Goal: Task Accomplishment & Management: Complete application form

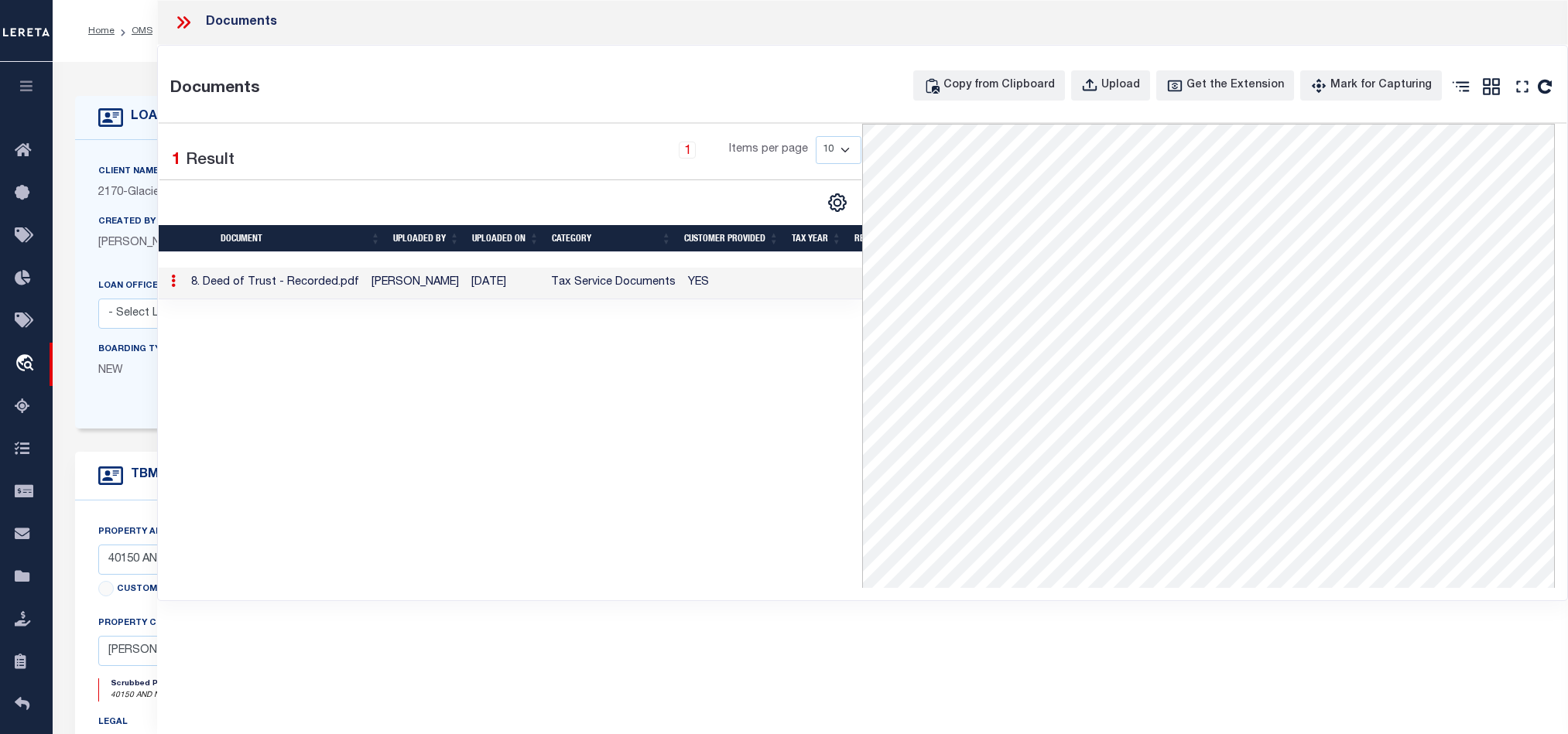
select select "4569"
select select "20"
select select "NonEscrow"
click at [170, 19] on div "Documents" at bounding box center [863, 22] width 1411 height 45
click at [182, 21] on icon at bounding box center [180, 22] width 7 height 13
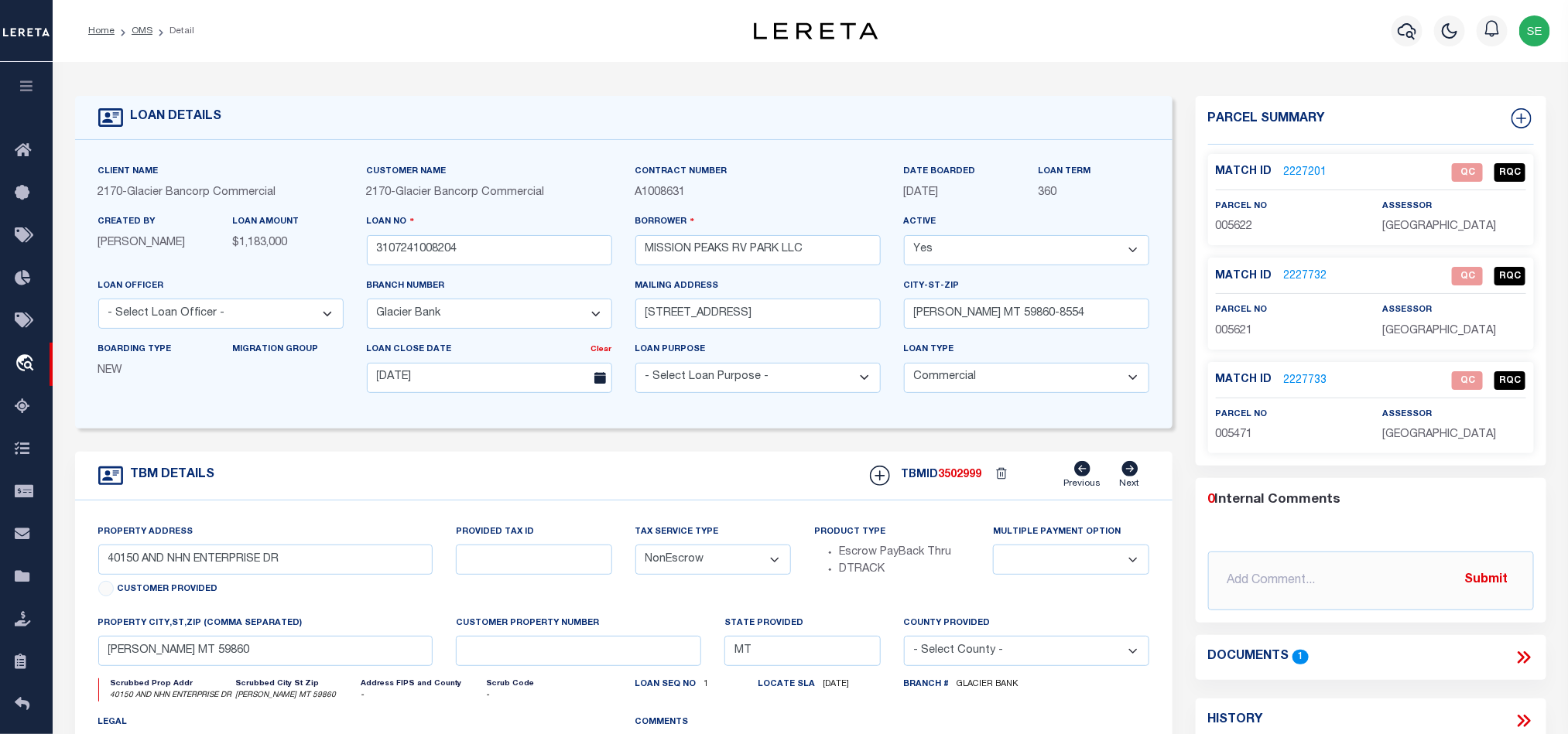
click at [1312, 177] on link "2227201" at bounding box center [1305, 173] width 44 height 17
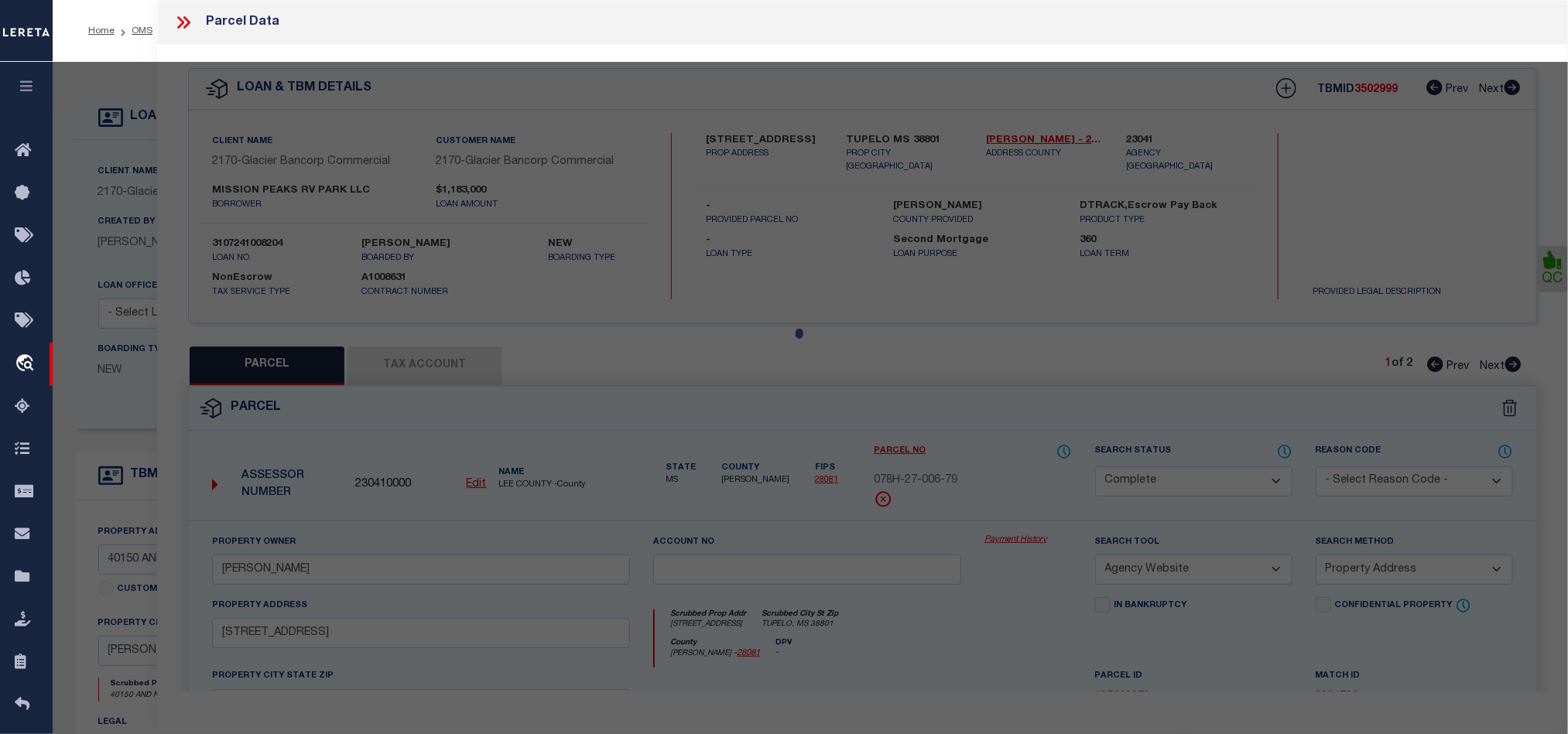
select select "AS"
select select
checkbox input "false"
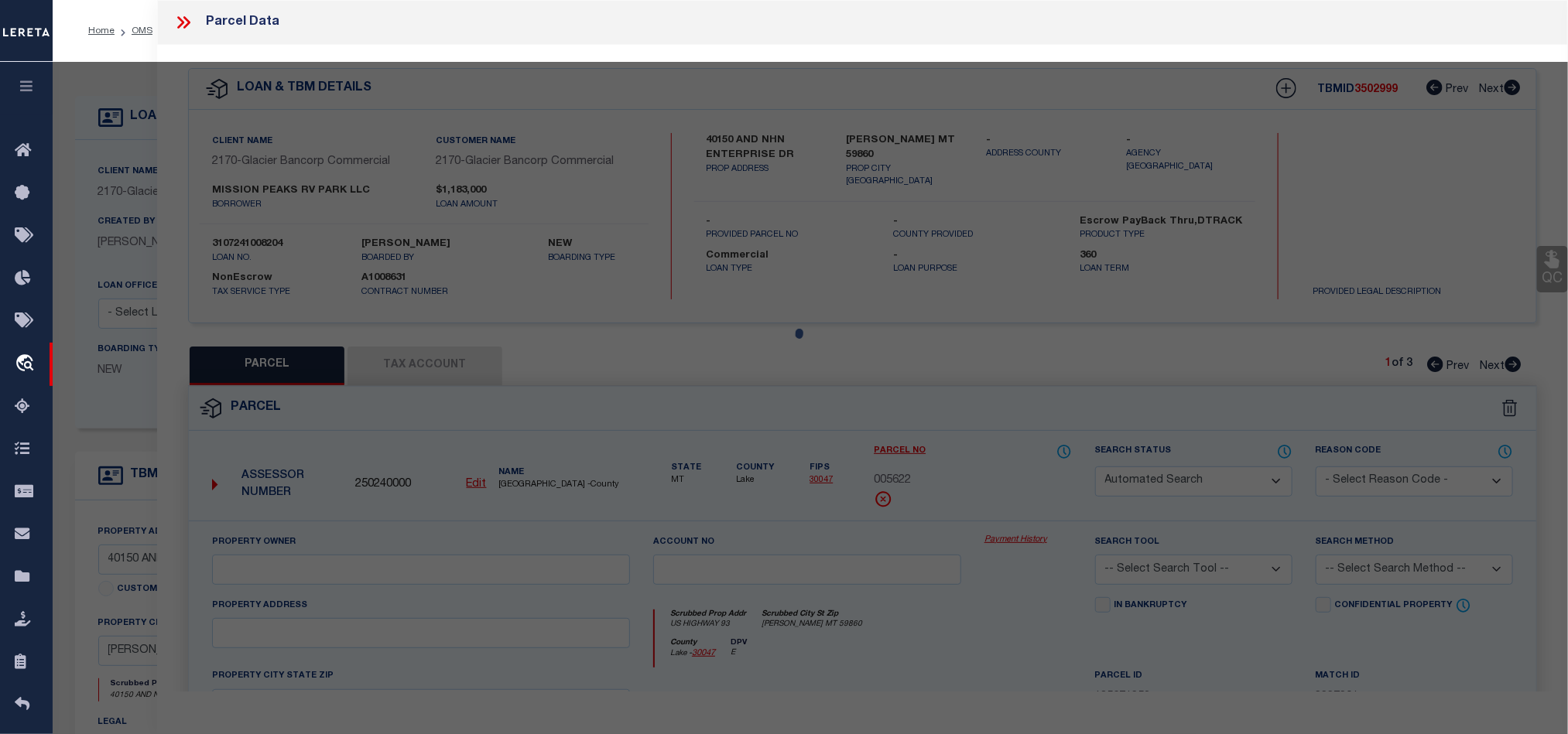
select select "QC"
type input "406 DEVELOPMENTS LLC"
select select "AGW"
select select "LEG"
type input "US HIGHWAY 93"
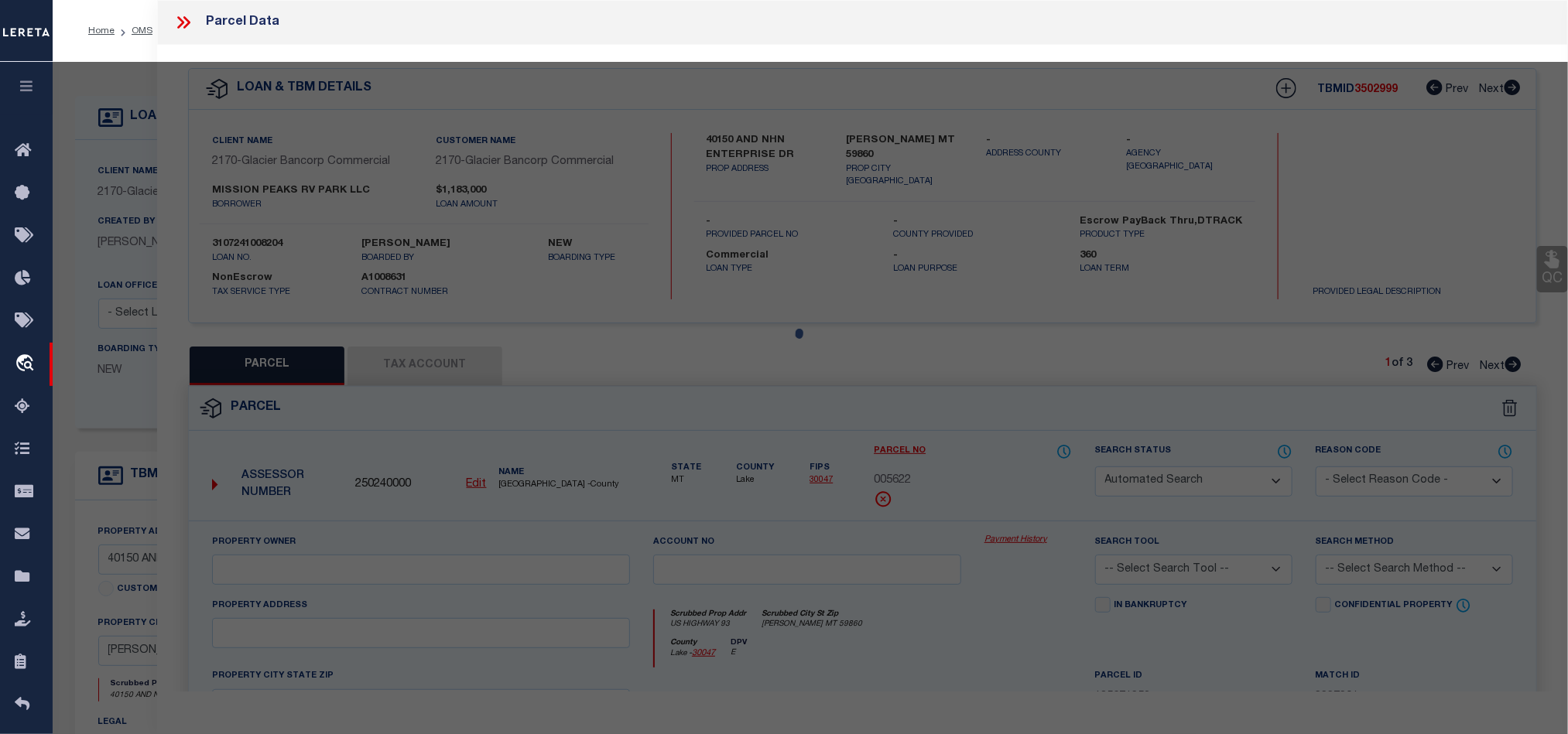
type input "[PERSON_NAME], MT 59860"
type textarea "S36, T22 N, R20 W, C.O.S. 7642, ACRES 3.28, UTILITY LOT 102"
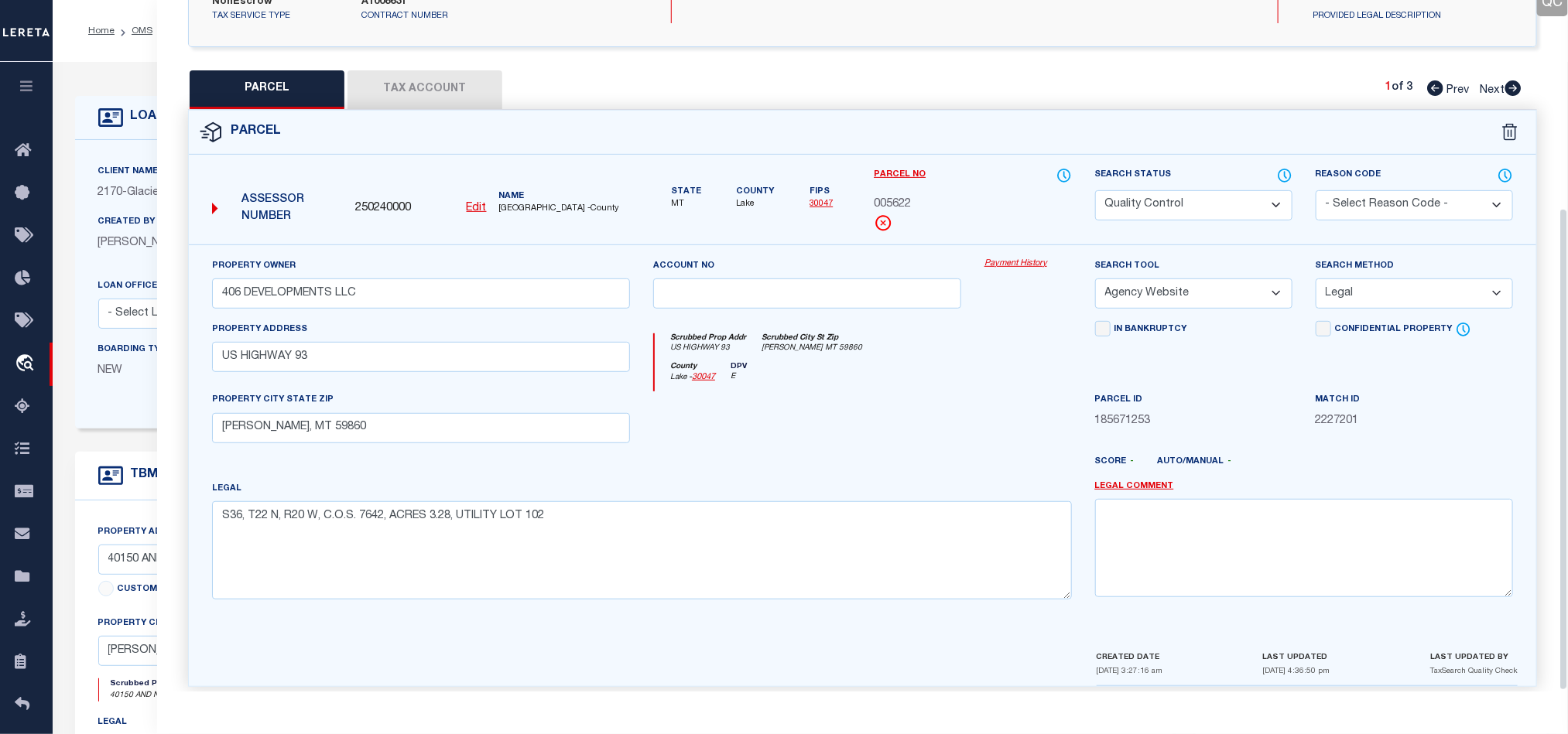
scroll to position [299, 0]
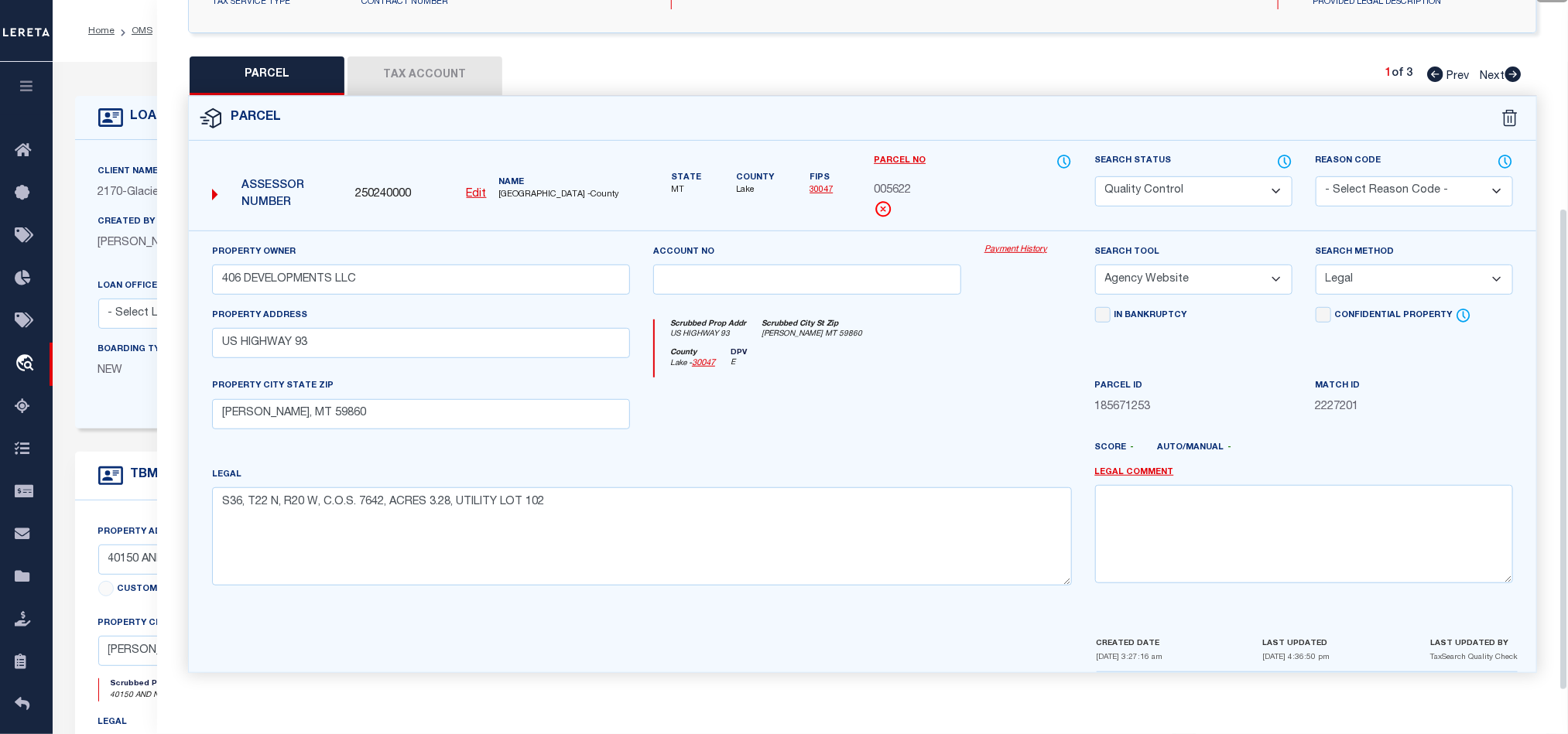
click at [934, 378] on div at bounding box center [806, 409] width 331 height 63
click at [412, 75] on button "Tax Account" at bounding box center [425, 76] width 154 height 39
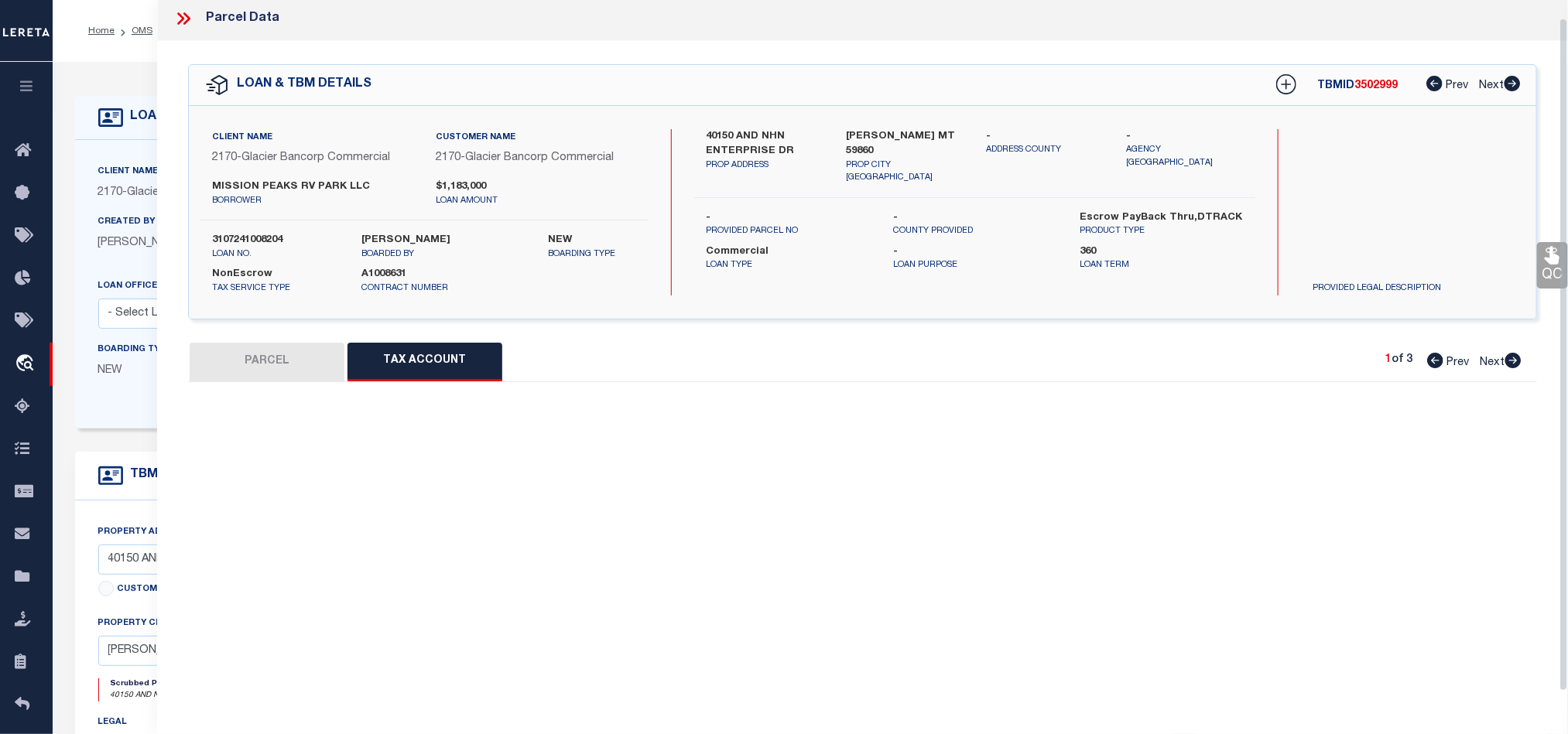
scroll to position [18, 0]
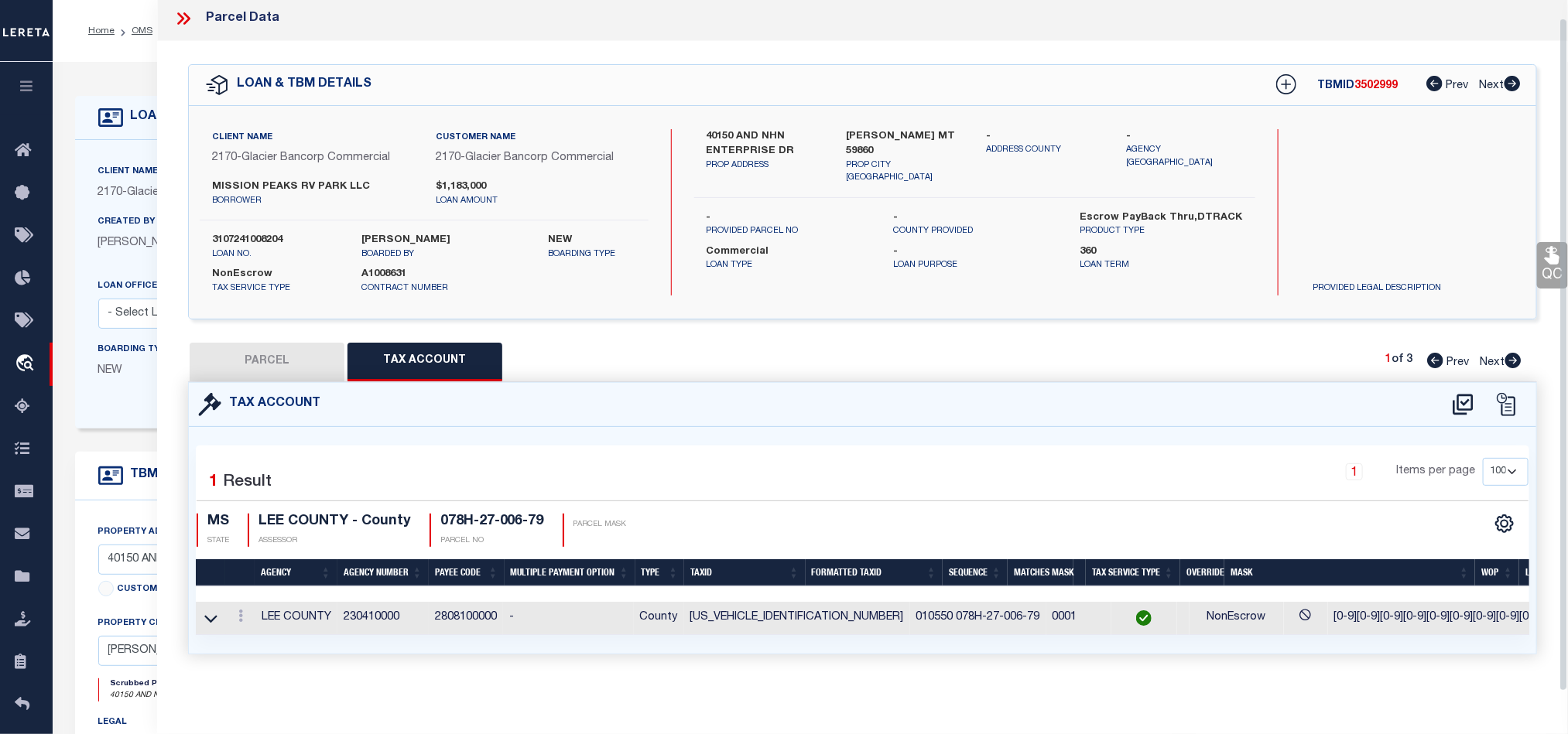
select select "100"
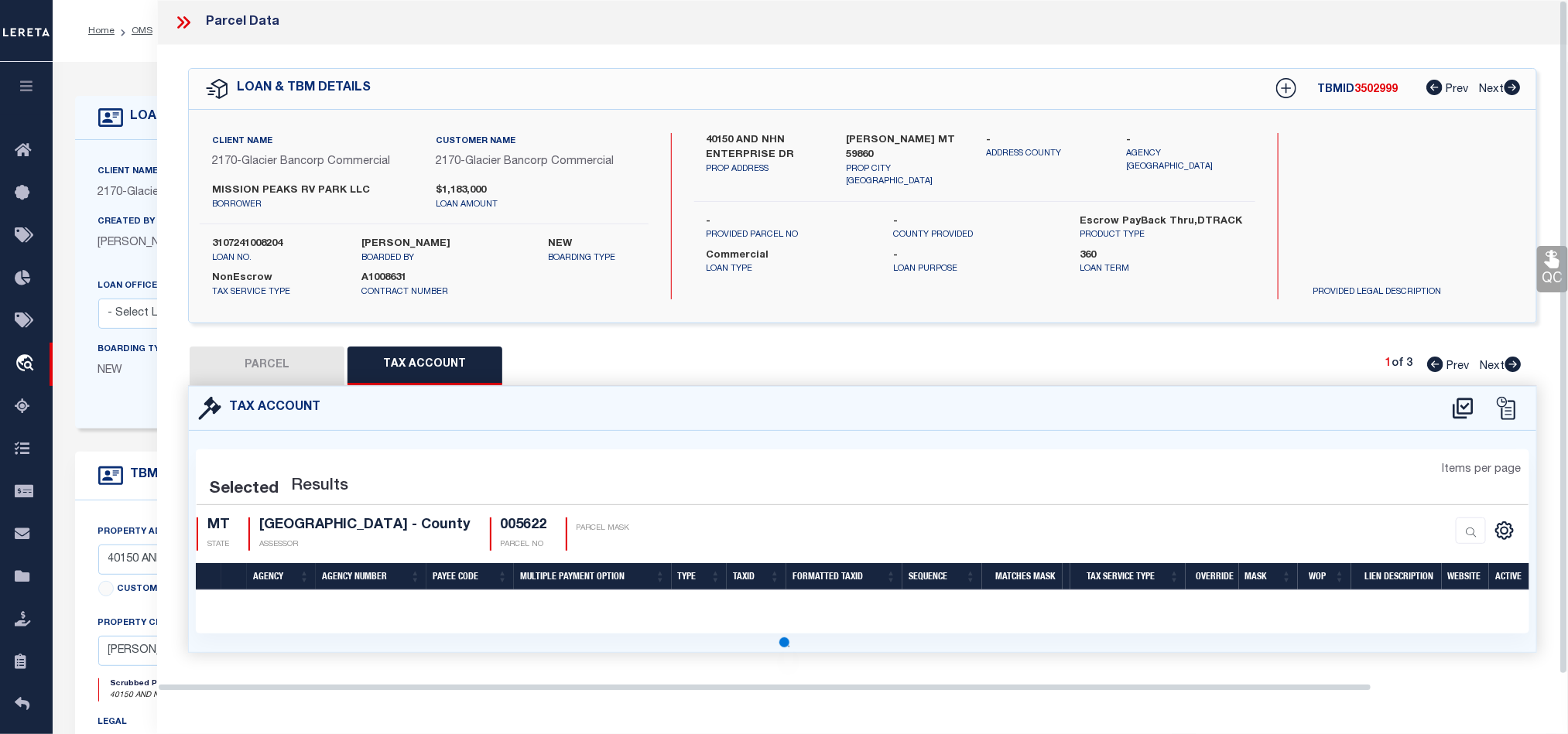
select select "100"
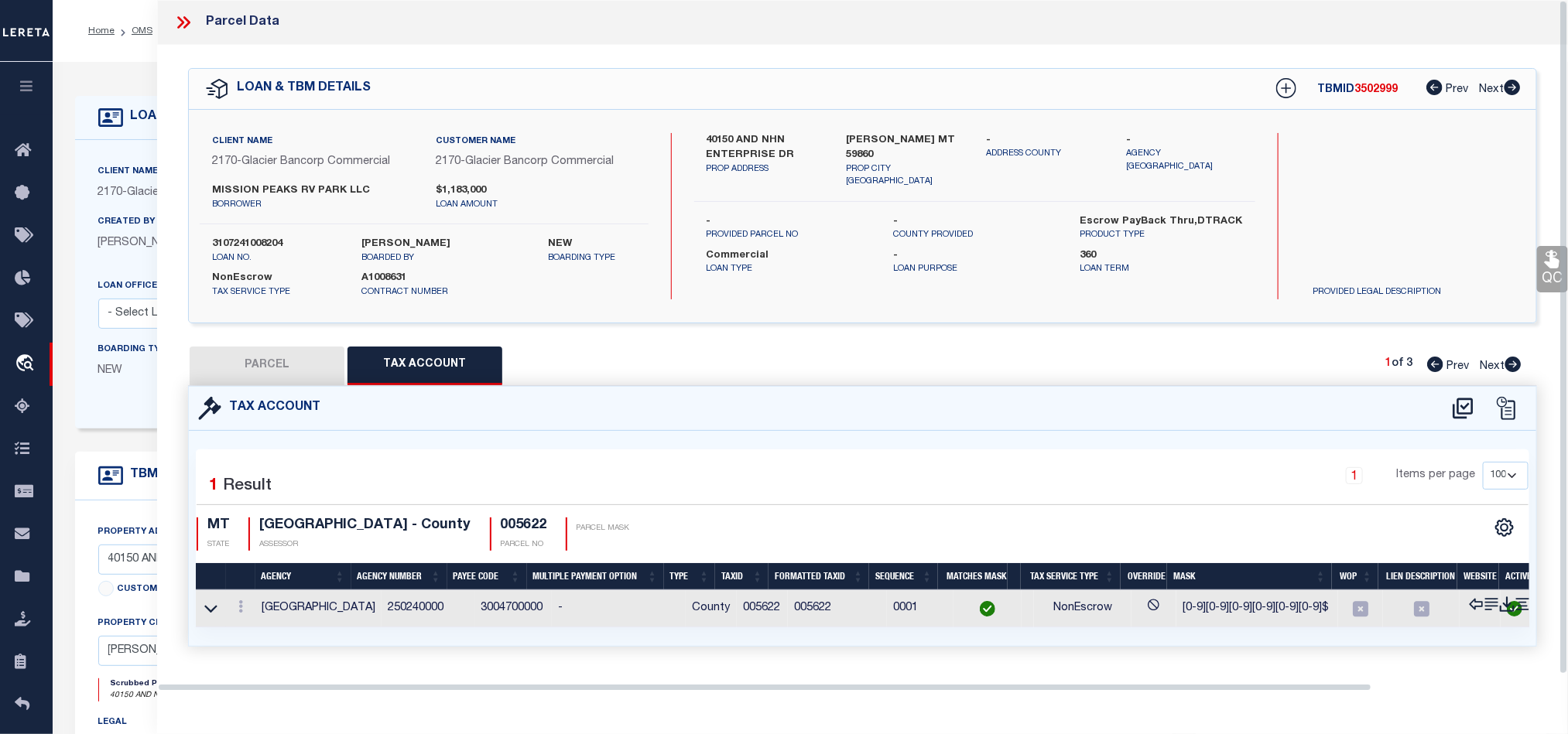
scroll to position [0, 0]
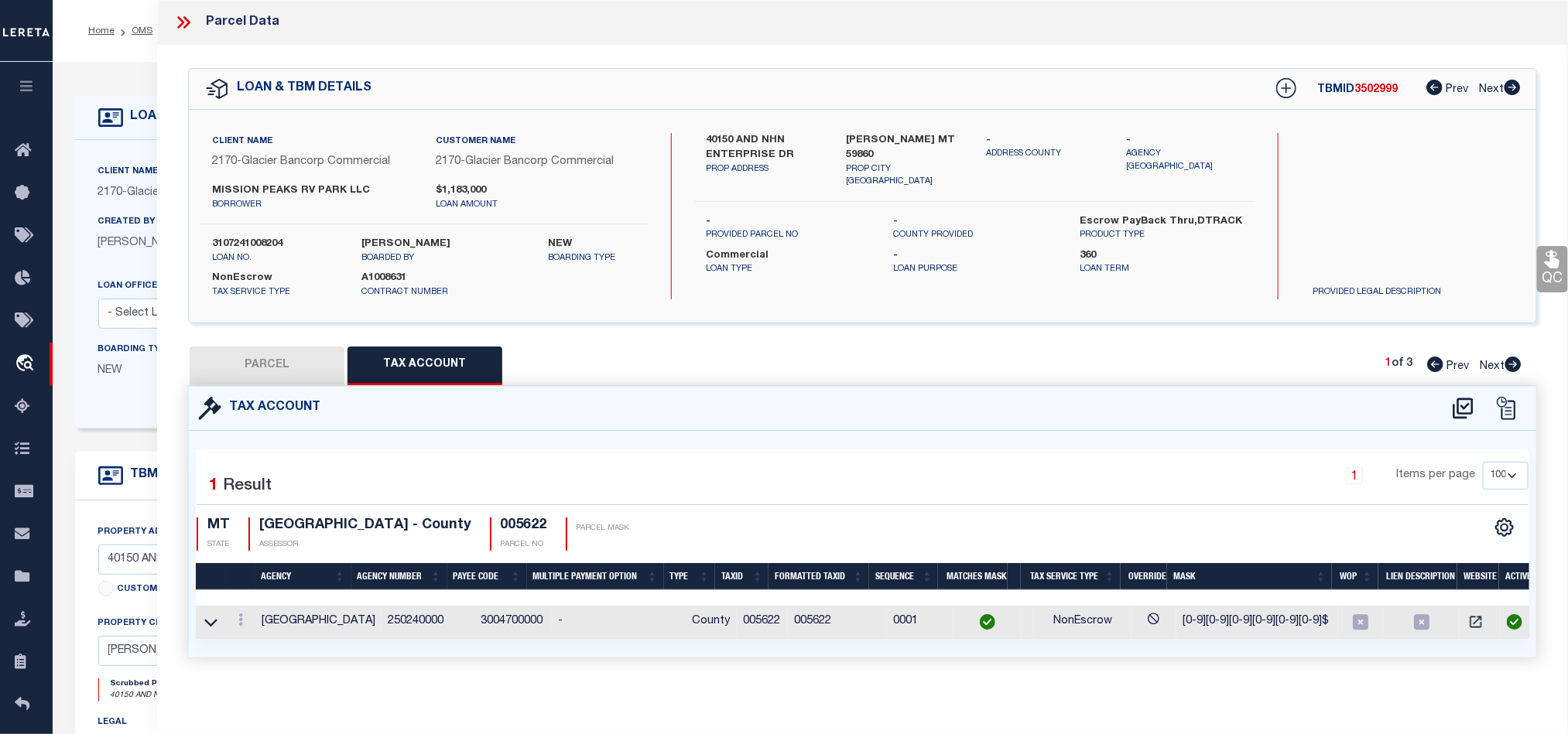
click at [314, 367] on button "PARCEL" at bounding box center [266, 366] width 154 height 39
select select "AS"
select select
checkbox input "false"
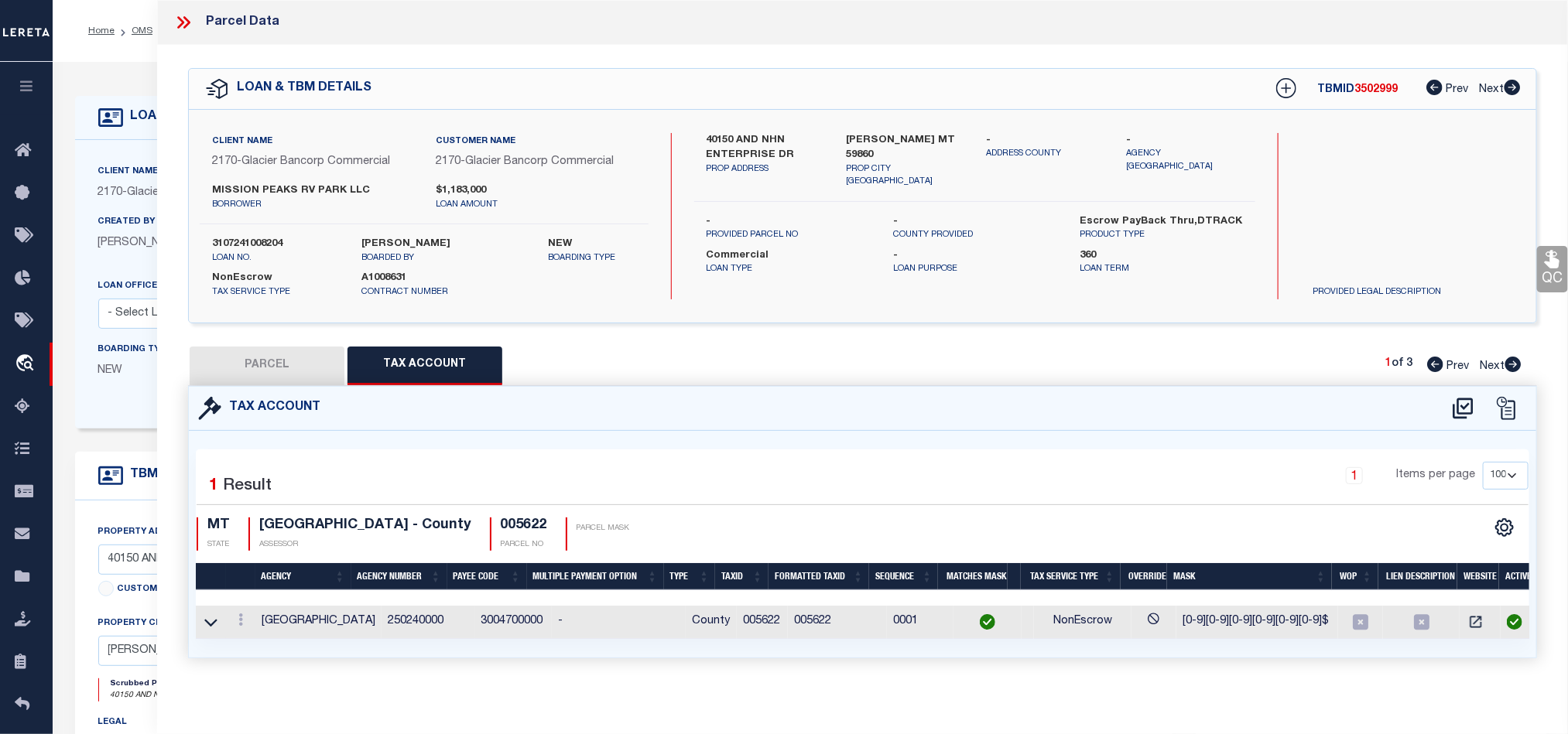
checkbox input "false"
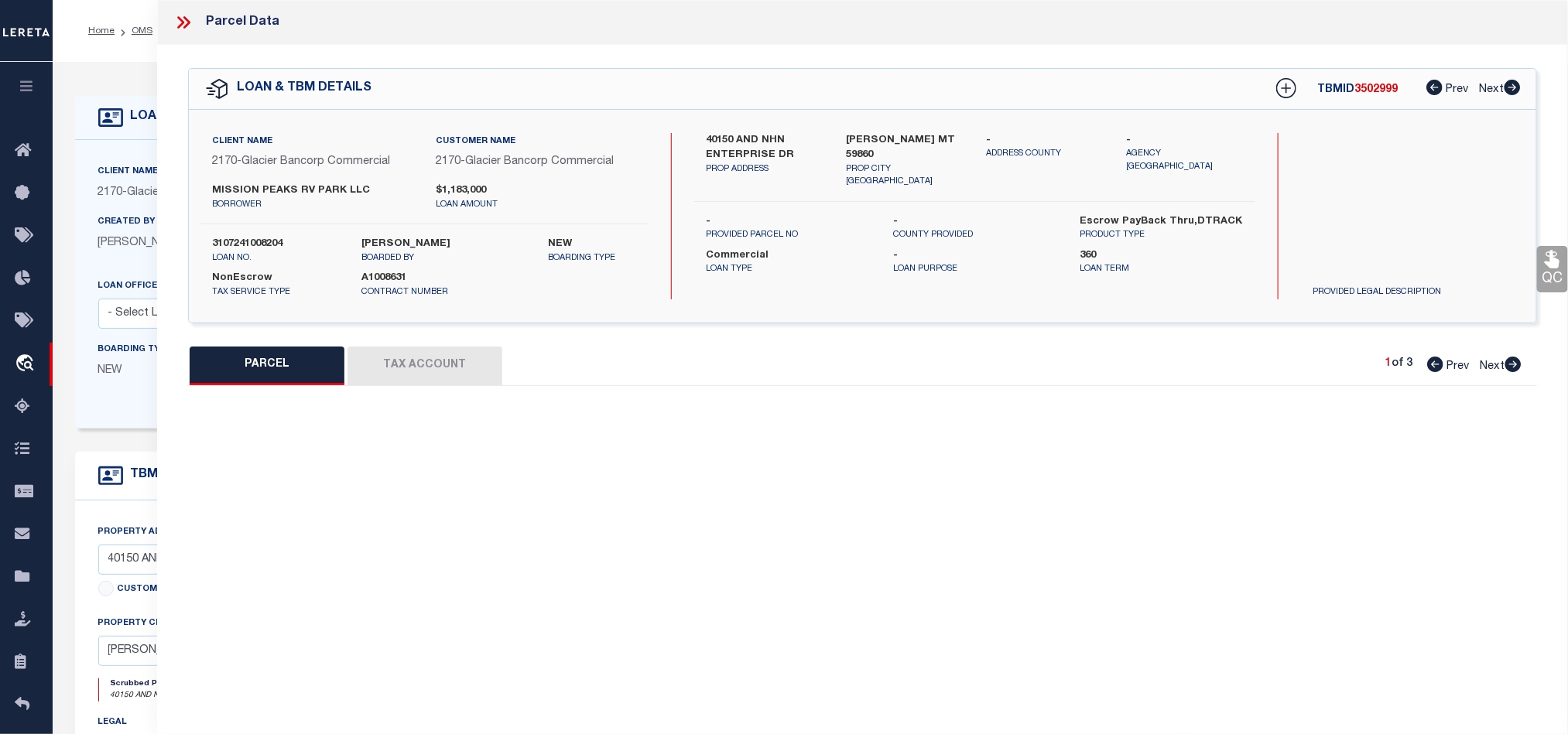
select select "QC"
type input "406 DEVELOPMENTS LLC"
select select "AGW"
select select "LEG"
type input "US HIGHWAY 93"
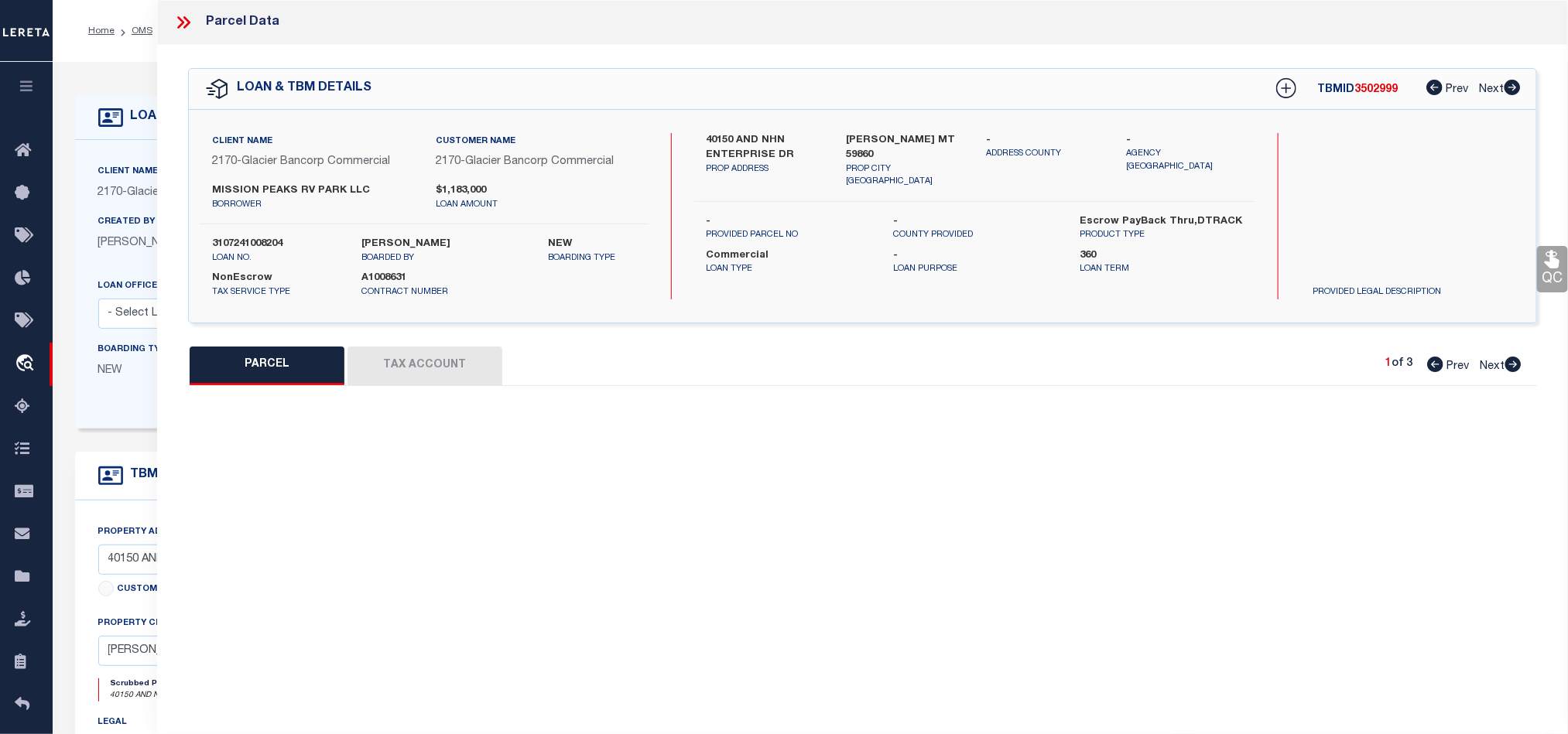
type input "[PERSON_NAME], MT 59860"
type textarea "S36, T22 N, R20 W, C.O.S. 7642, ACRES 3.28, UTILITY LOT 102"
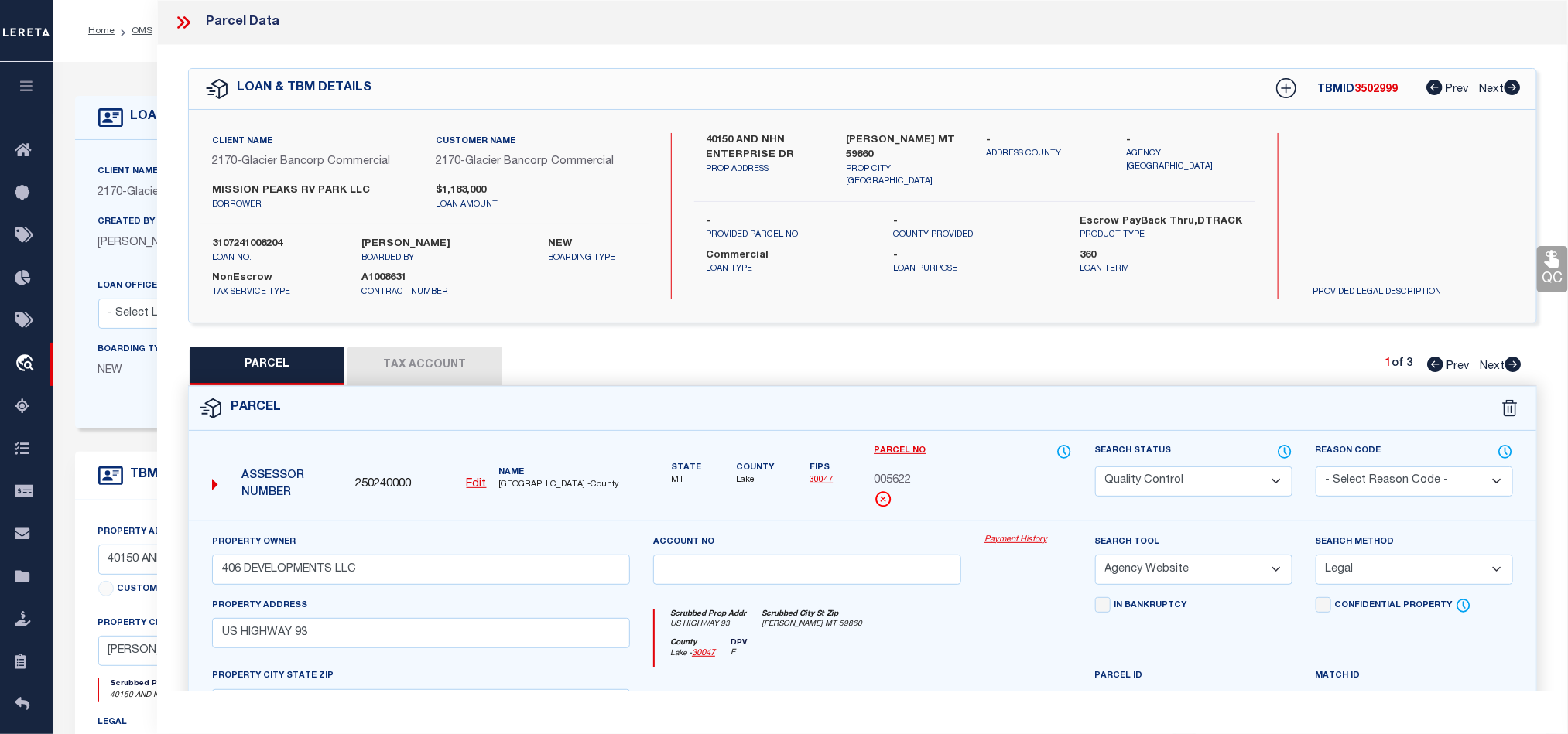
click at [1189, 483] on select "Automated Search Bad Parcel Complete Duplicate Parcel High Dollar Reporting In …" at bounding box center [1193, 481] width 197 height 30
select select "CP"
drag, startPoint x: 934, startPoint y: 650, endPoint x: 1380, endPoint y: 387, distance: 517.8
click at [934, 650] on div "[GEOGRAPHIC_DATA] - 30047 DPV E" at bounding box center [863, 652] width 416 height 30
drag, startPoint x: 1555, startPoint y: 280, endPoint x: 1569, endPoint y: 316, distance: 38.6
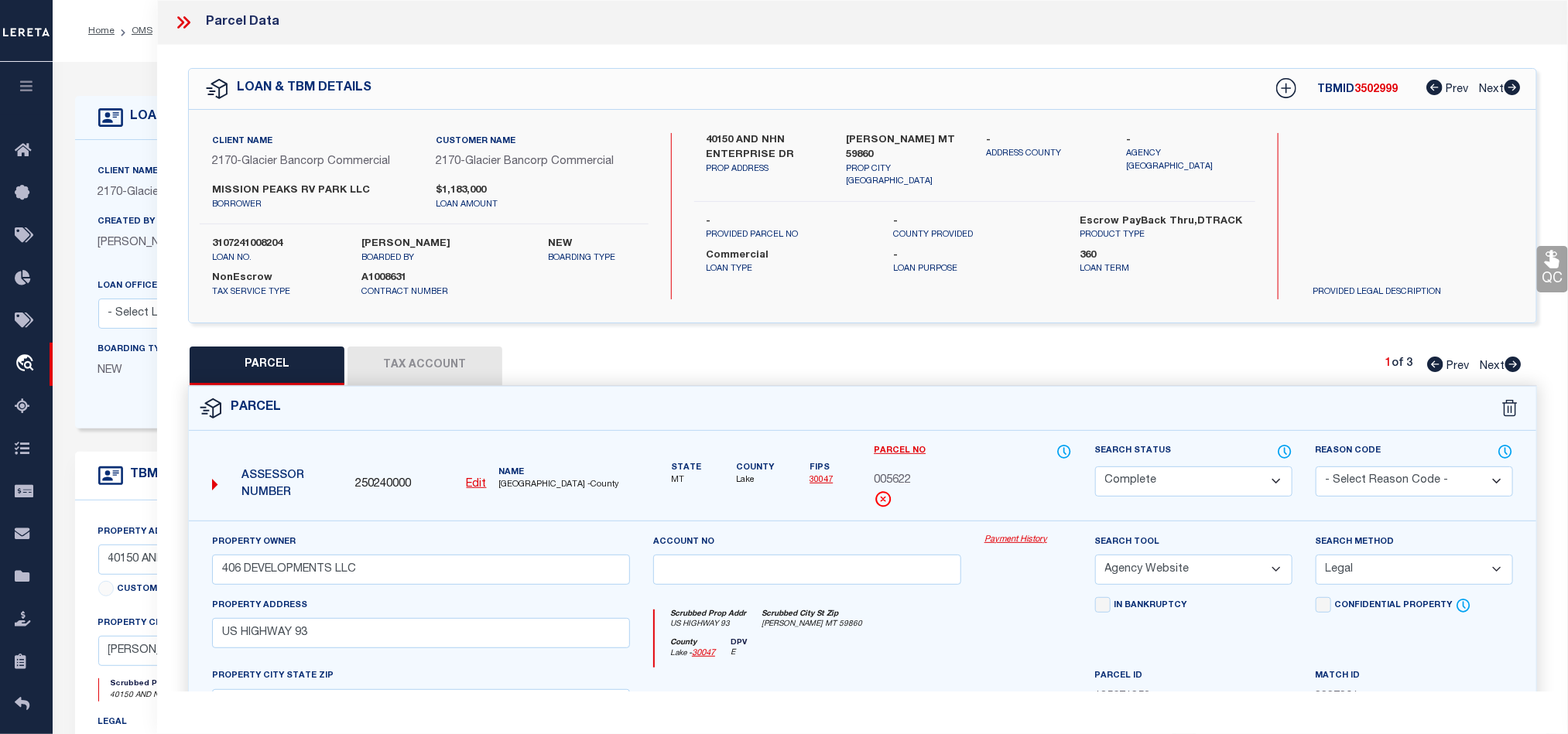
click at [1555, 280] on link "QC" at bounding box center [1552, 269] width 31 height 47
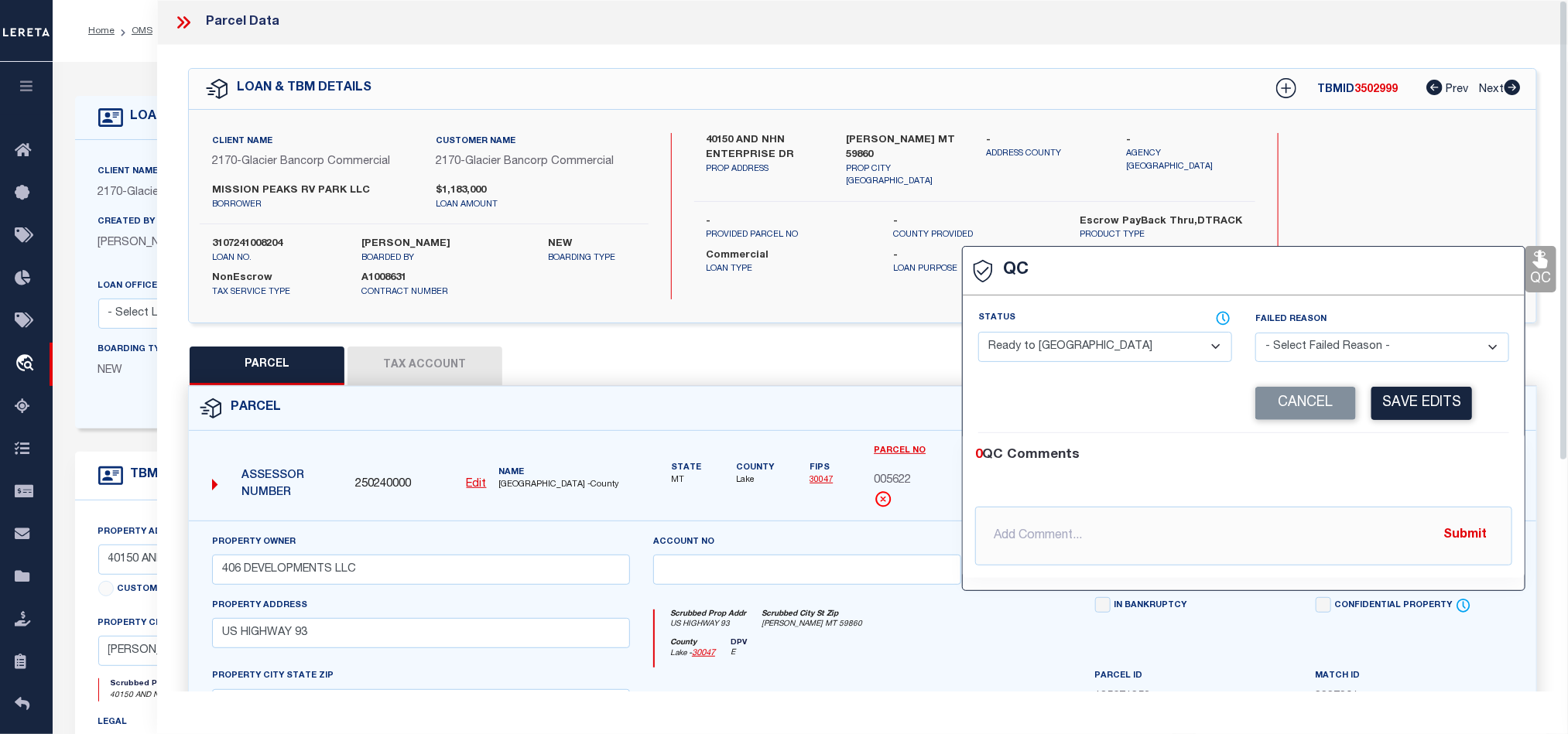
click at [1171, 349] on select "- Select Status - Ready to QC Correct Incorrect" at bounding box center [1105, 347] width 254 height 30
select select "COR"
click at [1497, 465] on div "0 QC Comments" at bounding box center [1241, 455] width 530 height 20
click at [1398, 406] on button "Save Edits" at bounding box center [1421, 403] width 101 height 33
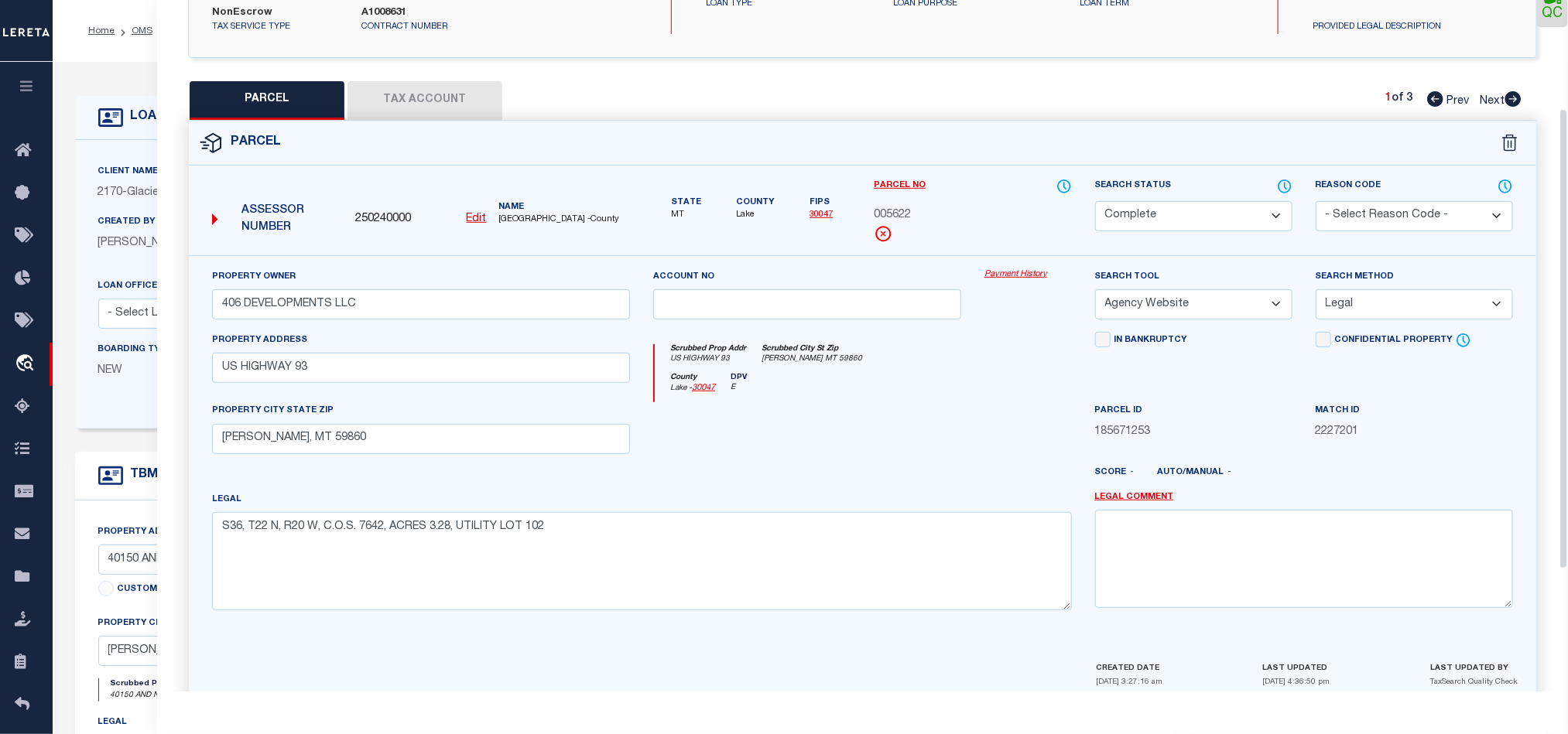
scroll to position [346, 0]
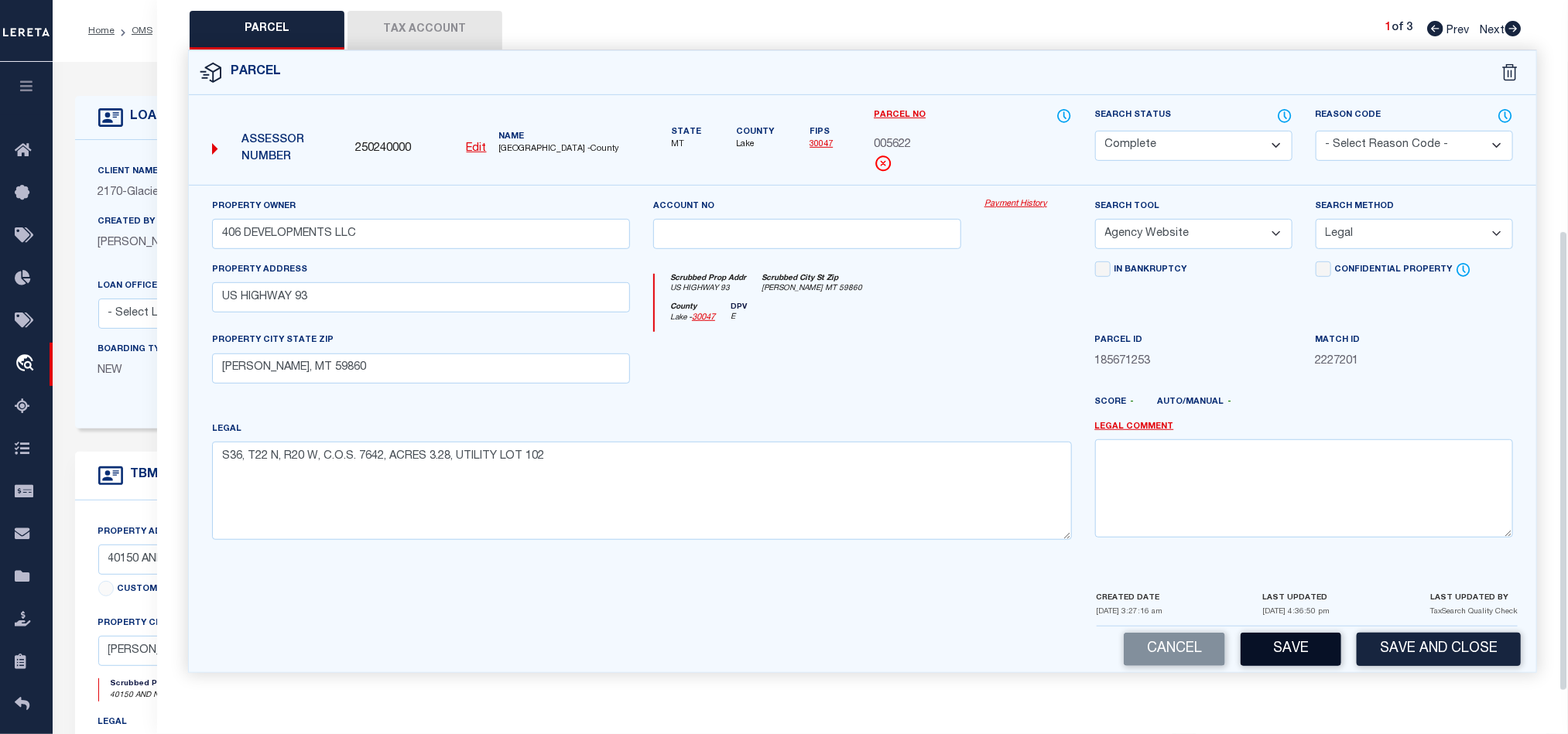
click at [1336, 641] on button "Save" at bounding box center [1291, 650] width 101 height 33
select select "AS"
select select
checkbox input "false"
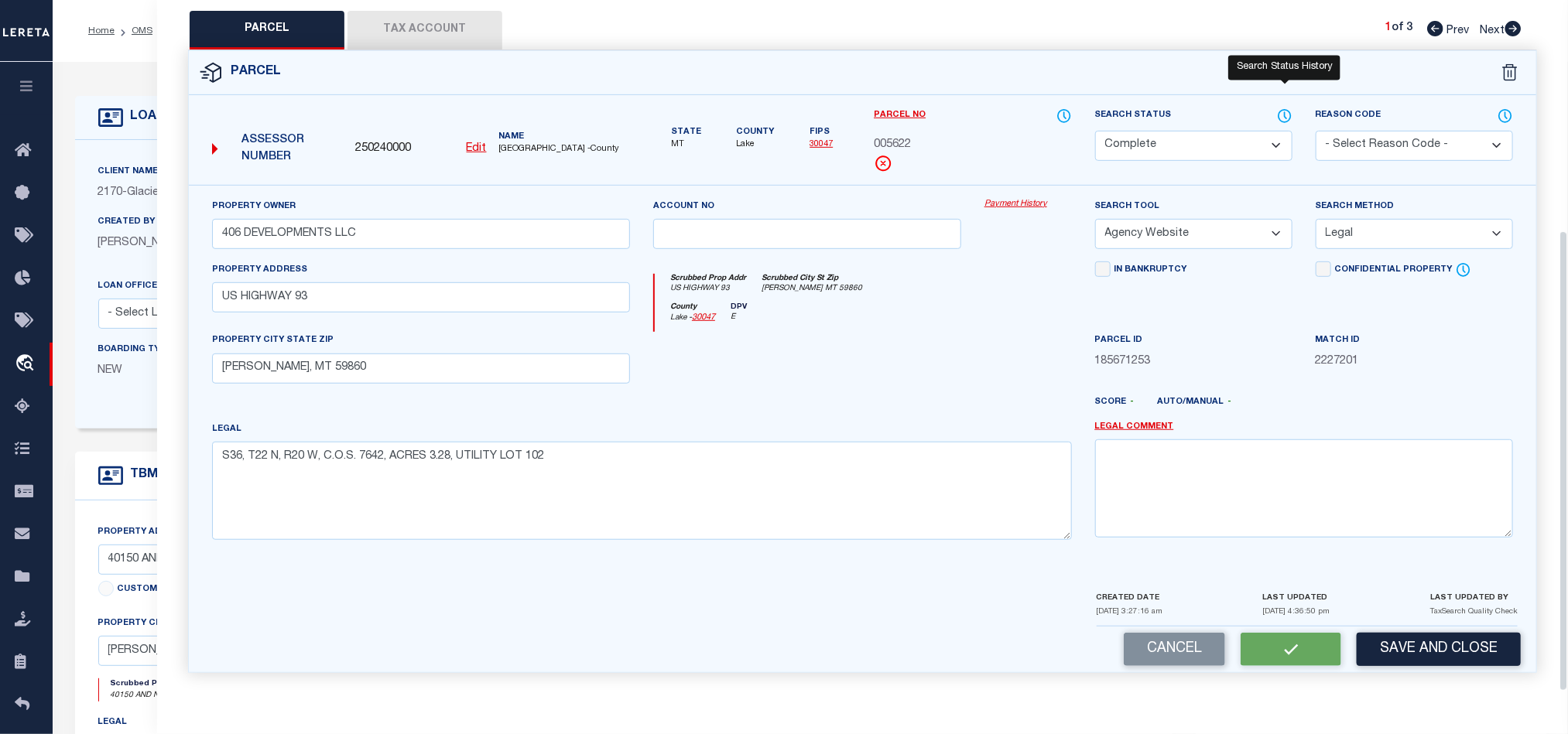
checkbox input "false"
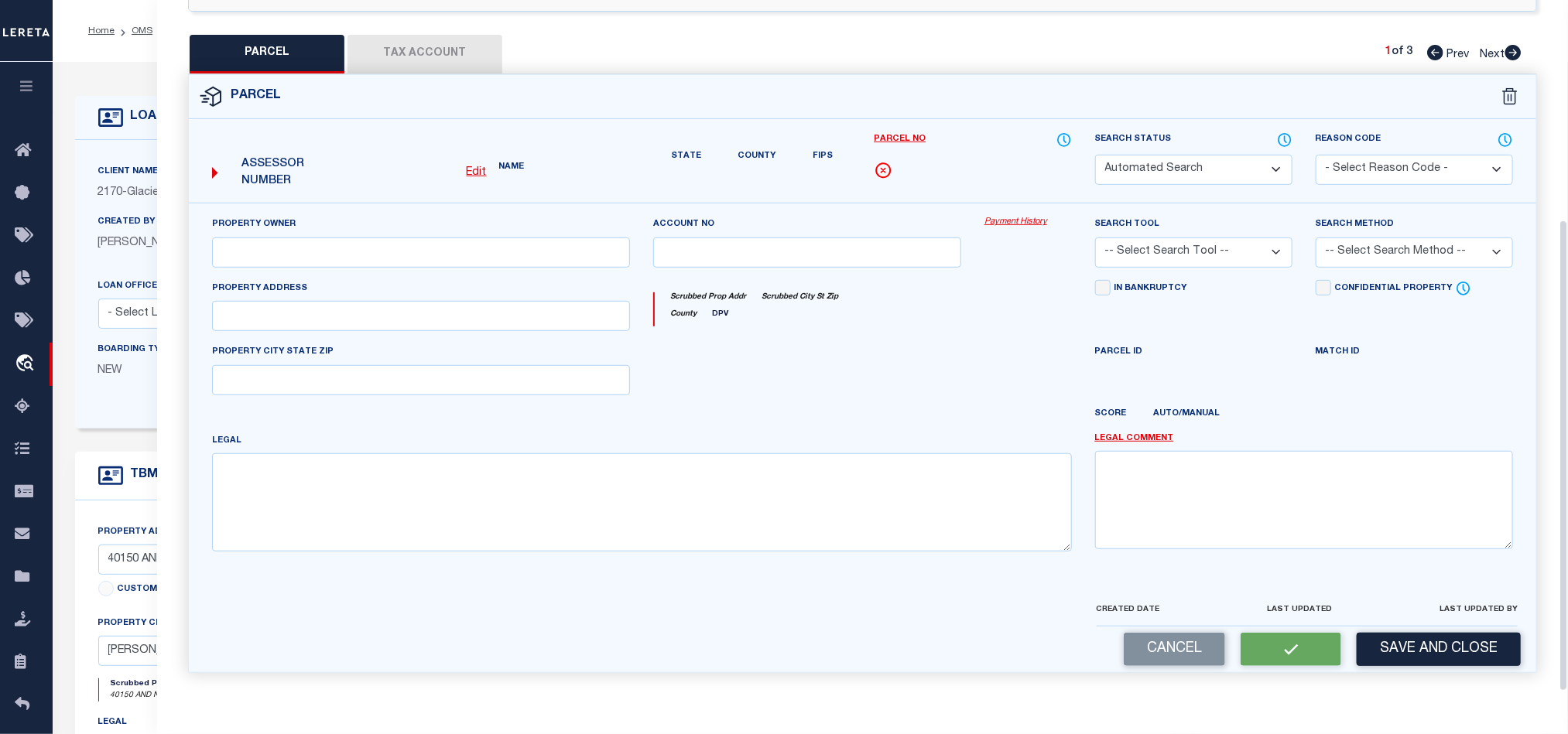
select select "CP"
type input "406 DEVELOPMENTS LLC"
select select "AGW"
select select "LEG"
type input "US HIGHWAY 93"
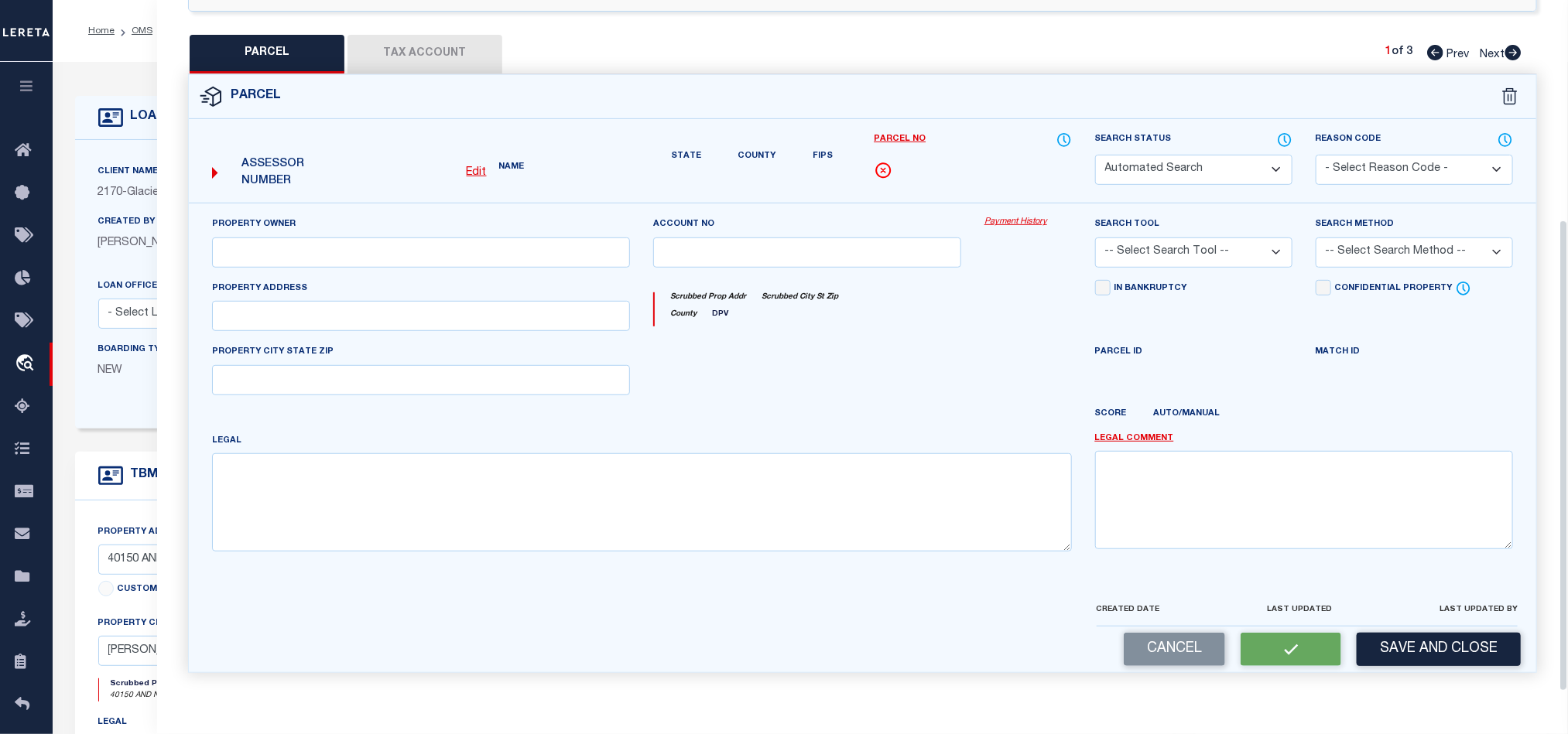
type input "[PERSON_NAME], MT 59860"
type textarea "S36, T22 N, R20 W, C.O.S. 7642, ACRES 3.28, UTILITY LOT 102"
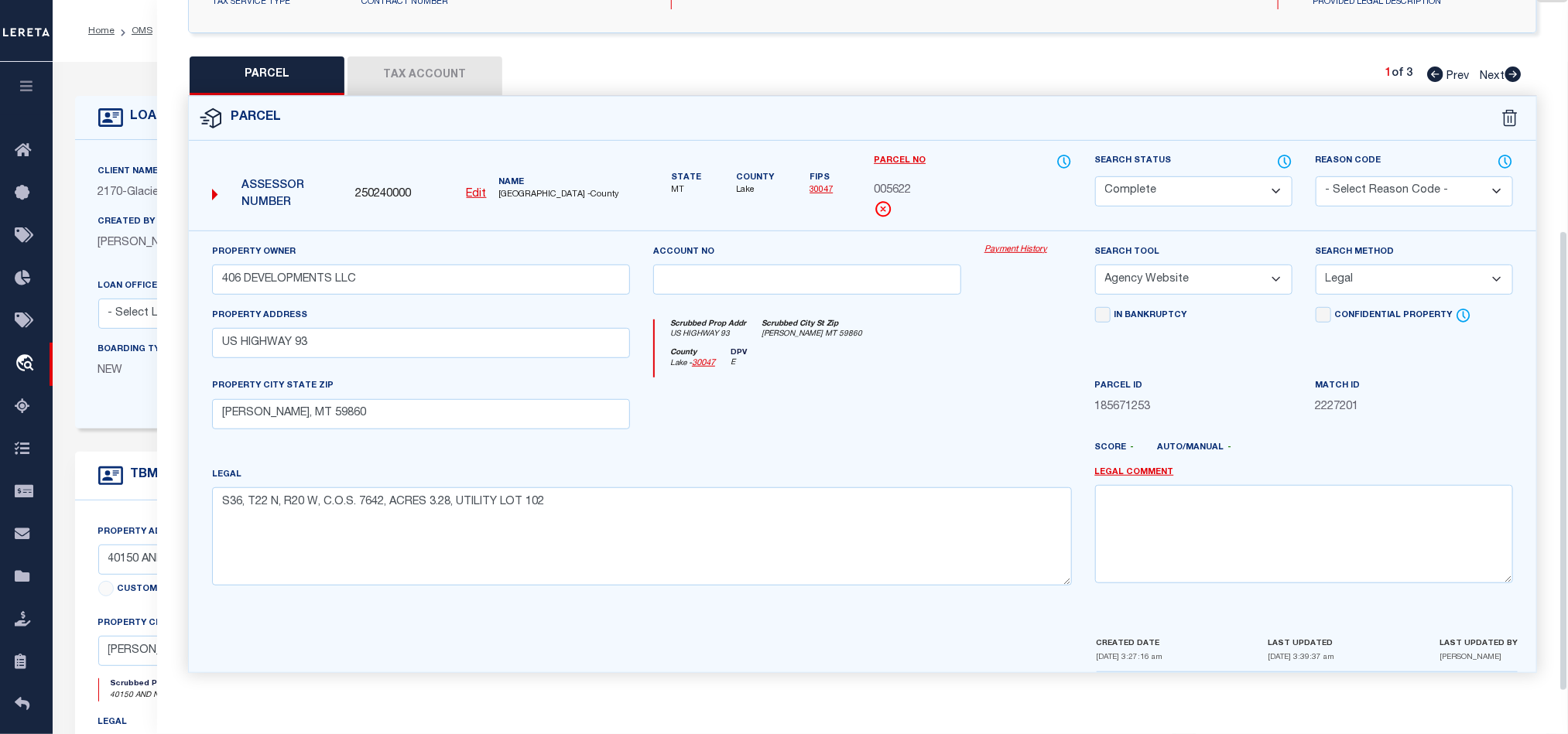
scroll to position [299, 0]
click at [1281, 158] on icon at bounding box center [1284, 162] width 16 height 17
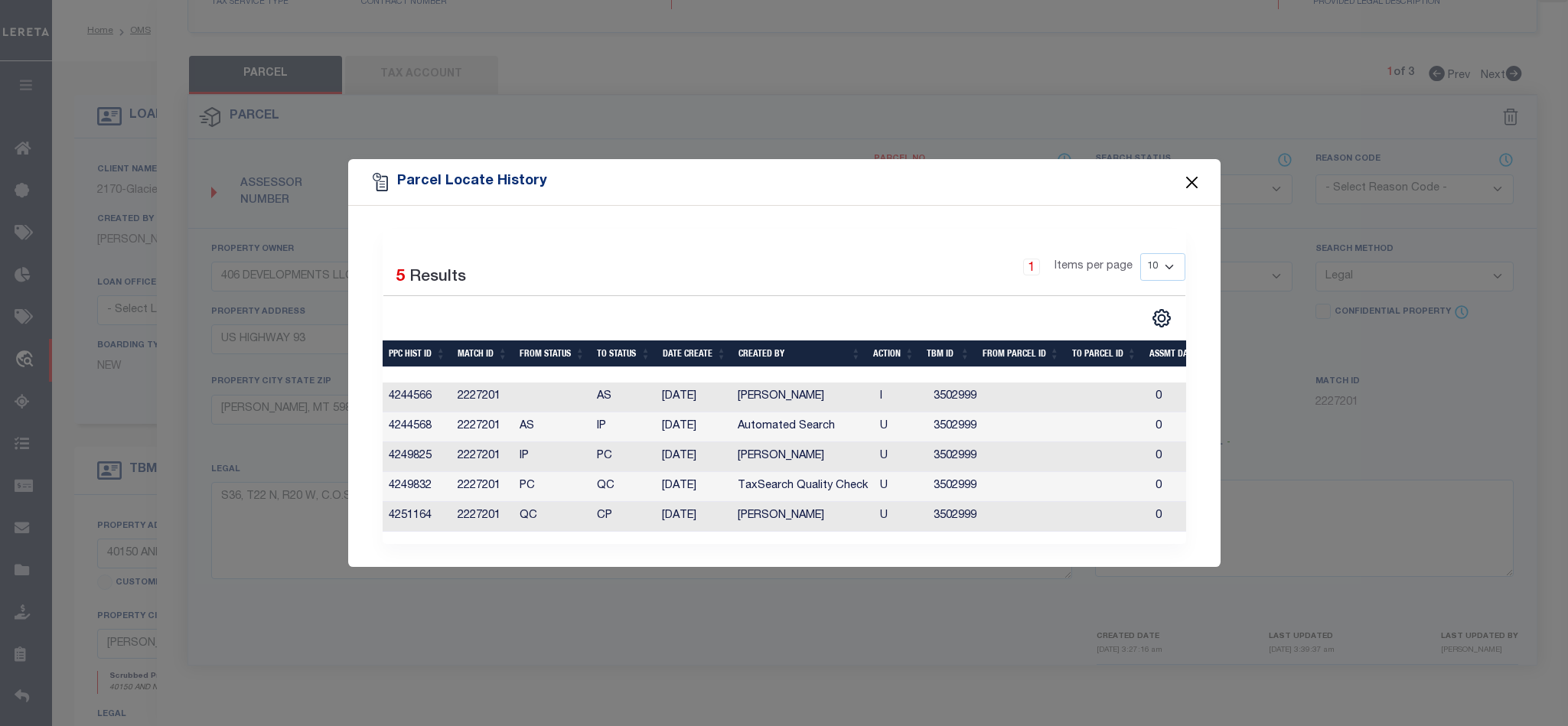
click at [1192, 175] on button "Close" at bounding box center [1191, 182] width 20 height 20
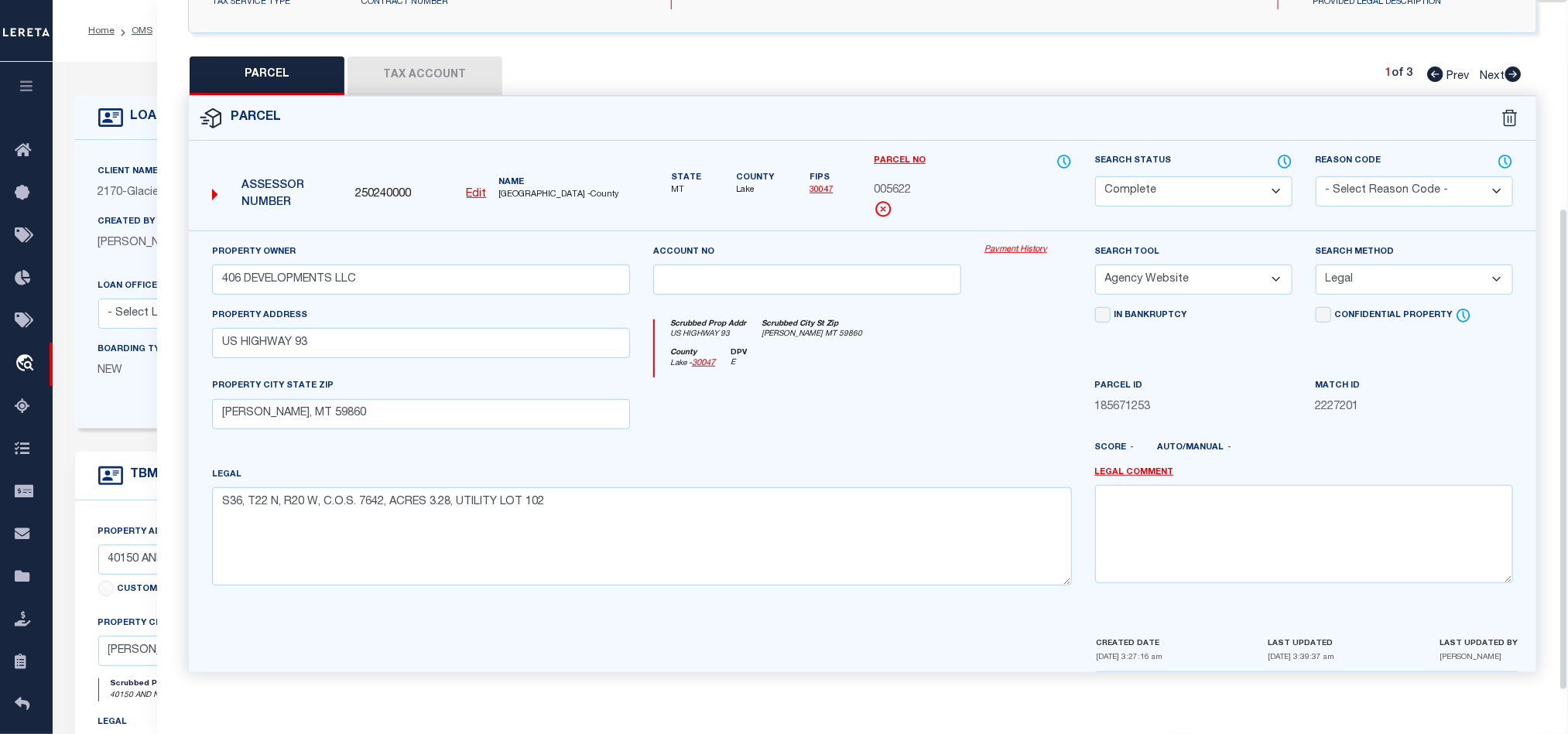
click at [1511, 70] on icon at bounding box center [1513, 74] width 17 height 16
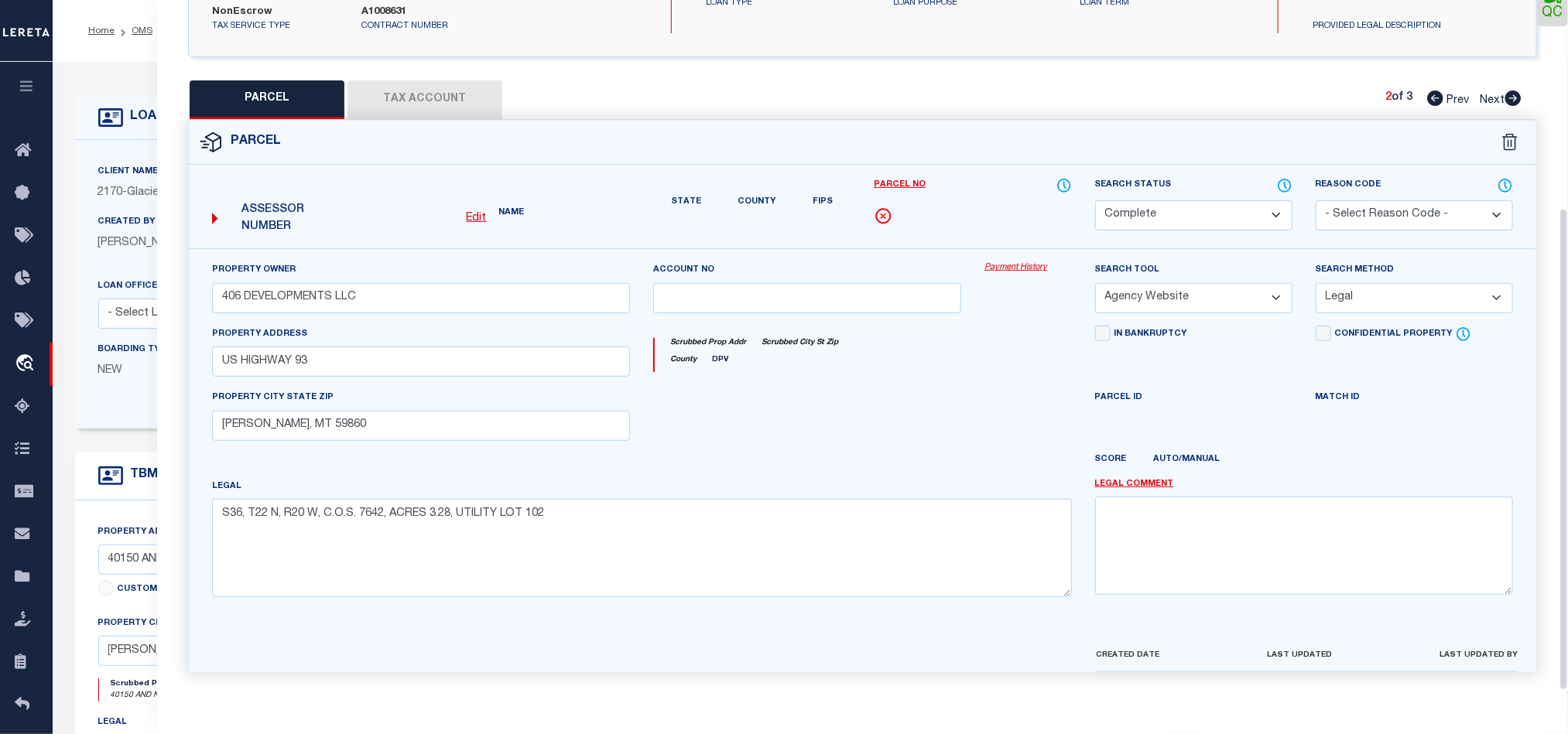
select select "AS"
select select
checkbox input "false"
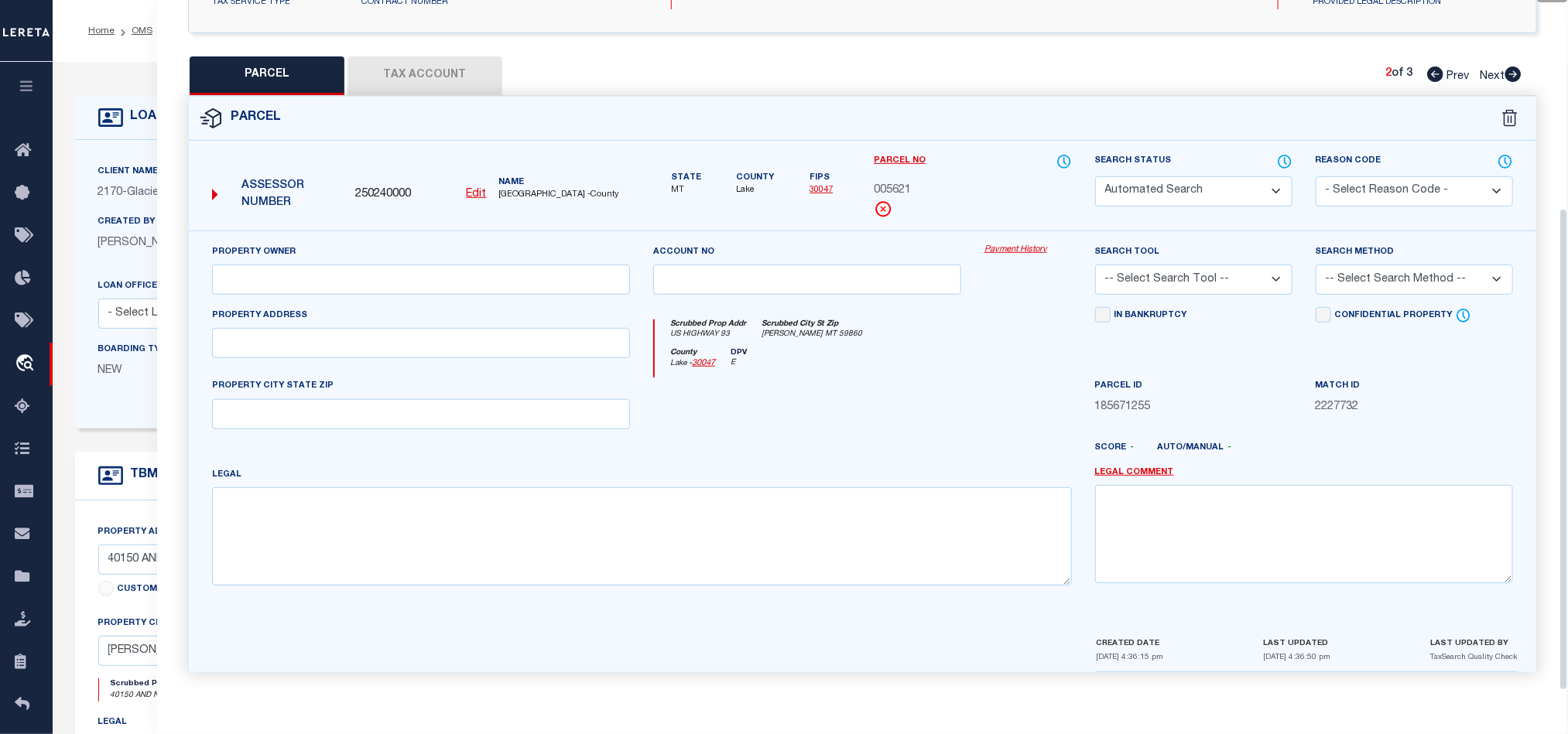
select select "QC"
type input "406 DEVELOPMENTS LLC"
select select "AGW"
select select "LEG"
type input "US HIGHWAY 93"
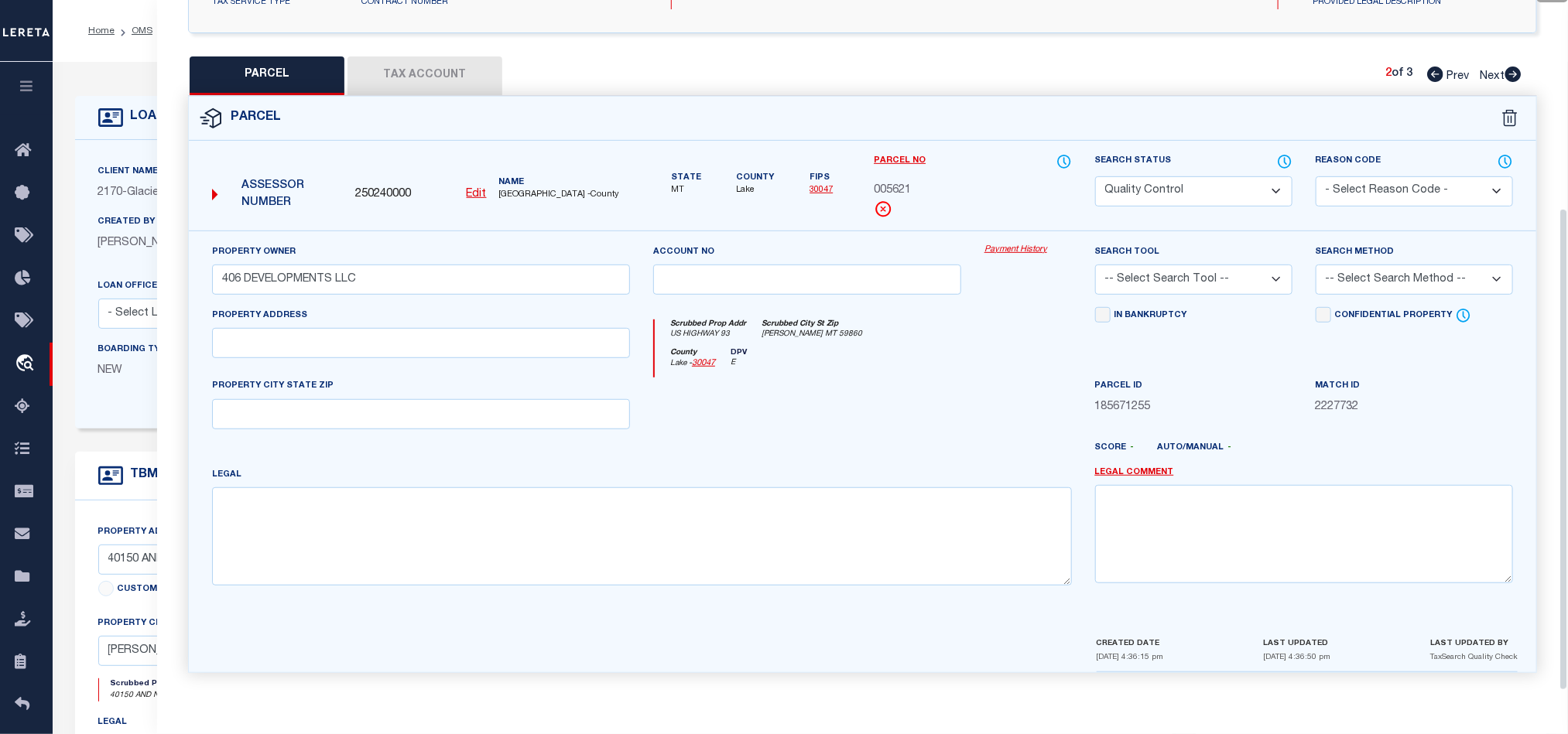
type input "[PERSON_NAME], MT 59860"
type textarea "S36, T22 N, R20 W, C.O.S. 7642, ACRES 1.3, UTILITY LOT 101"
click at [1180, 193] on select "Automated Search Bad Parcel Complete Duplicate Parcel High Dollar Reporting In …" at bounding box center [1193, 191] width 197 height 30
select select "CP"
drag, startPoint x: 813, startPoint y: 411, endPoint x: 1238, endPoint y: 267, distance: 448.7
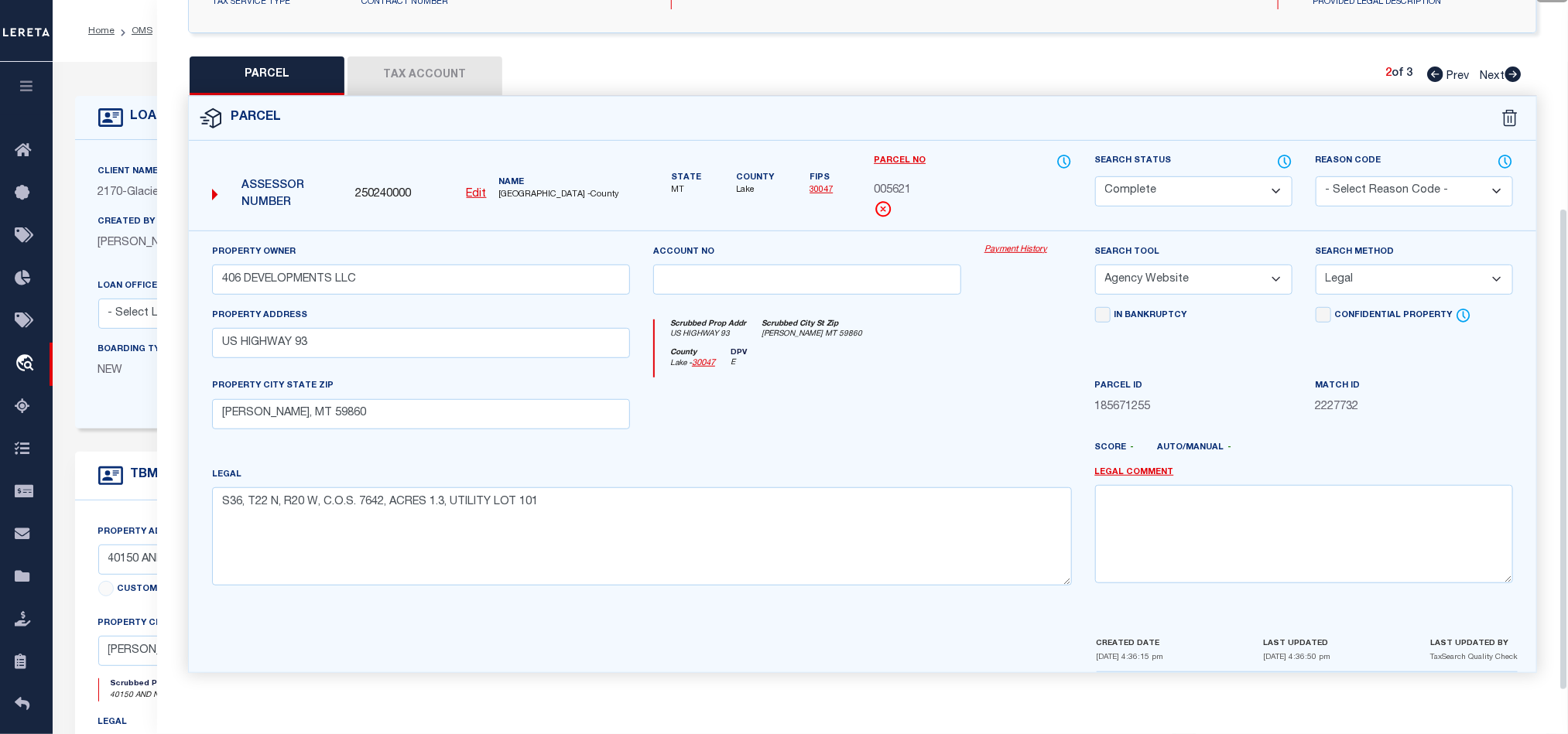
click at [813, 411] on div at bounding box center [806, 409] width 331 height 63
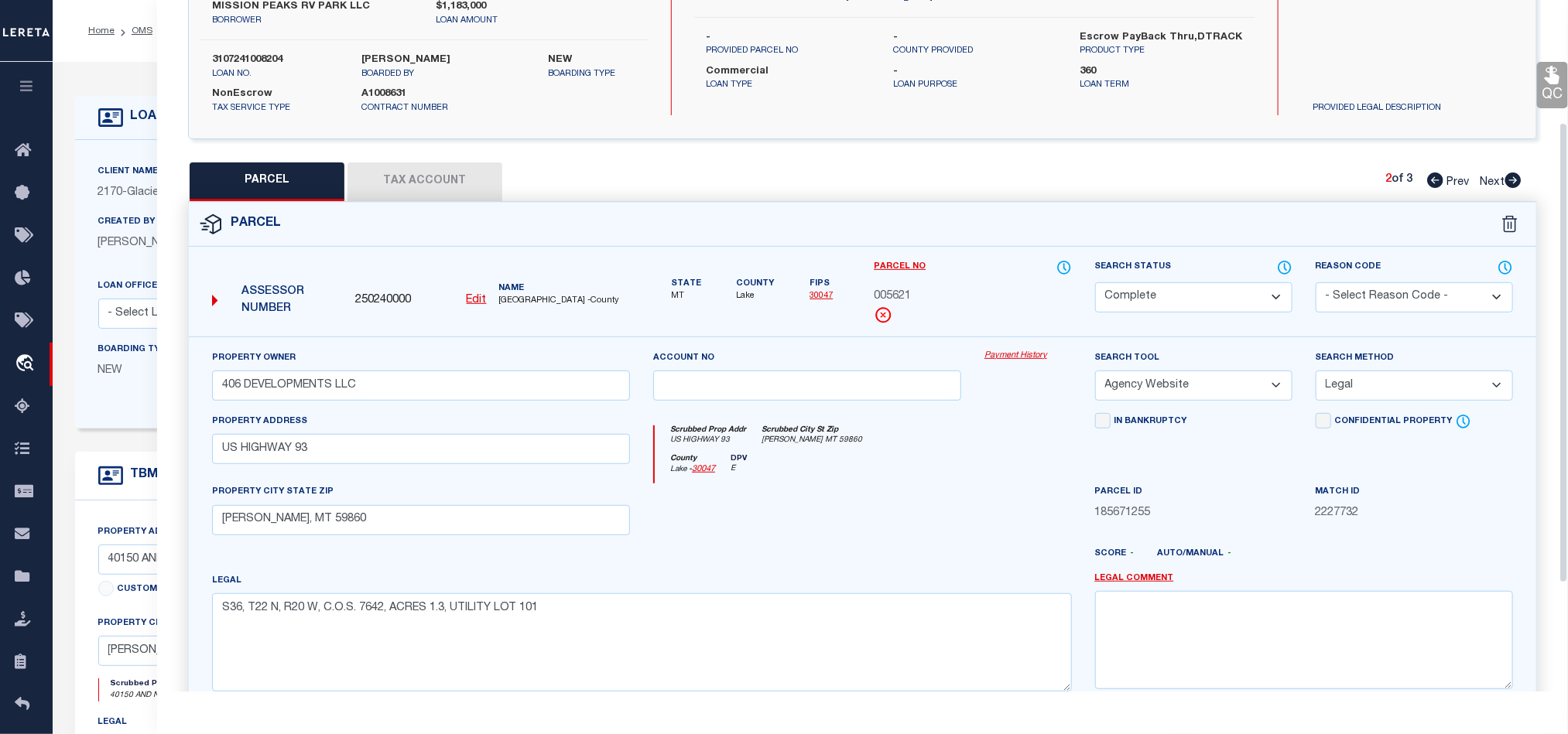
scroll to position [184, 0]
click at [1545, 86] on link "QC" at bounding box center [1552, 86] width 31 height 47
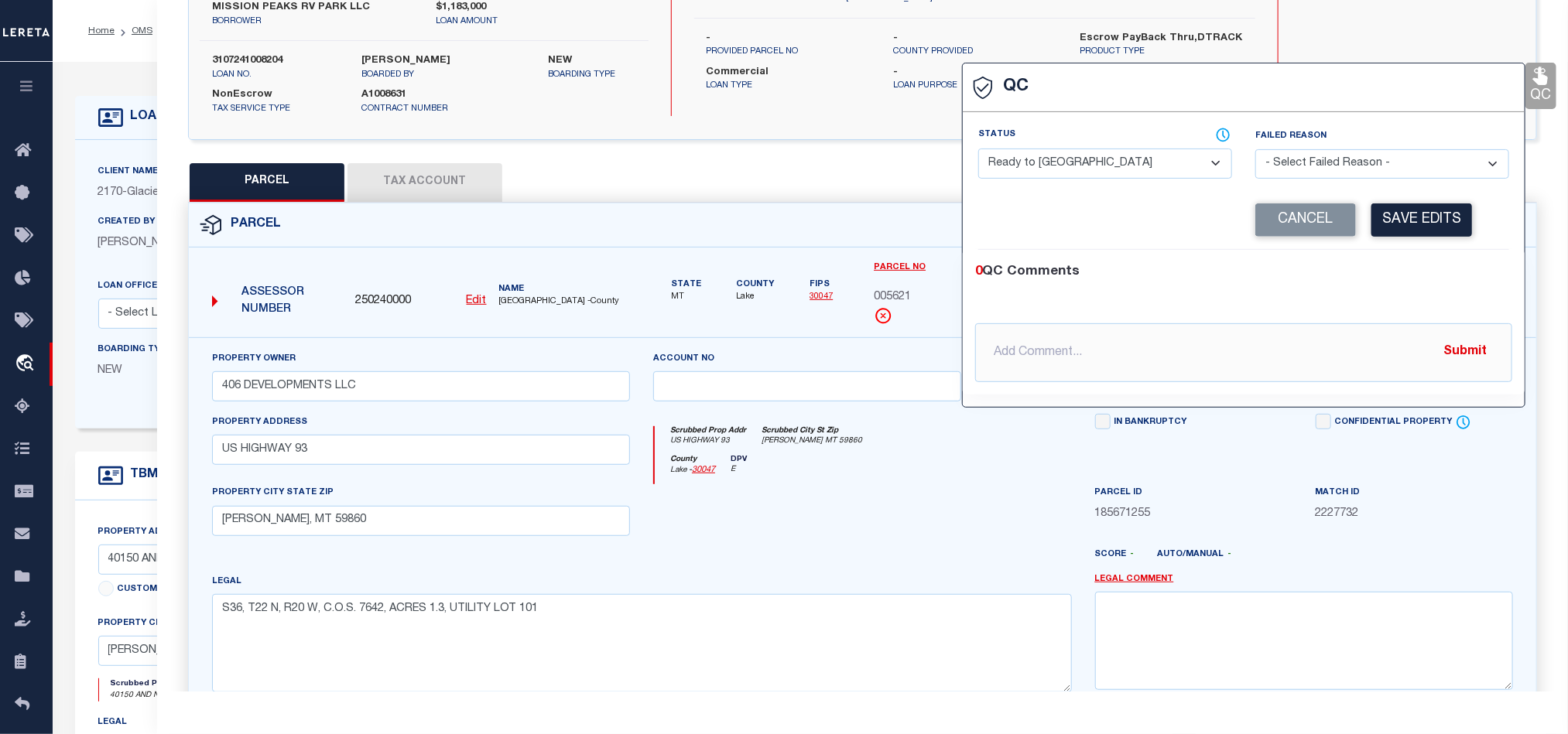
click at [1131, 165] on select "- Select Status - Ready to QC Correct Incorrect" at bounding box center [1105, 163] width 254 height 30
select select "COR"
click at [1440, 263] on div "0 QC Comments @[PERSON_NAME] @[PERSON_NAME] @[PERSON_NAME] @[PERSON_NAME] @[PER…" at bounding box center [1244, 321] width 562 height 145
click at [1425, 218] on button "Save Edits" at bounding box center [1421, 219] width 101 height 33
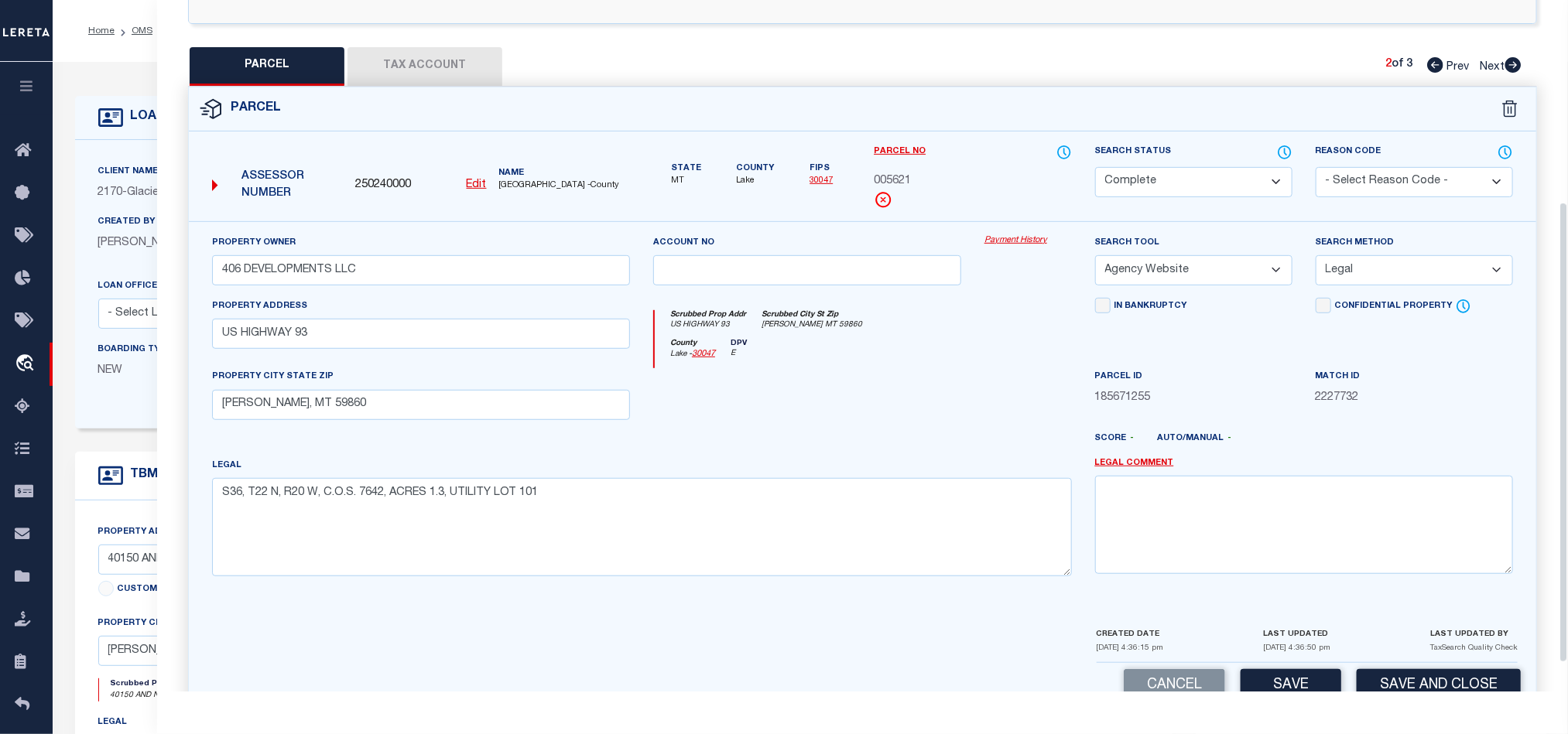
scroll to position [346, 0]
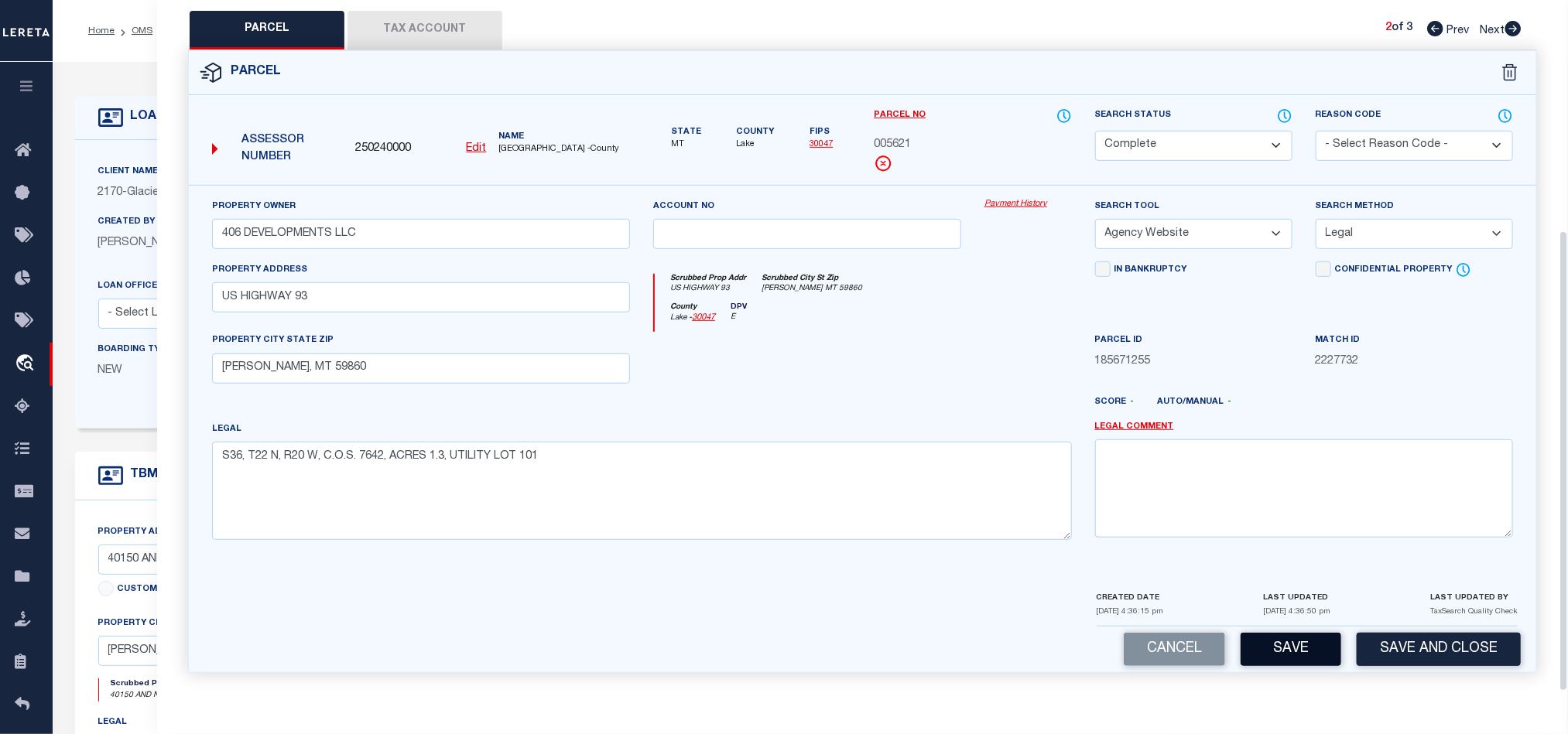
click at [1290, 655] on button "Save" at bounding box center [1291, 650] width 101 height 33
select select "AS"
select select
checkbox input "false"
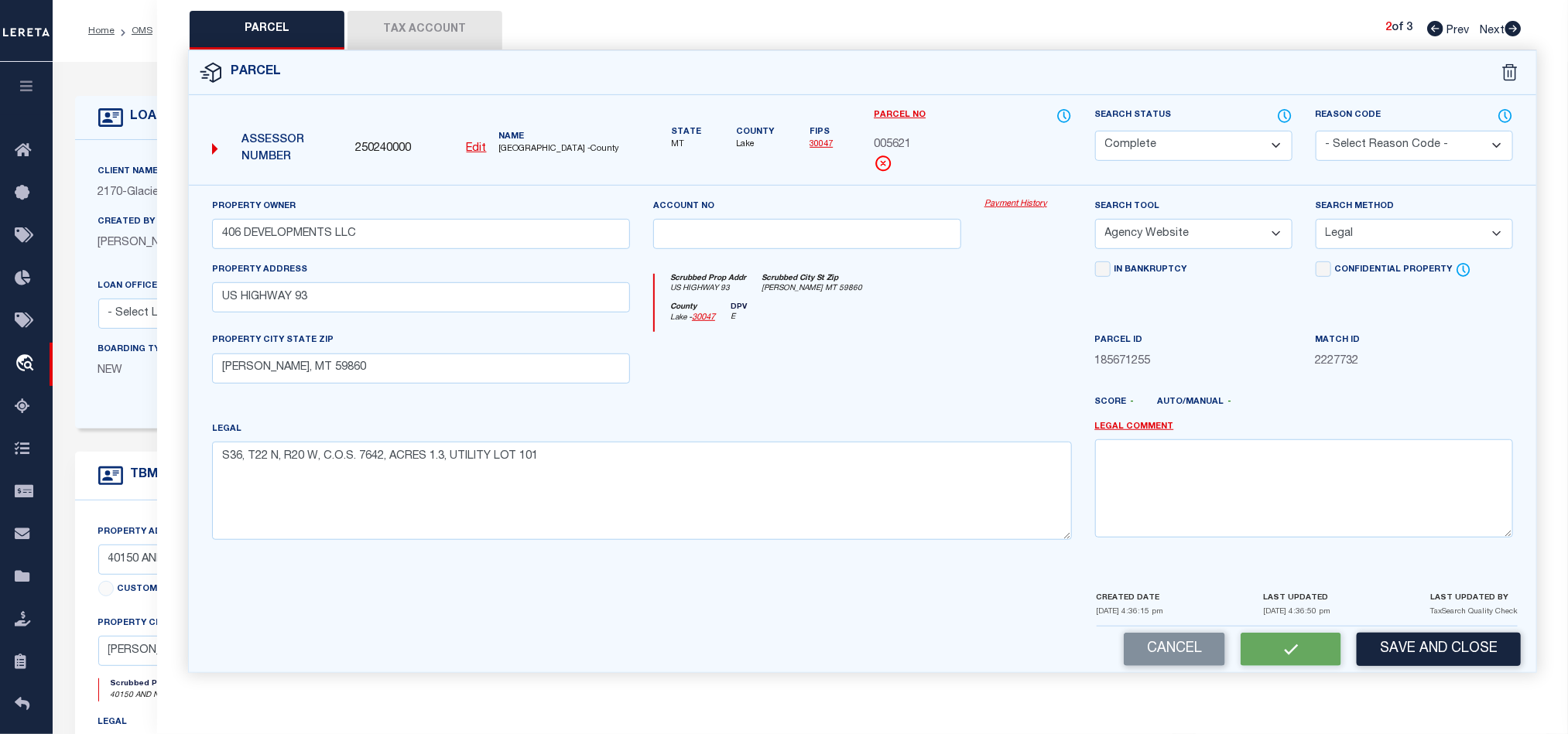
checkbox input "false"
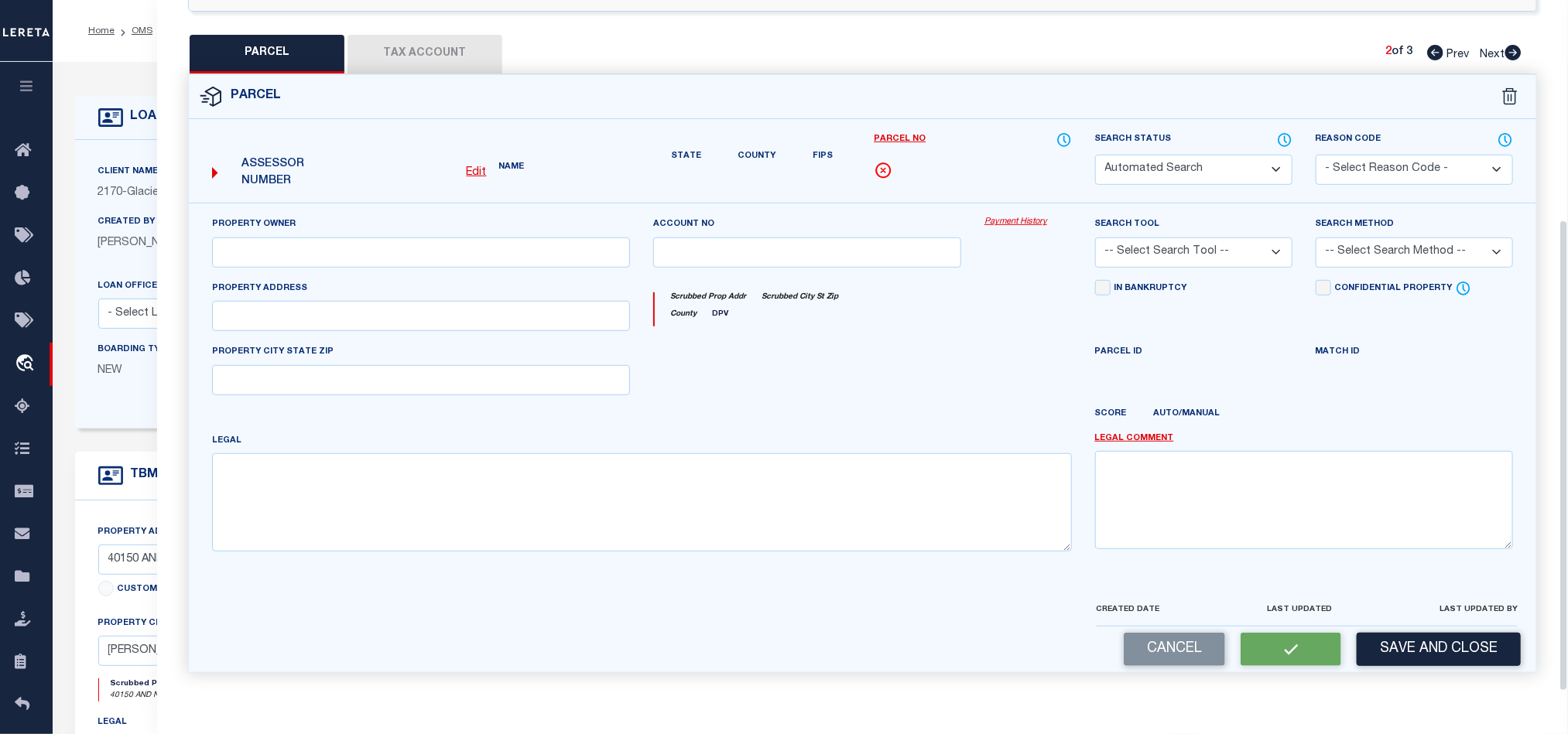
select select "CP"
type input "406 DEVELOPMENTS LLC"
select select "AGW"
select select "LEG"
type input "US HIGHWAY 93"
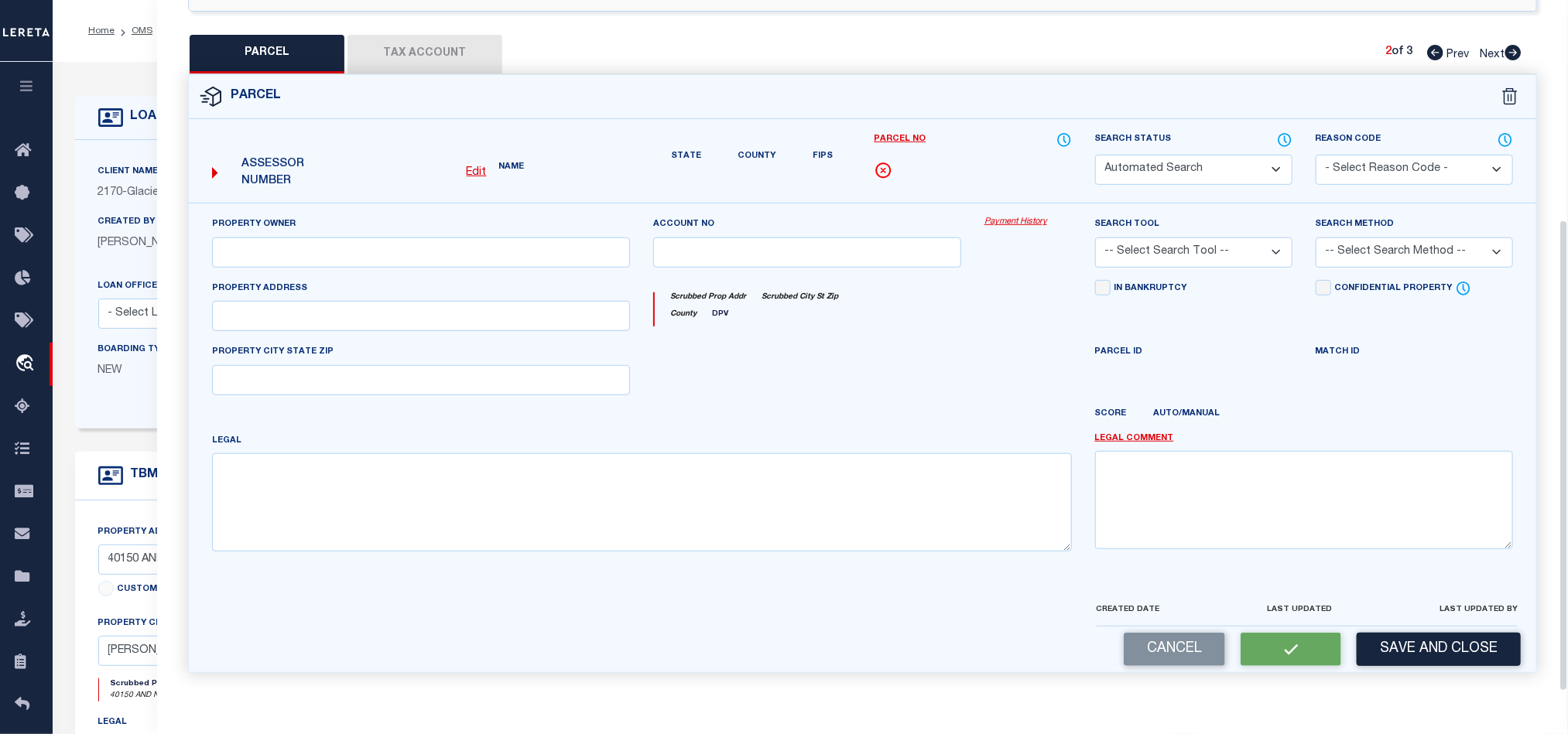
type input "[PERSON_NAME], MT 59860"
type textarea "S36, T22 N, R20 W, C.O.S. 7642, ACRES 1.3, UTILITY LOT 101"
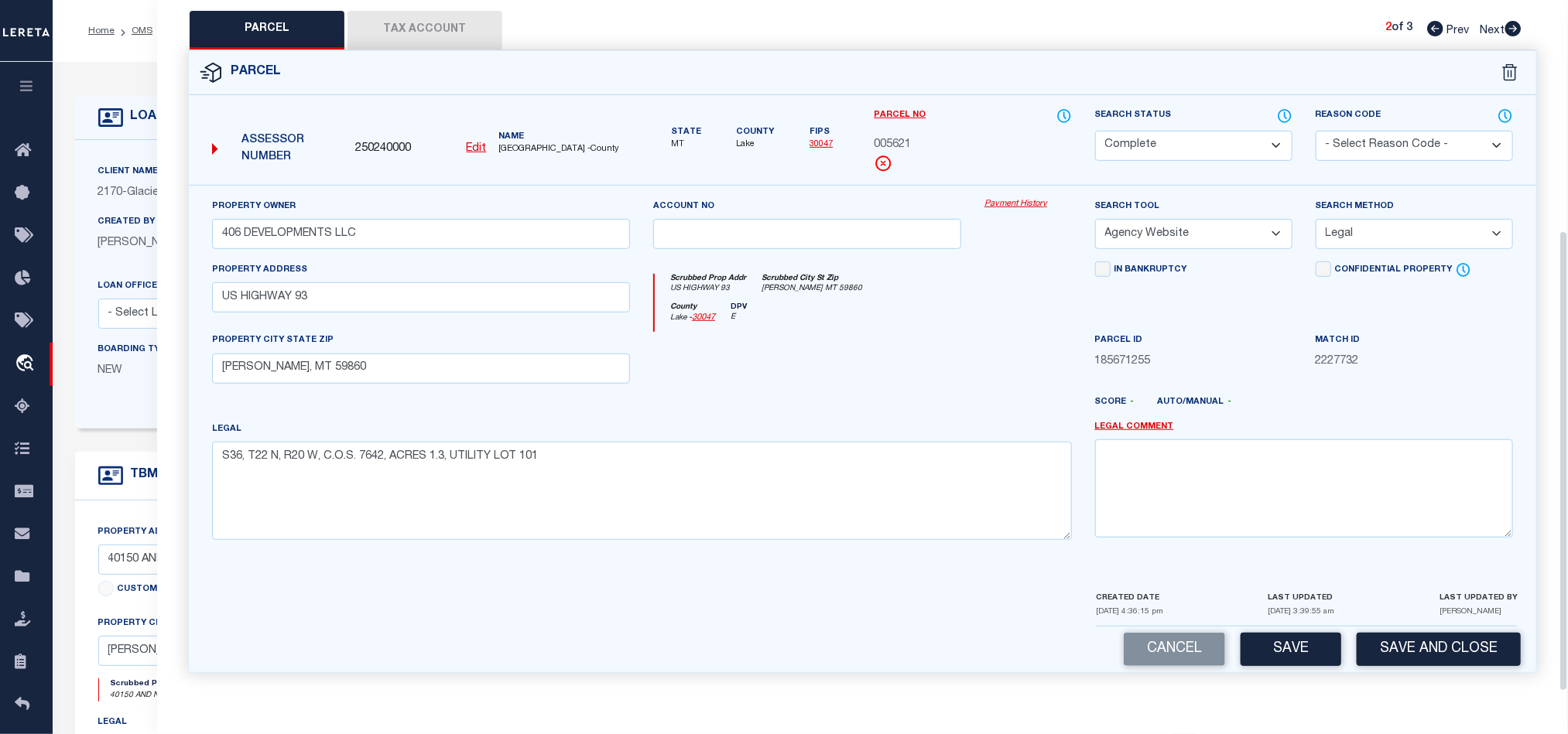
click at [799, 342] on div at bounding box center [806, 363] width 331 height 63
click at [920, 344] on div at bounding box center [806, 363] width 331 height 63
drag, startPoint x: 952, startPoint y: 346, endPoint x: 1144, endPoint y: 305, distance: 196.3
click at [952, 347] on div at bounding box center [806, 363] width 331 height 63
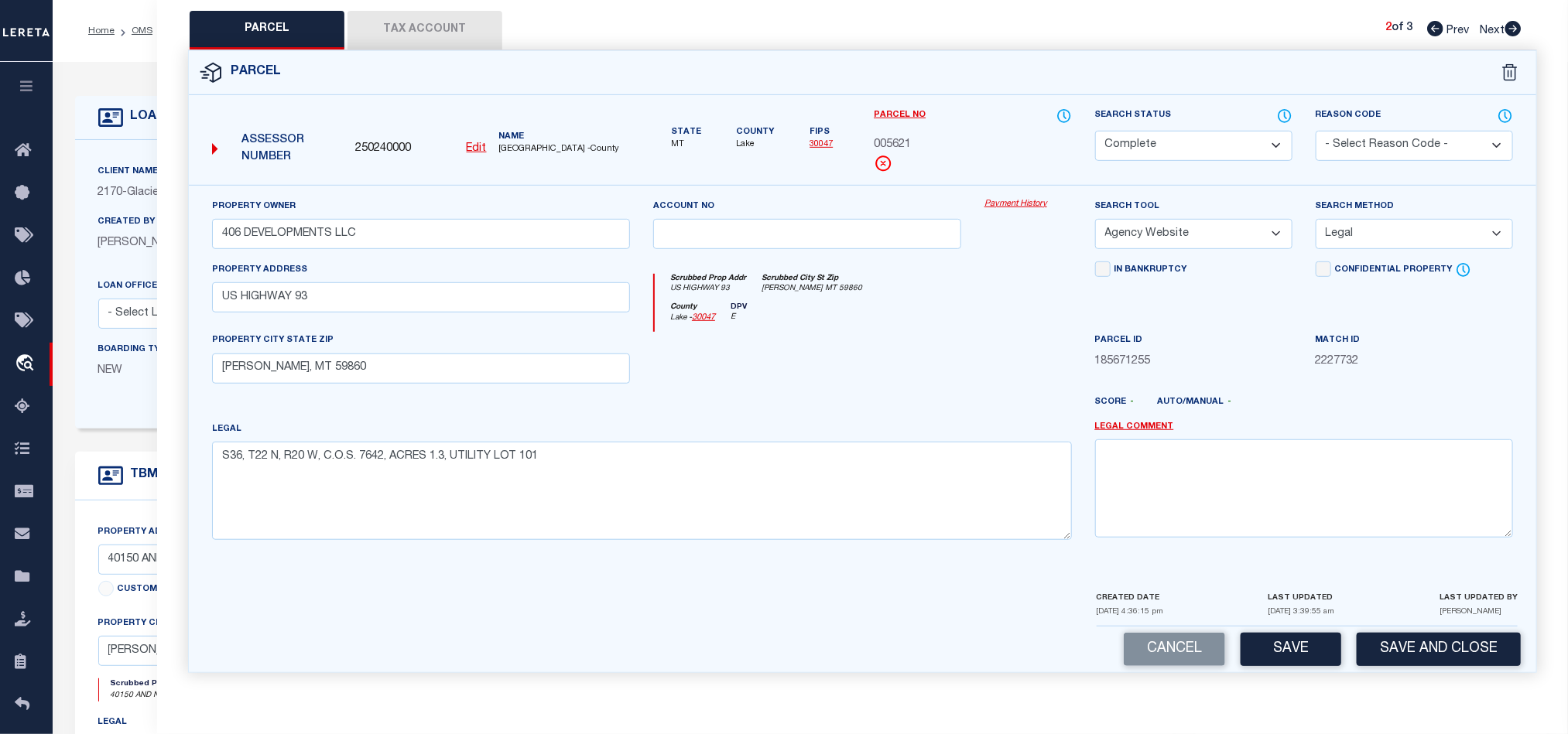
click at [931, 344] on div at bounding box center [806, 363] width 331 height 63
click at [1049, 344] on div at bounding box center [1028, 363] width 111 height 63
click at [991, 369] on div at bounding box center [1028, 363] width 111 height 63
click at [1277, 638] on button "Save" at bounding box center [1291, 650] width 101 height 33
select select "AS"
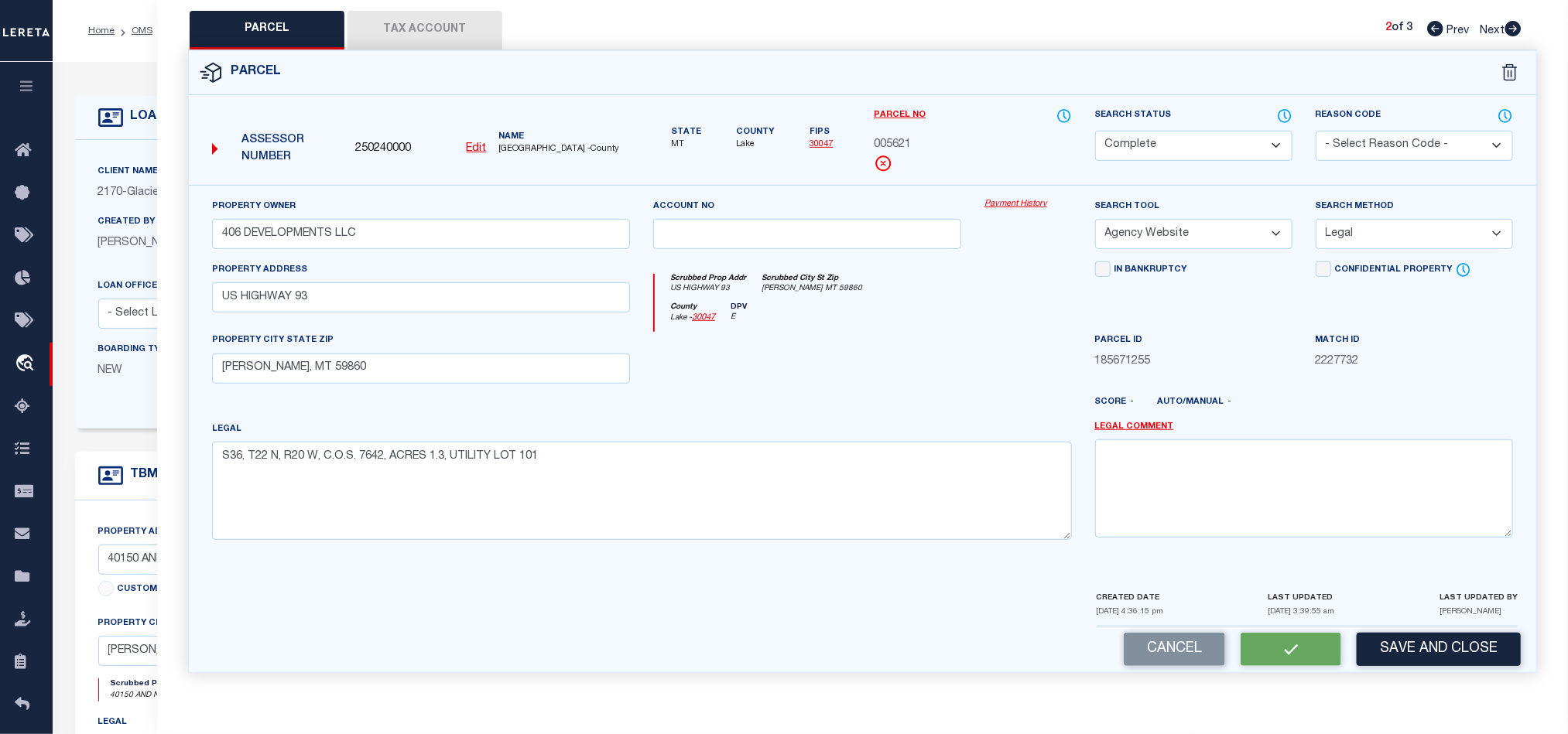
select select
checkbox input "false"
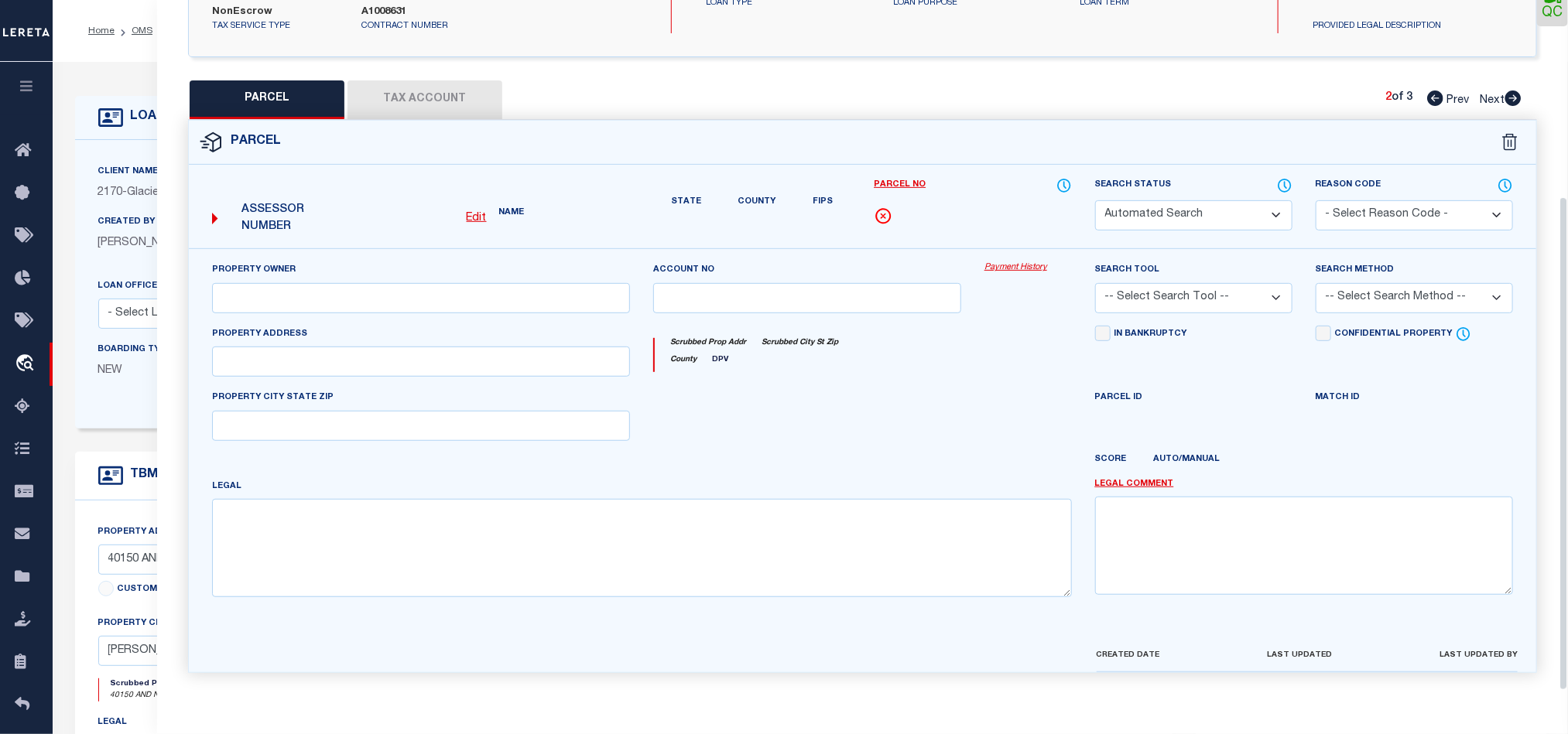
select select "CP"
type input "406 DEVELOPMENTS LLC"
select select "AGW"
select select "LEG"
type input "US HIGHWAY 93"
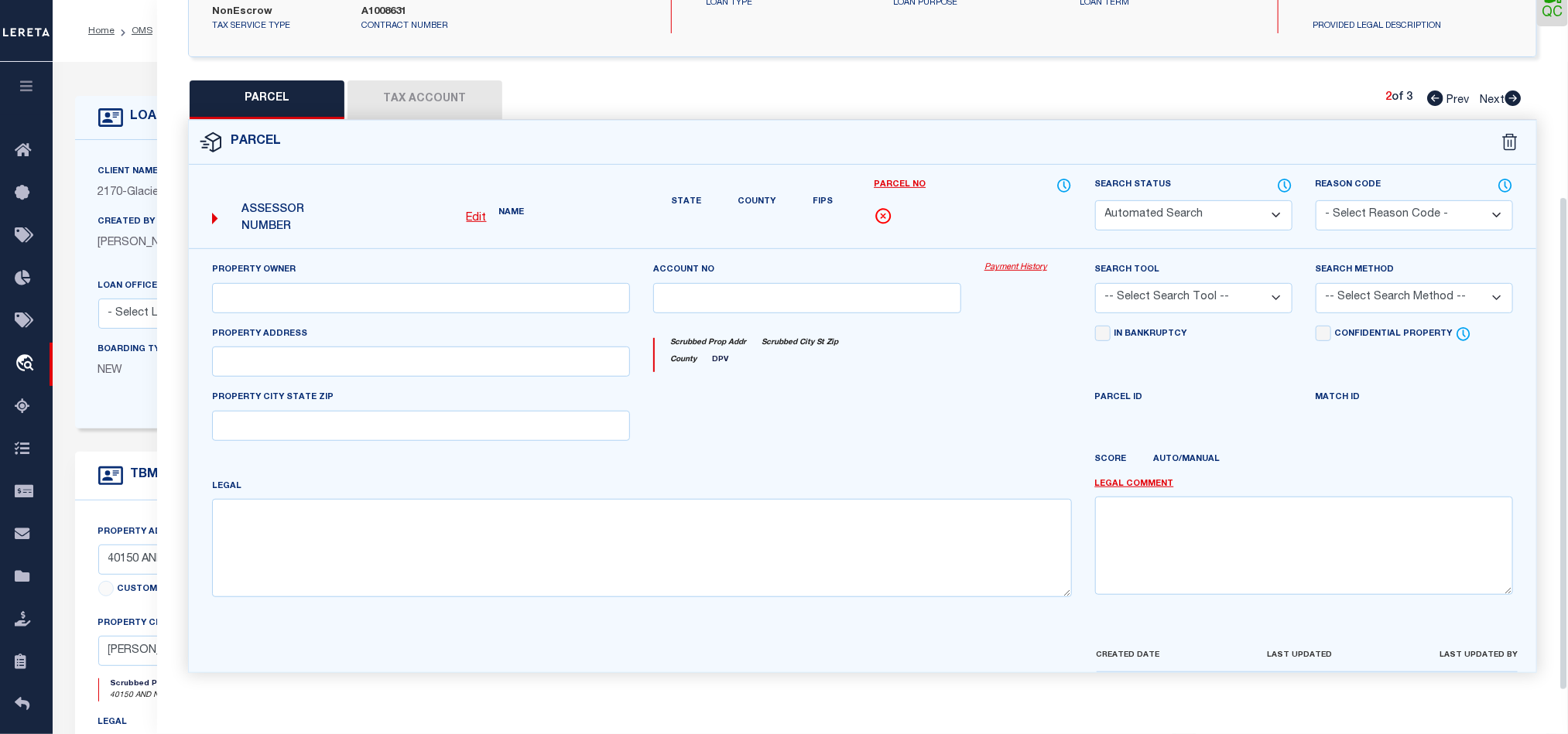
type input "[PERSON_NAME], MT 59860"
type textarea "S36, T22 N, R20 W, C.O.S. 7642, ACRES 1.3, UTILITY LOT 101"
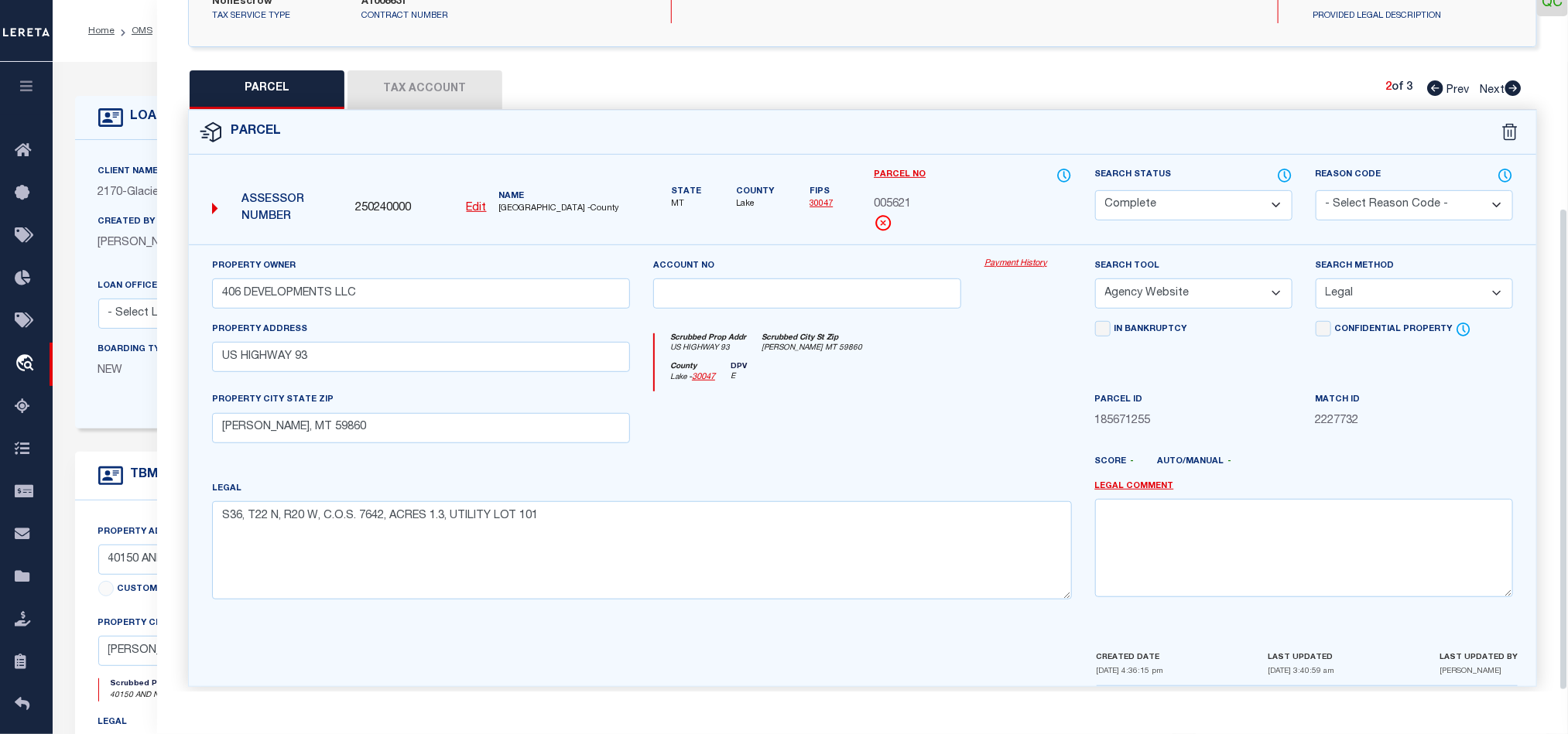
scroll to position [299, 0]
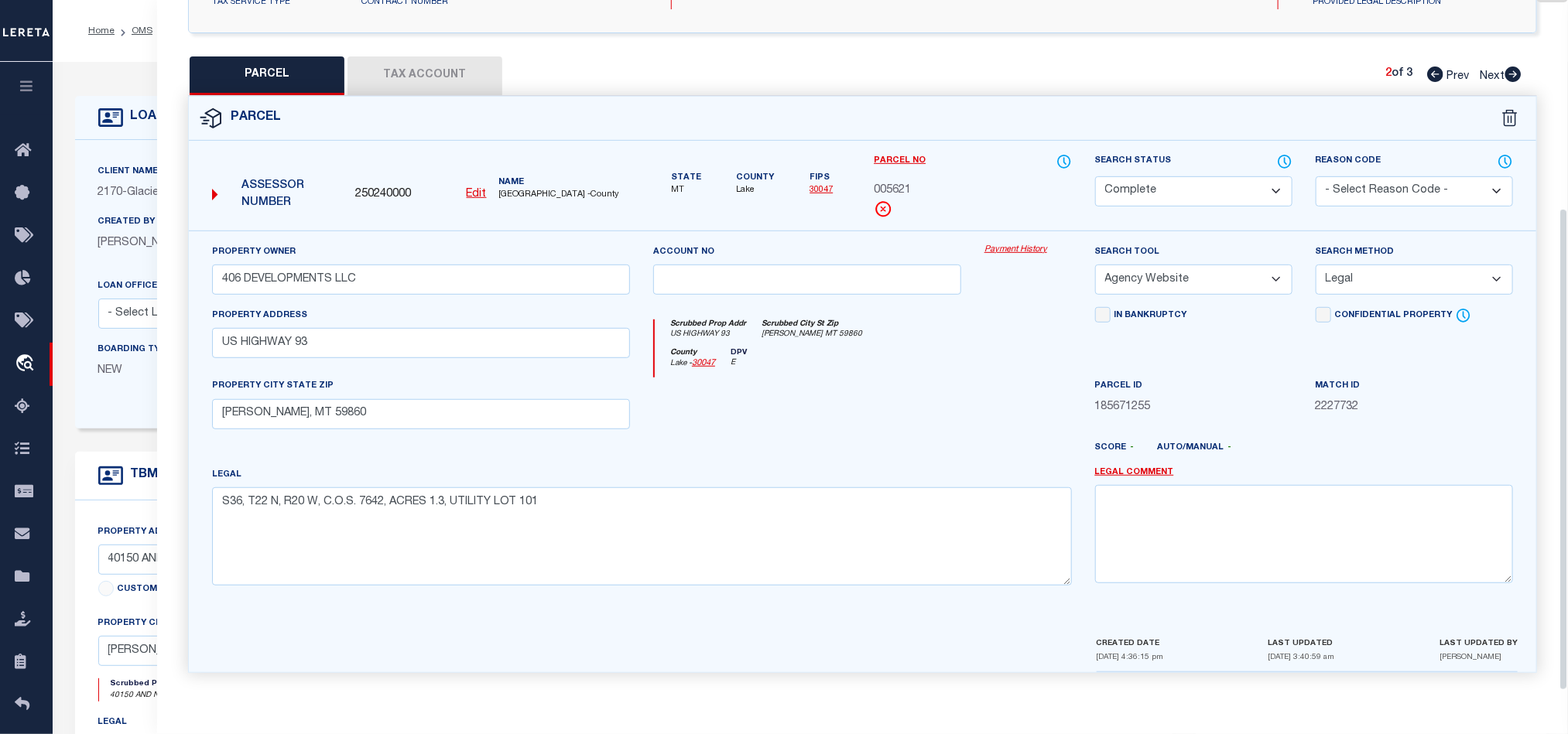
click at [994, 378] on div at bounding box center [1028, 409] width 111 height 63
click at [419, 73] on button "Tax Account" at bounding box center [425, 76] width 154 height 39
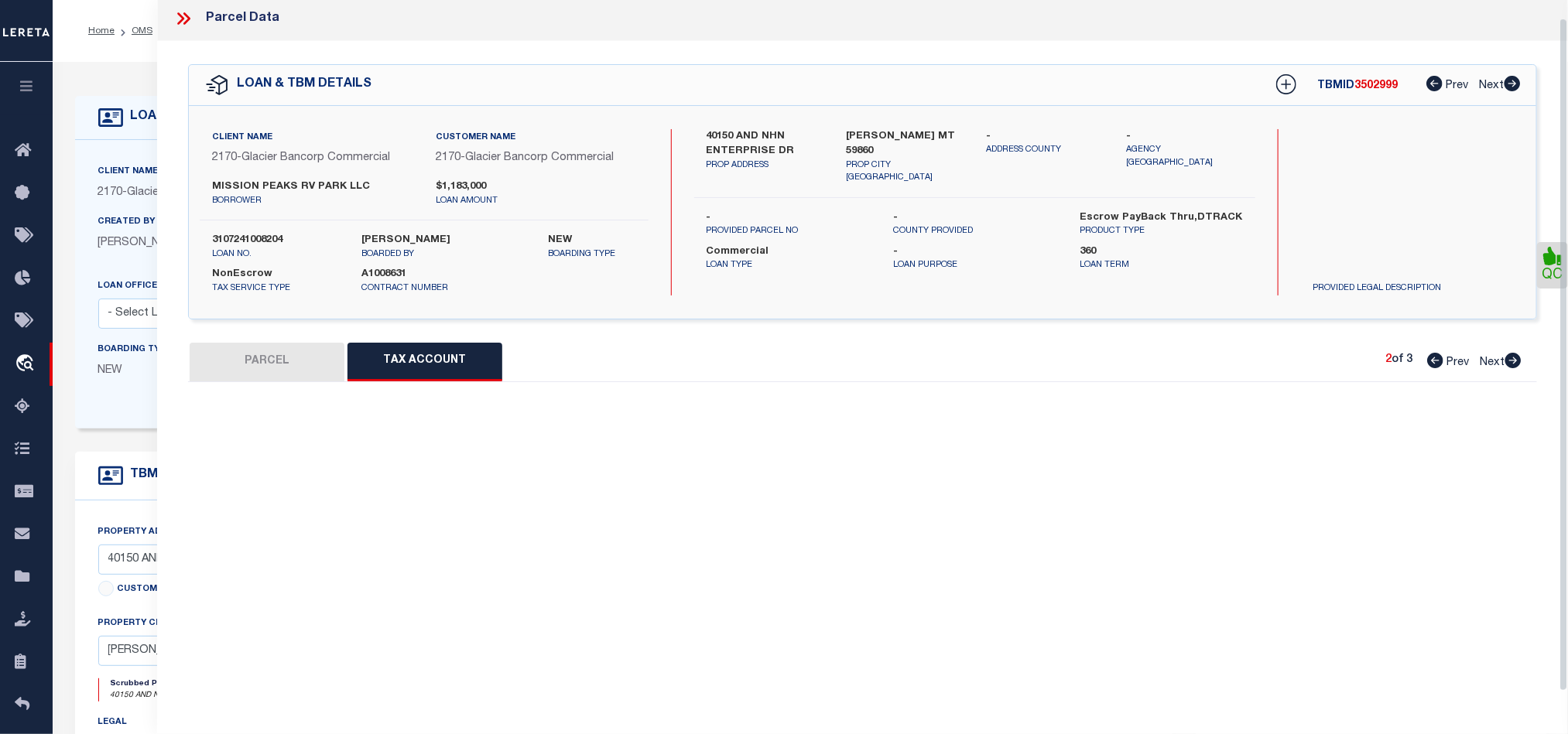
scroll to position [18, 0]
select select "100"
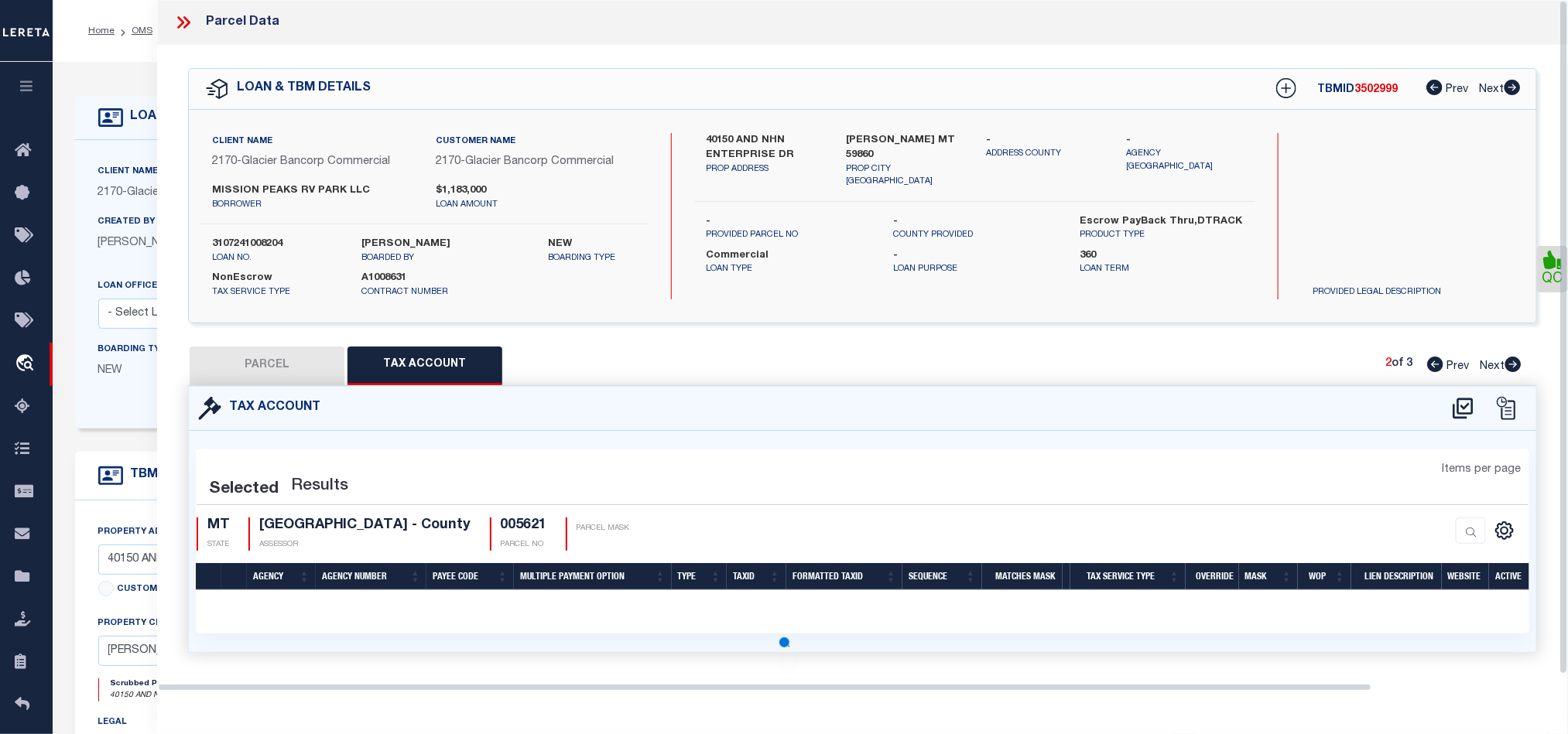
select select "100"
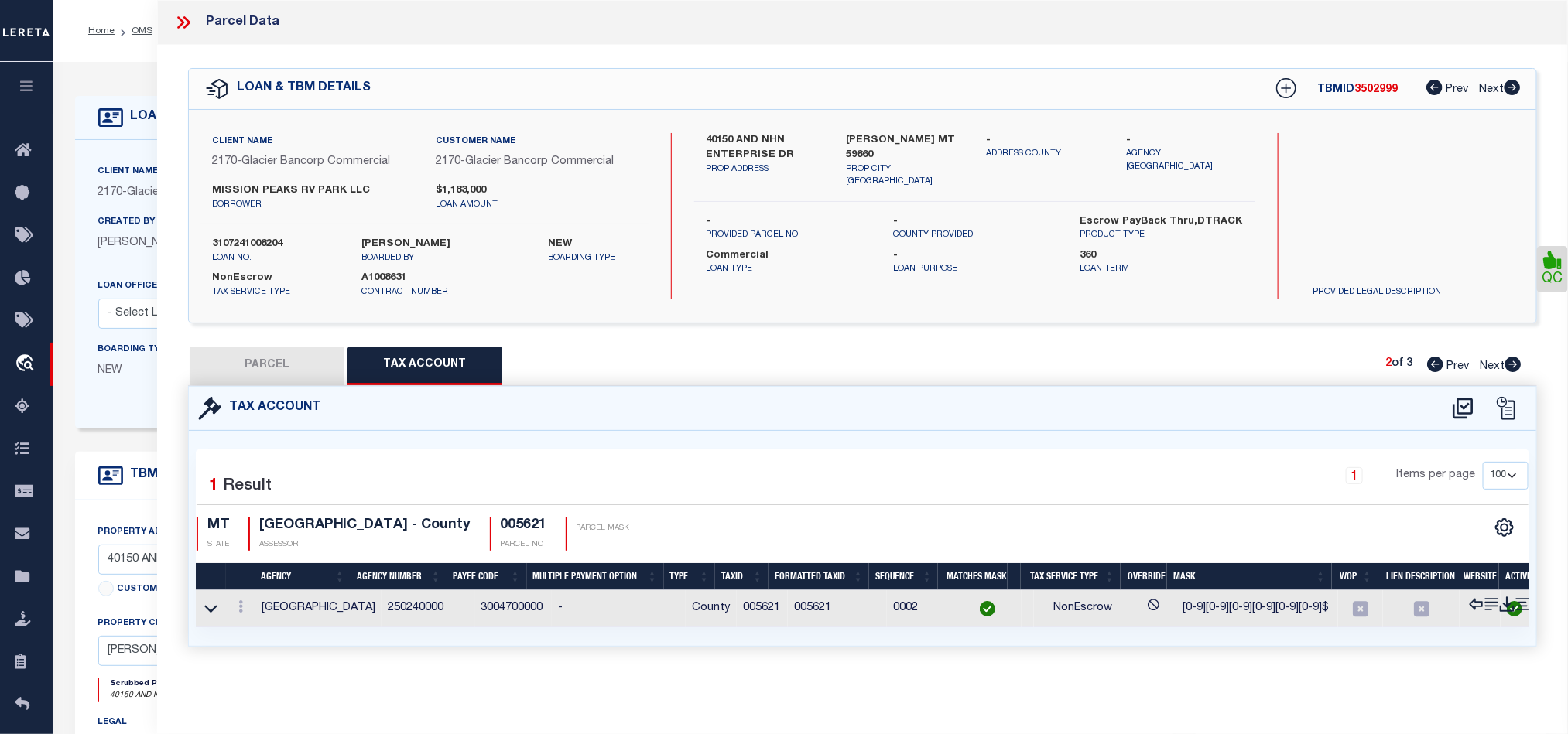
scroll to position [0, 0]
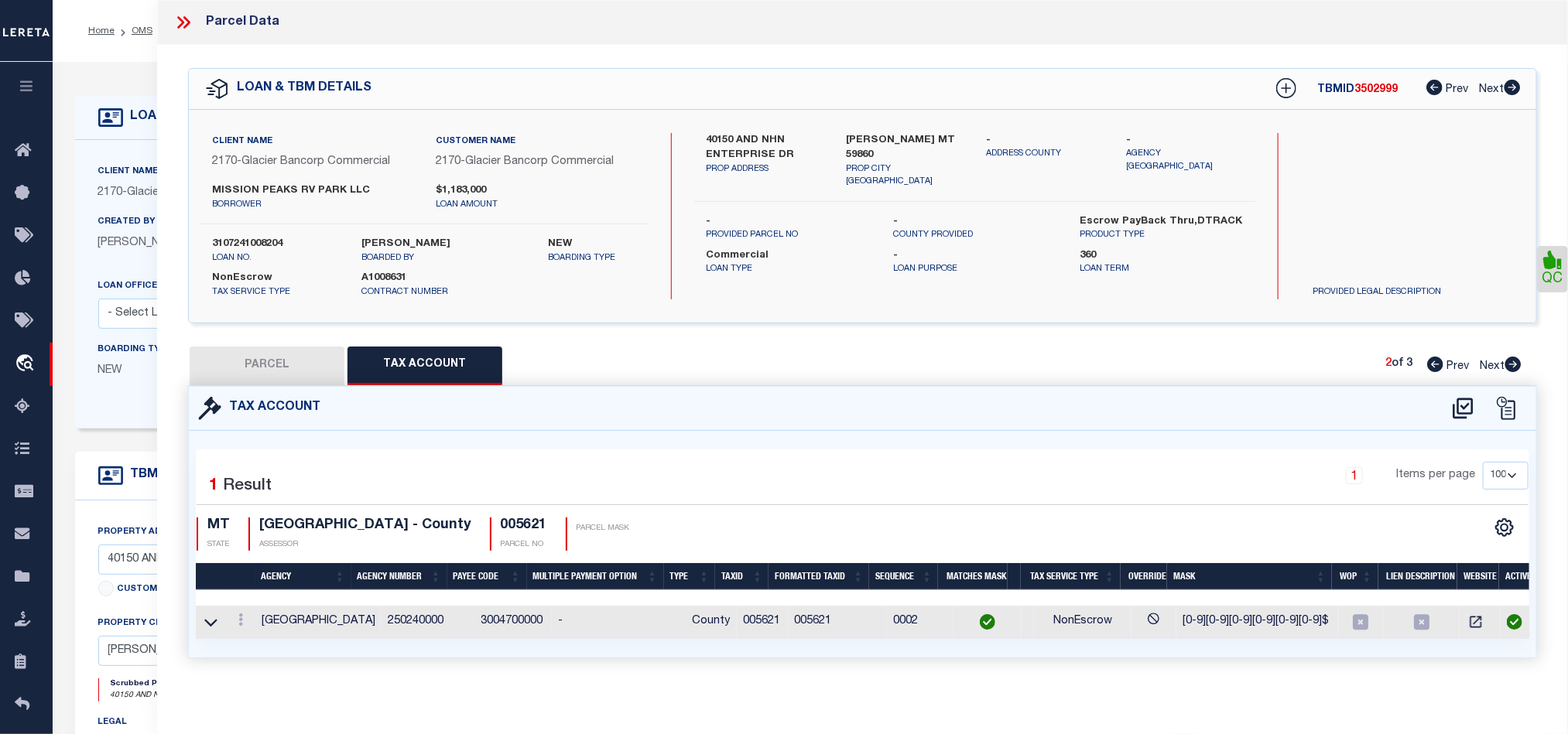
drag, startPoint x: 1514, startPoint y: 367, endPoint x: 1259, endPoint y: 388, distance: 255.9
click at [1514, 367] on icon at bounding box center [1513, 364] width 17 height 16
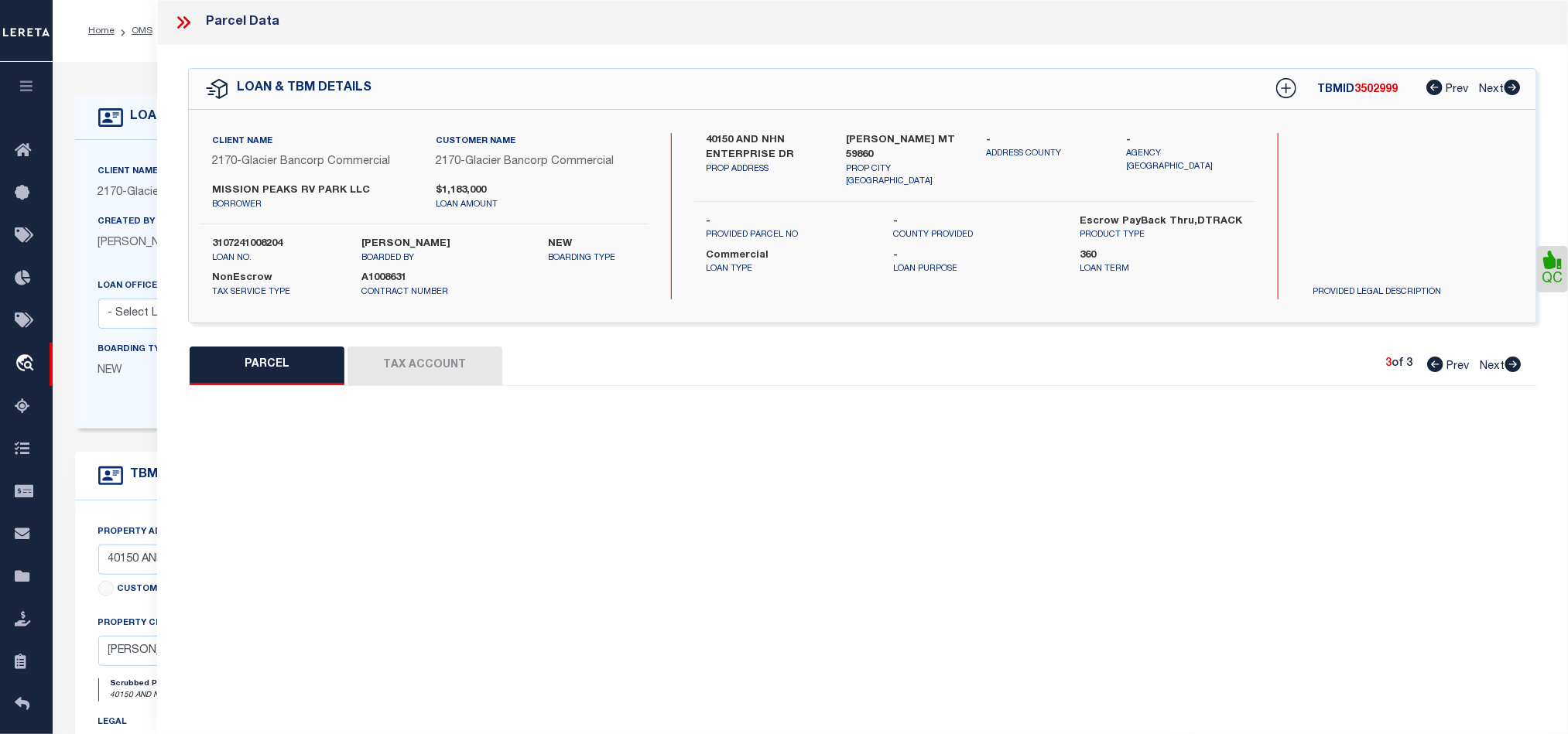
select select "AS"
select select
checkbox input "false"
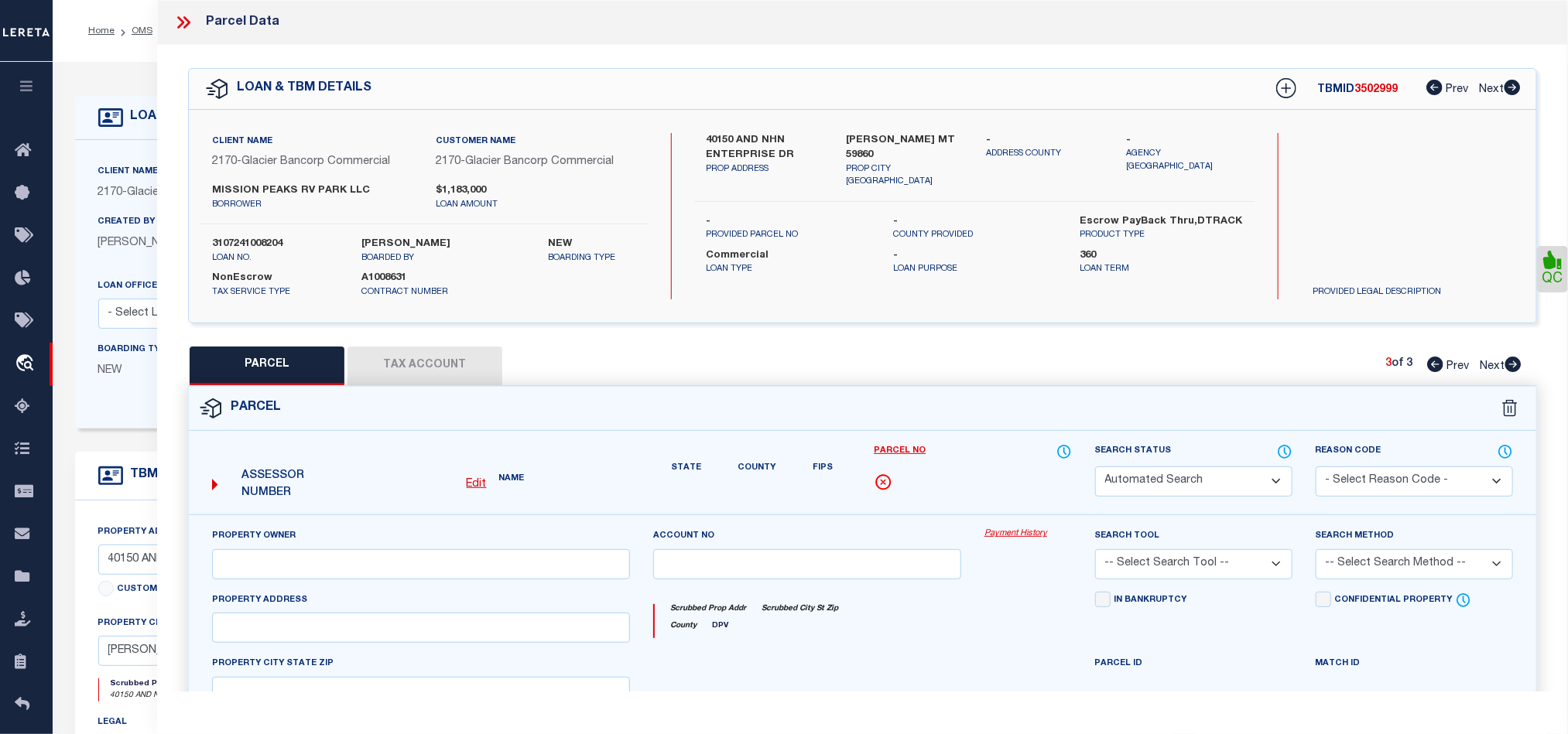
select select "QC"
type input "406 DEVELOPMENTS LLC"
select select "AGW"
select select "LEG"
type input "US HIGHWAY 93"
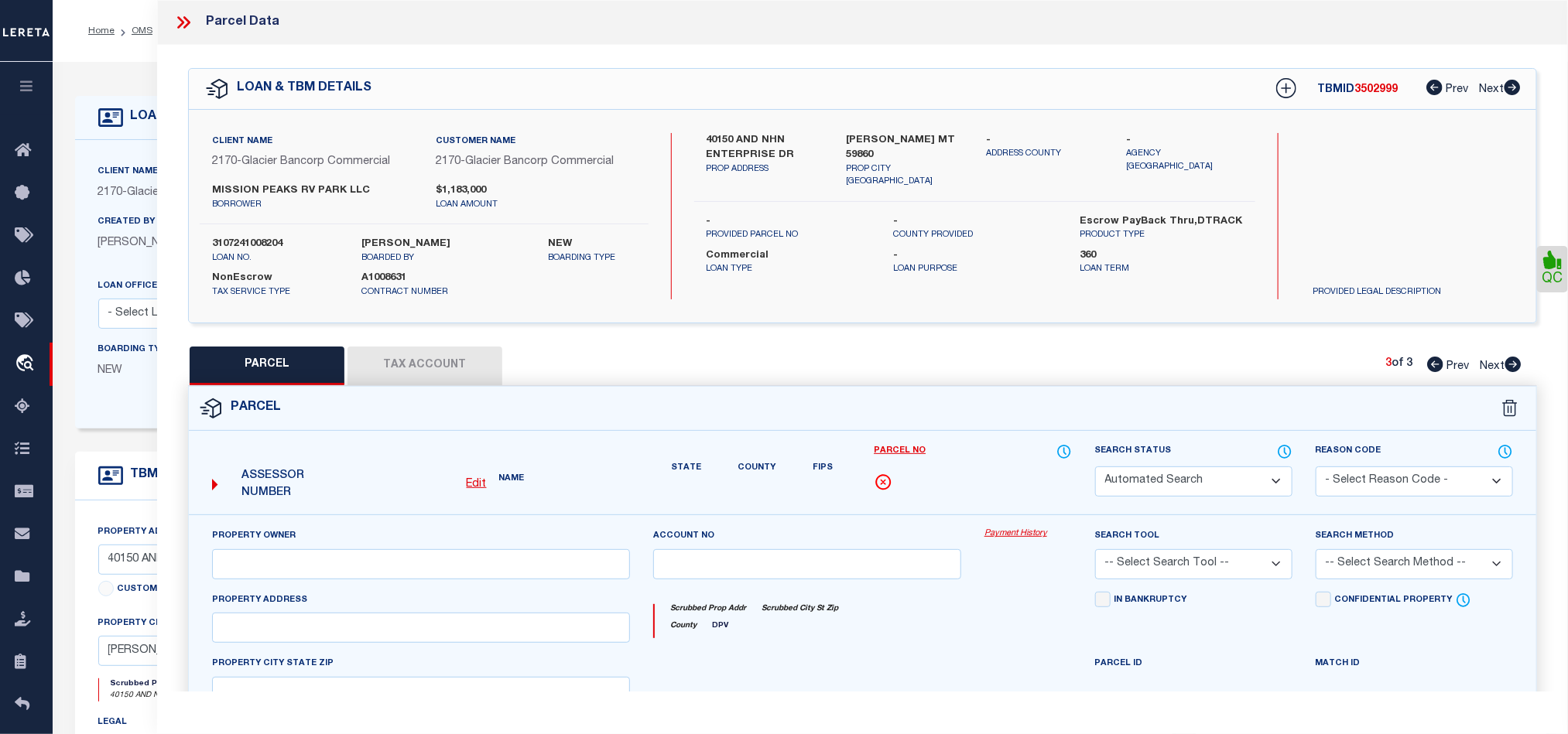
type input "[PERSON_NAME], MT 59860"
type textarea "S36, T22 N, R20 W, C.O.S. 7626, ACRES 0.96, LT 1"
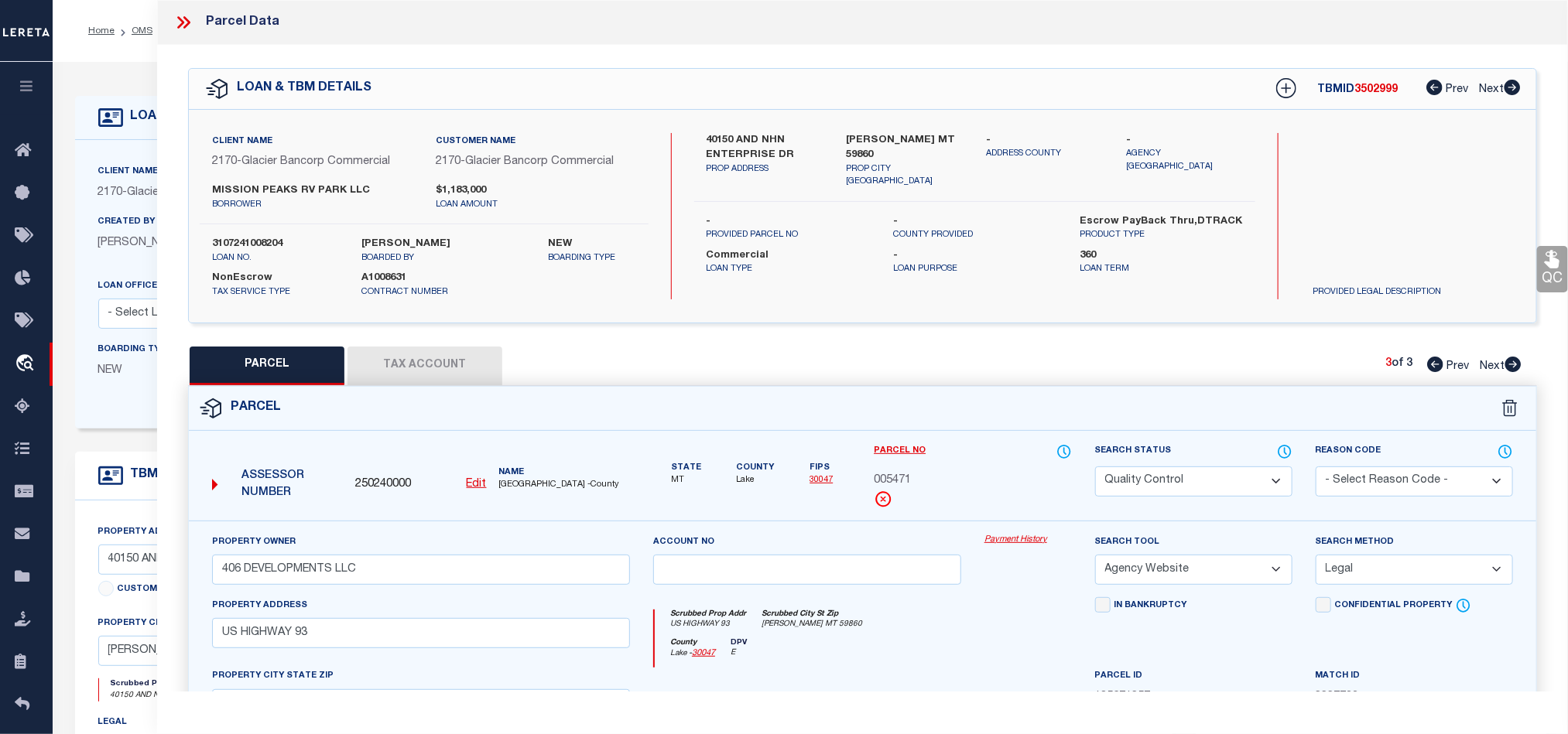
click at [1207, 469] on select "Automated Search Bad Parcel Complete Duplicate Parcel High Dollar Reporting In …" at bounding box center [1193, 481] width 197 height 30
select select "CP"
drag, startPoint x: 978, startPoint y: 666, endPoint x: 1449, endPoint y: 392, distance: 544.9
click at [978, 666] on div "[GEOGRAPHIC_DATA] - 30047 DPV E" at bounding box center [863, 652] width 416 height 30
click at [1549, 268] on icon at bounding box center [1551, 259] width 15 height 17
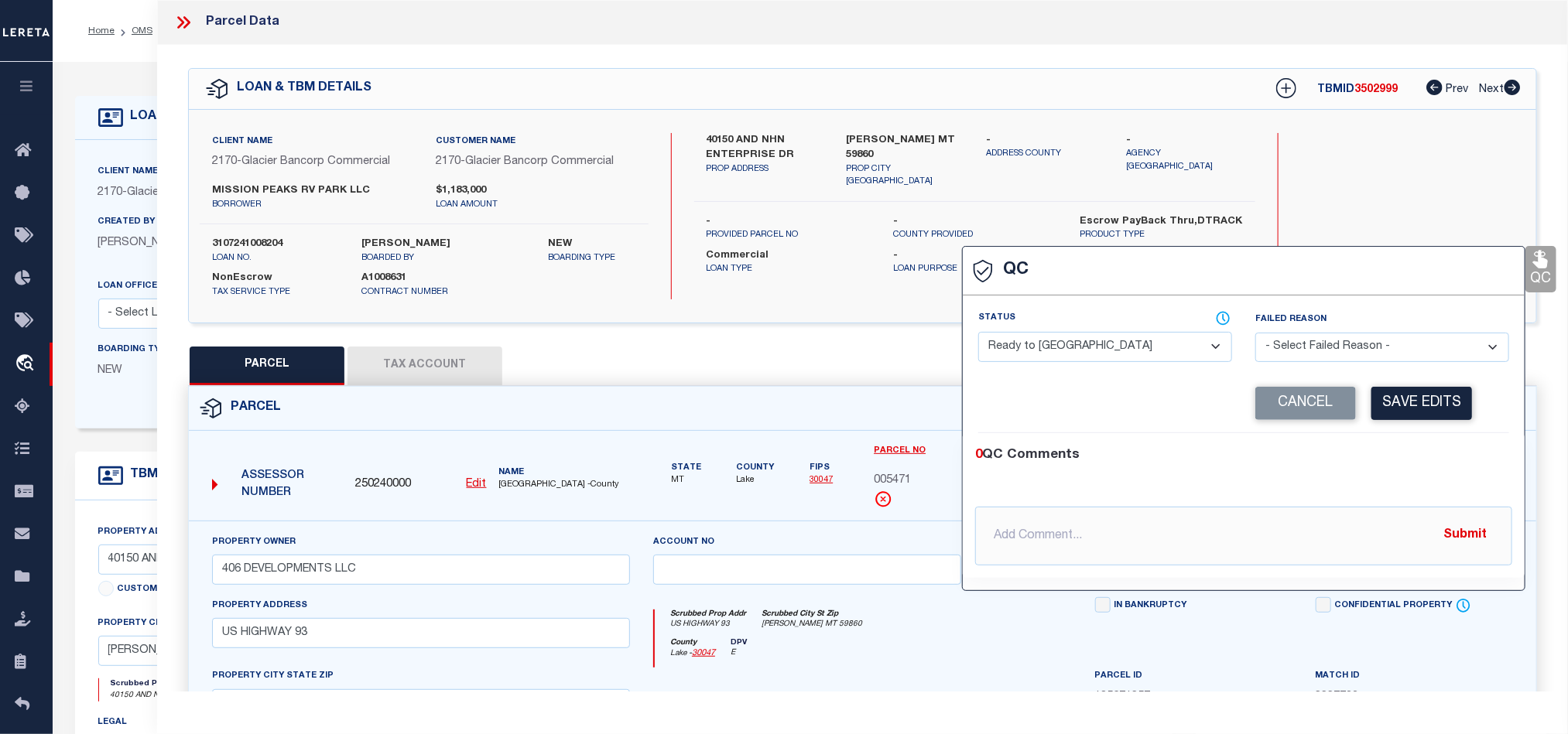
click at [1080, 346] on select "- Select Status - Ready to QC Correct Incorrect" at bounding box center [1105, 347] width 254 height 30
select select "COR"
click at [1409, 452] on div "0 QC Comments" at bounding box center [1241, 455] width 530 height 20
click at [1428, 405] on button "Save Edits" at bounding box center [1421, 403] width 101 height 33
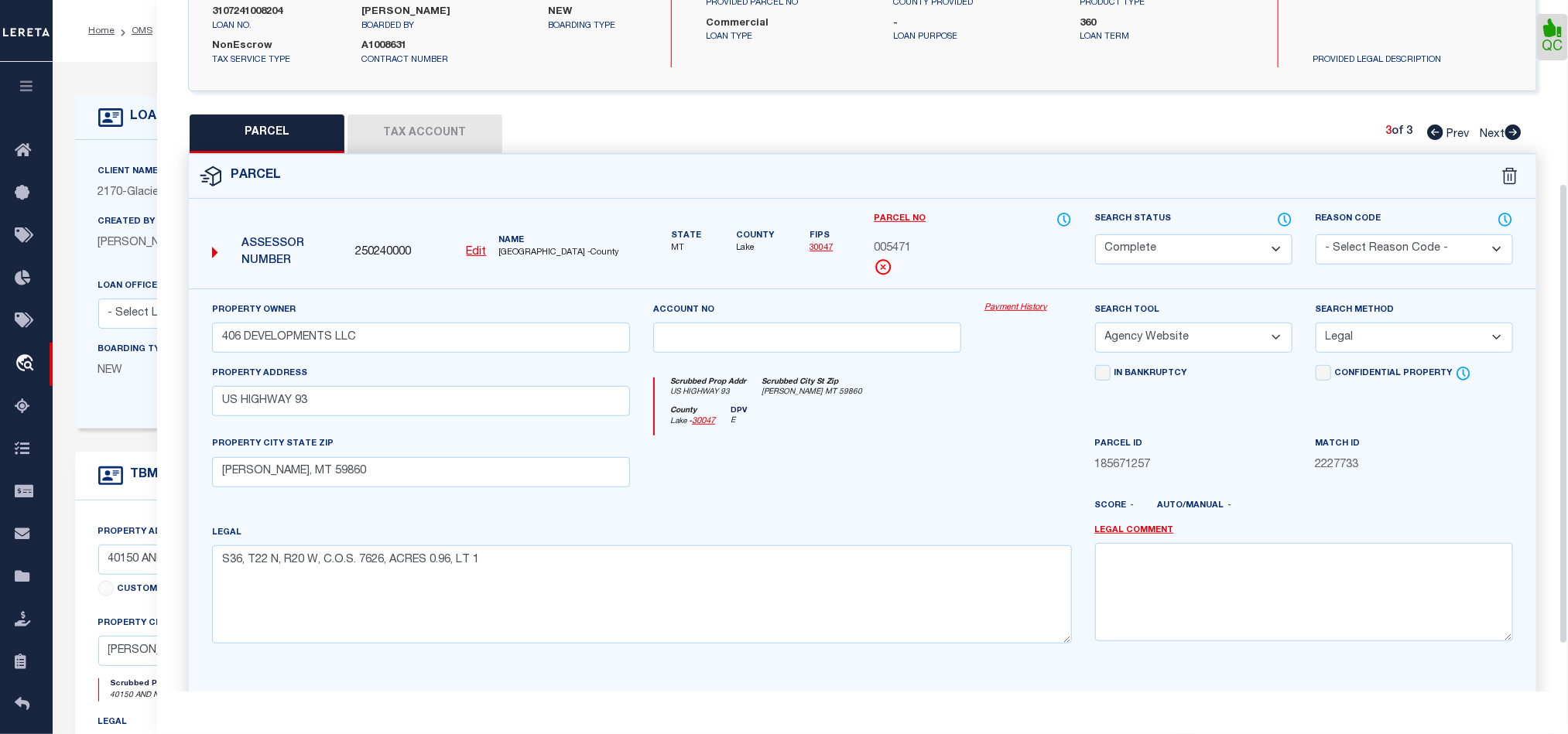
scroll to position [346, 0]
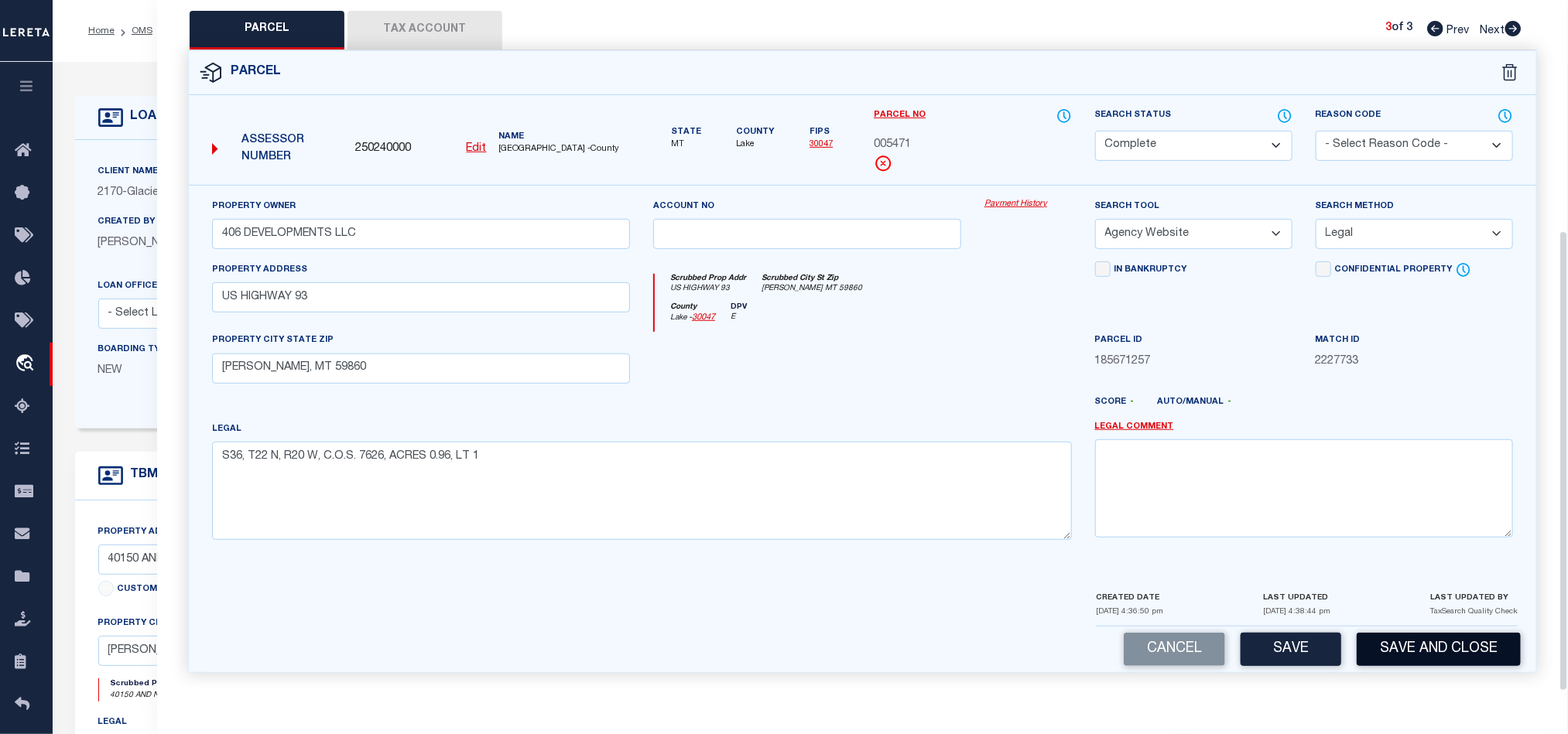
click at [1449, 645] on button "Save and Close" at bounding box center [1438, 650] width 164 height 33
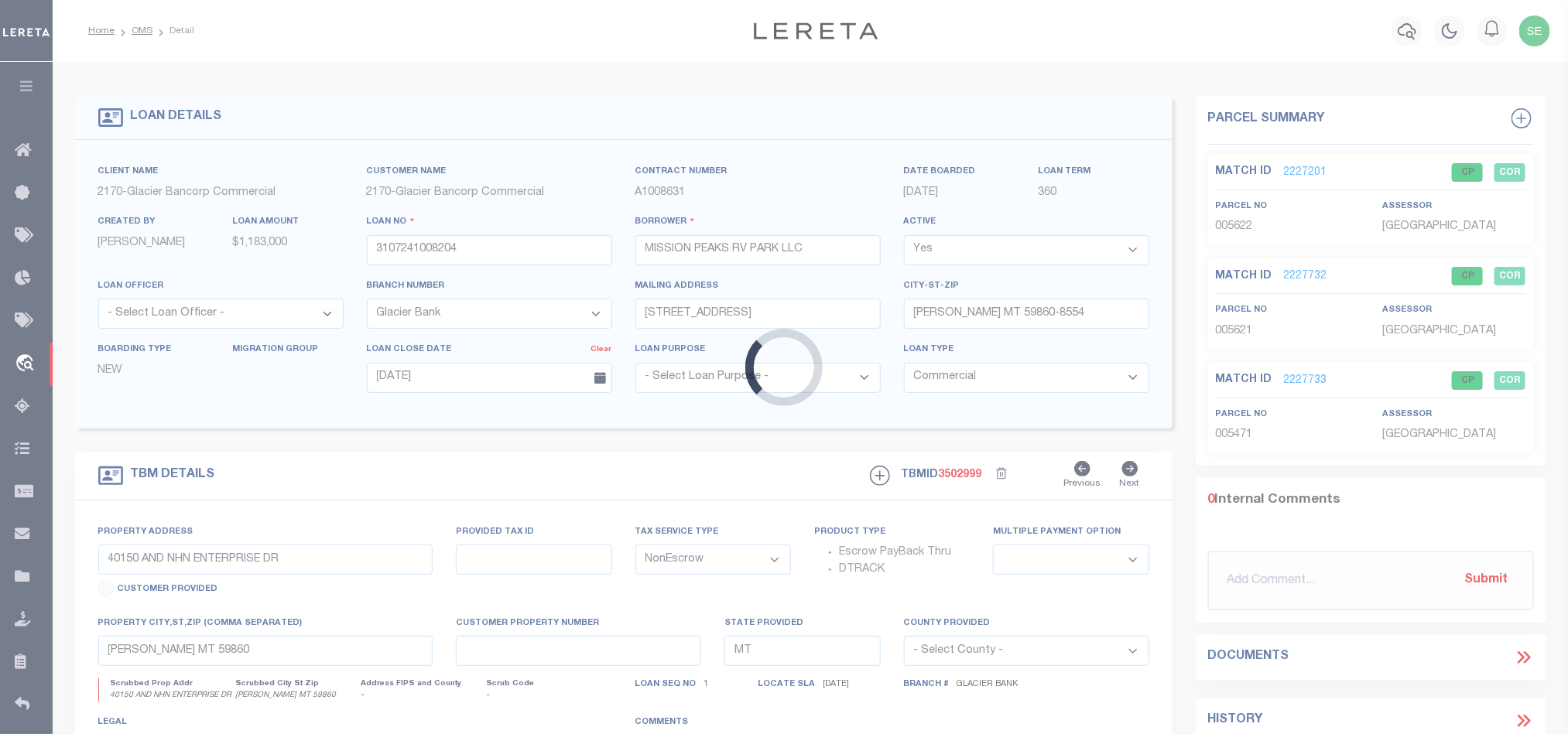
select select "4569"
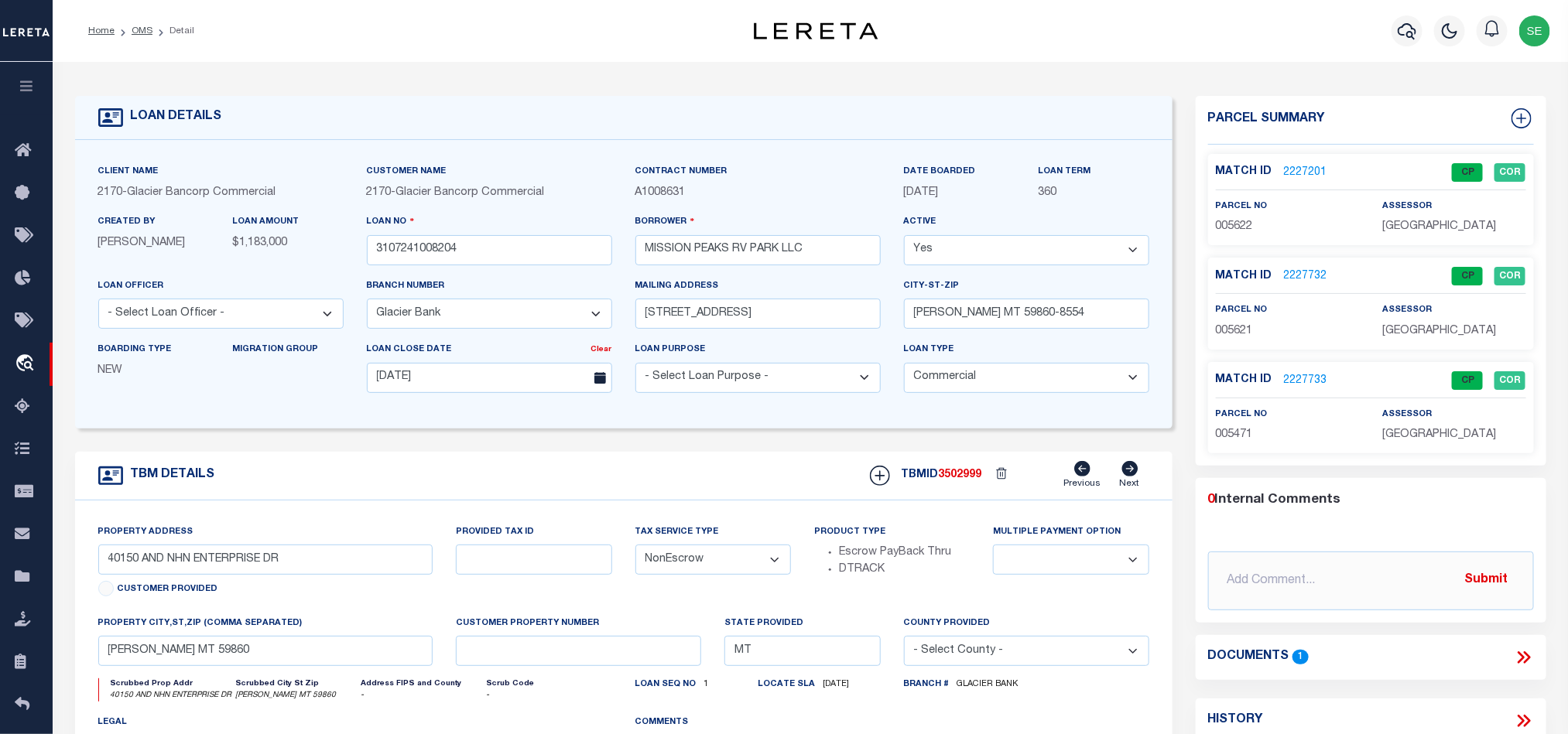
select select
click at [537, 253] on input "3107241008204" at bounding box center [490, 250] width 245 height 30
click at [971, 481] on span "3502999" at bounding box center [960, 474] width 44 height 11
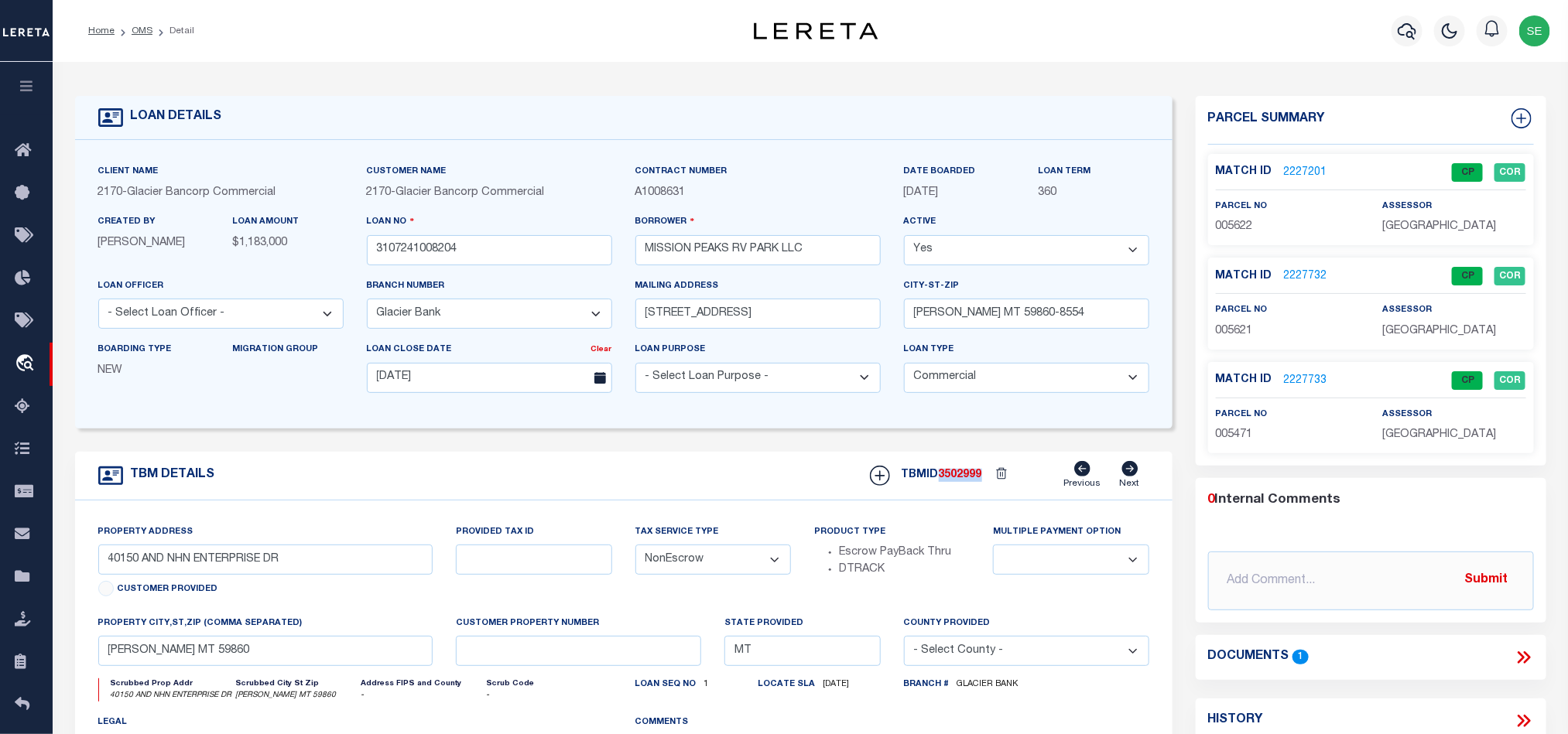
copy span "3502999"
click at [1405, 226] on span "[GEOGRAPHIC_DATA]" at bounding box center [1438, 226] width 114 height 11
copy div "[GEOGRAPHIC_DATA]"
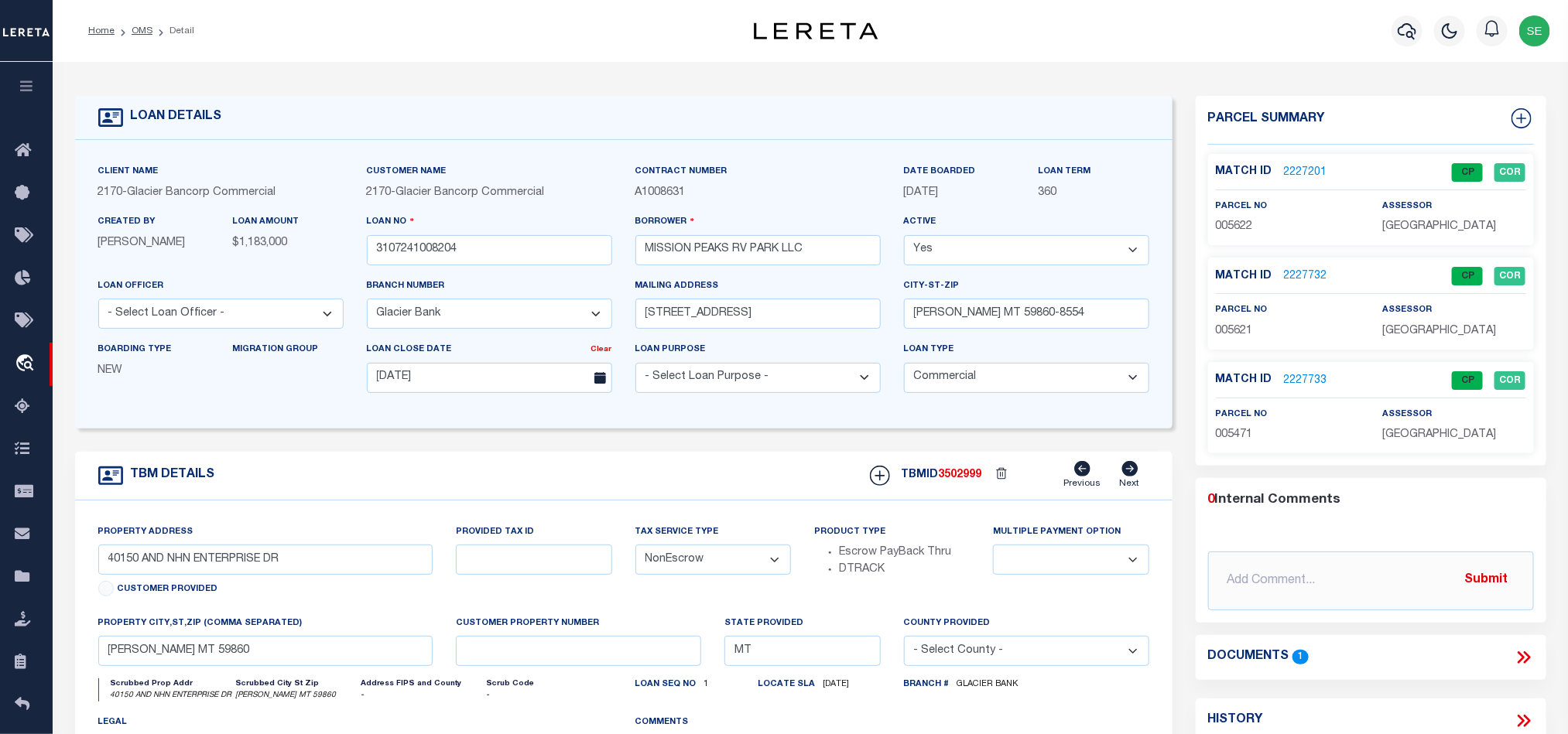
click at [1241, 222] on span "005622" at bounding box center [1234, 226] width 37 height 11
copy span "005622"
click at [479, 257] on input "3107241008204" at bounding box center [490, 250] width 245 height 30
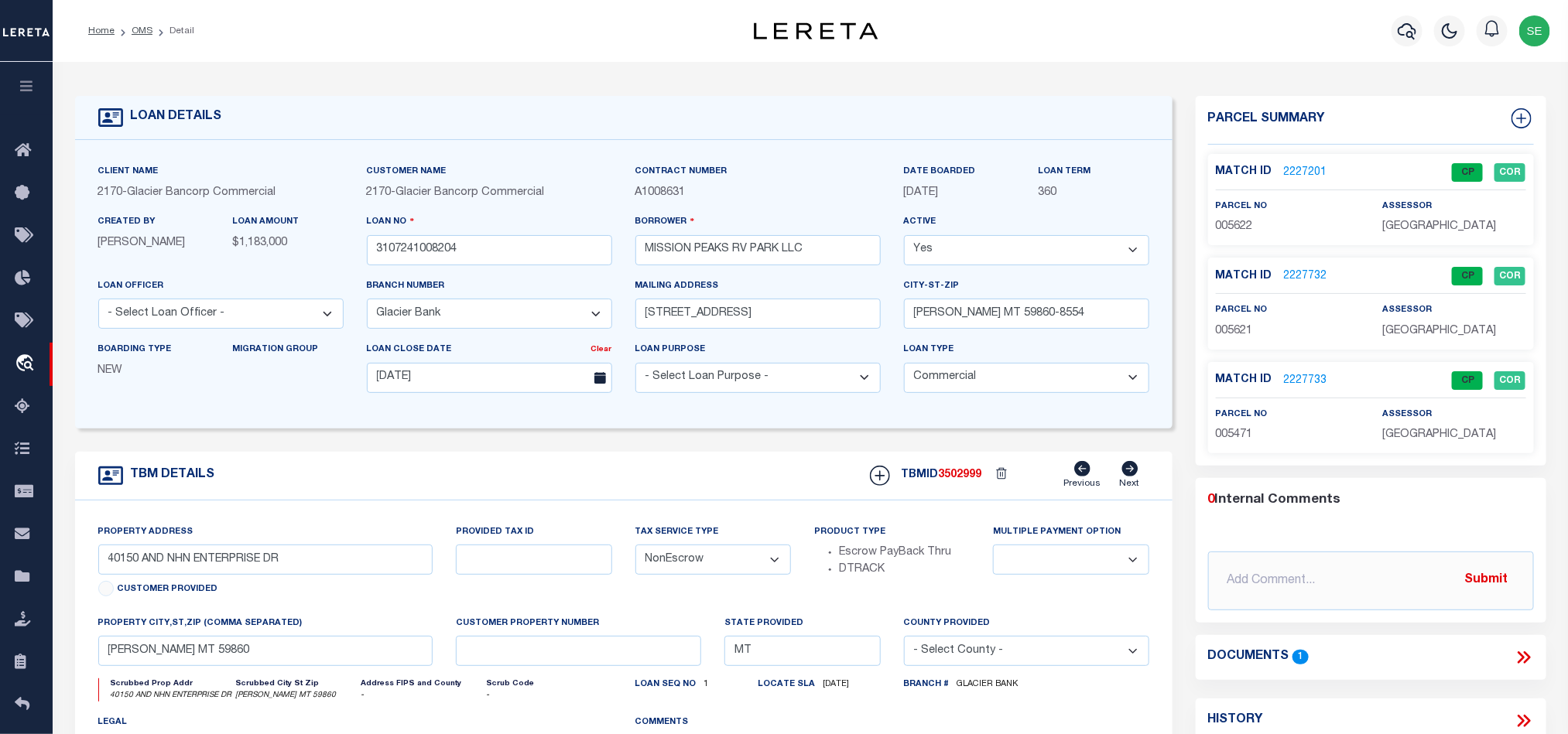
click at [955, 490] on div "TBMID 3502999 Previous Next" at bounding box center [1003, 476] width 290 height 29
click at [959, 481] on span "3502999" at bounding box center [960, 474] width 44 height 11
copy span "3502999"
click at [1426, 314] on label "assessor" at bounding box center [1406, 311] width 50 height 14
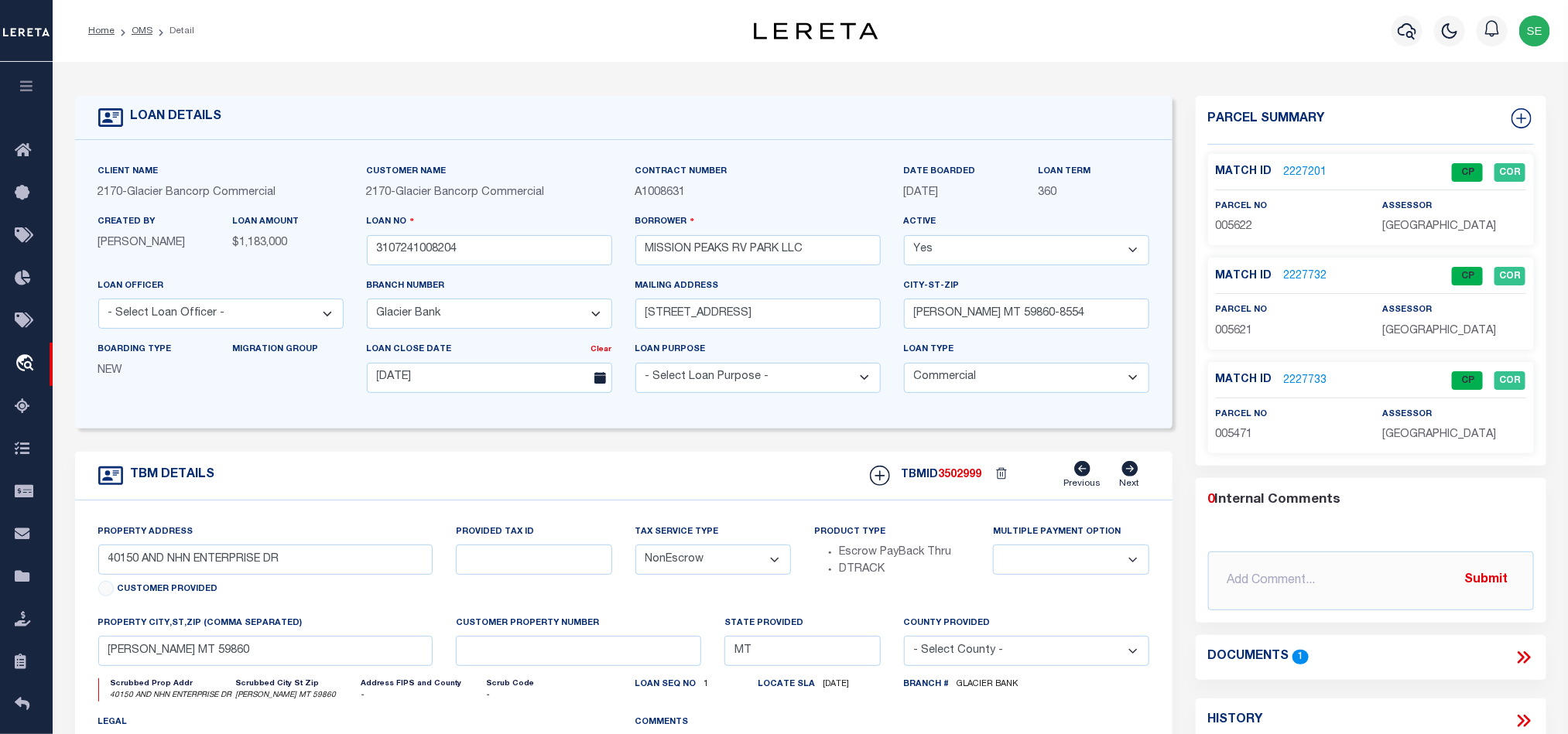
click at [1423, 322] on div "assessor [GEOGRAPHIC_DATA]" at bounding box center [1452, 320] width 143 height 38
copy div "assessor"
click at [1427, 329] on span "[GEOGRAPHIC_DATA]" at bounding box center [1438, 330] width 114 height 11
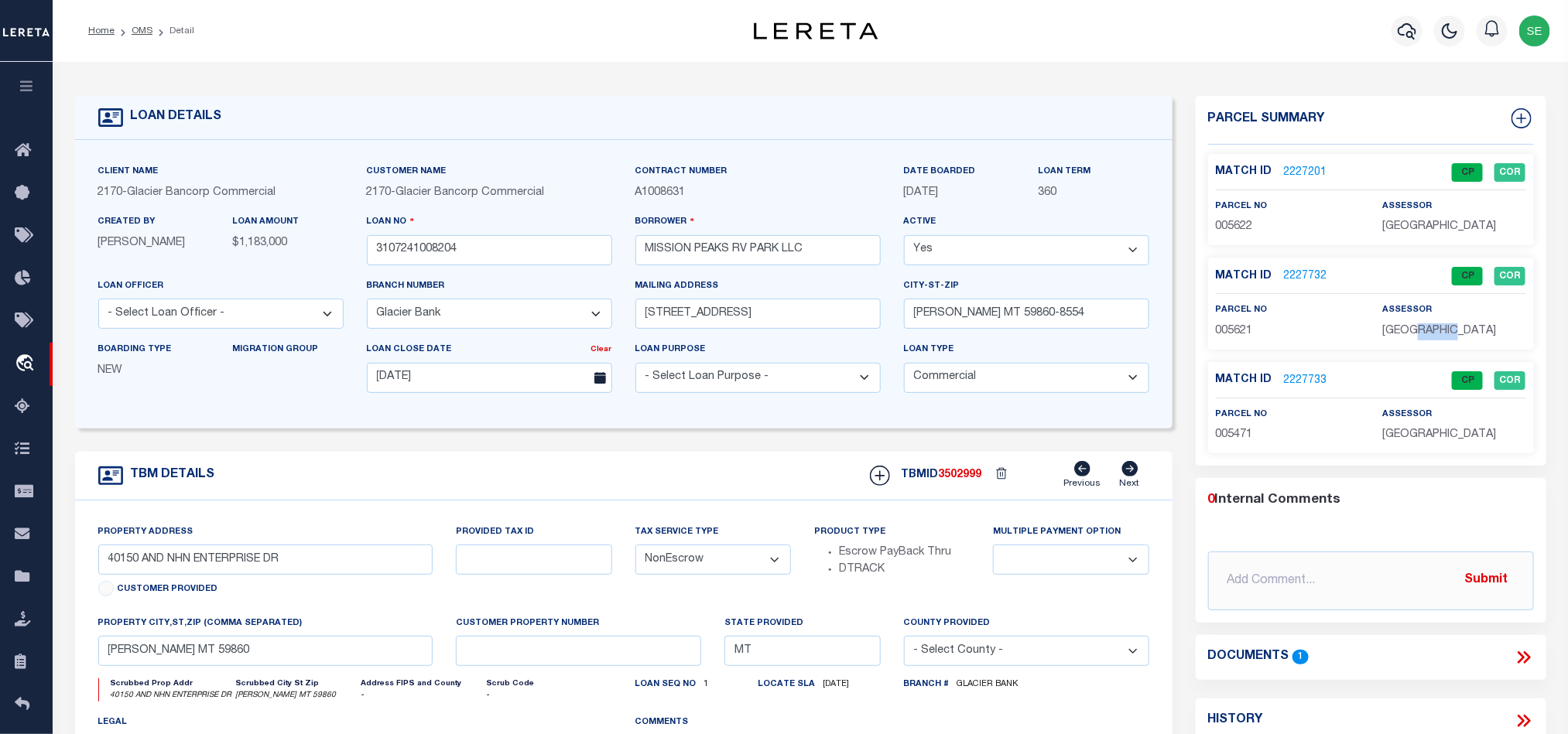
click at [1427, 329] on span "[GEOGRAPHIC_DATA]" at bounding box center [1438, 330] width 114 height 11
copy div "[GEOGRAPHIC_DATA]"
click at [1228, 329] on span "005621" at bounding box center [1234, 330] width 37 height 11
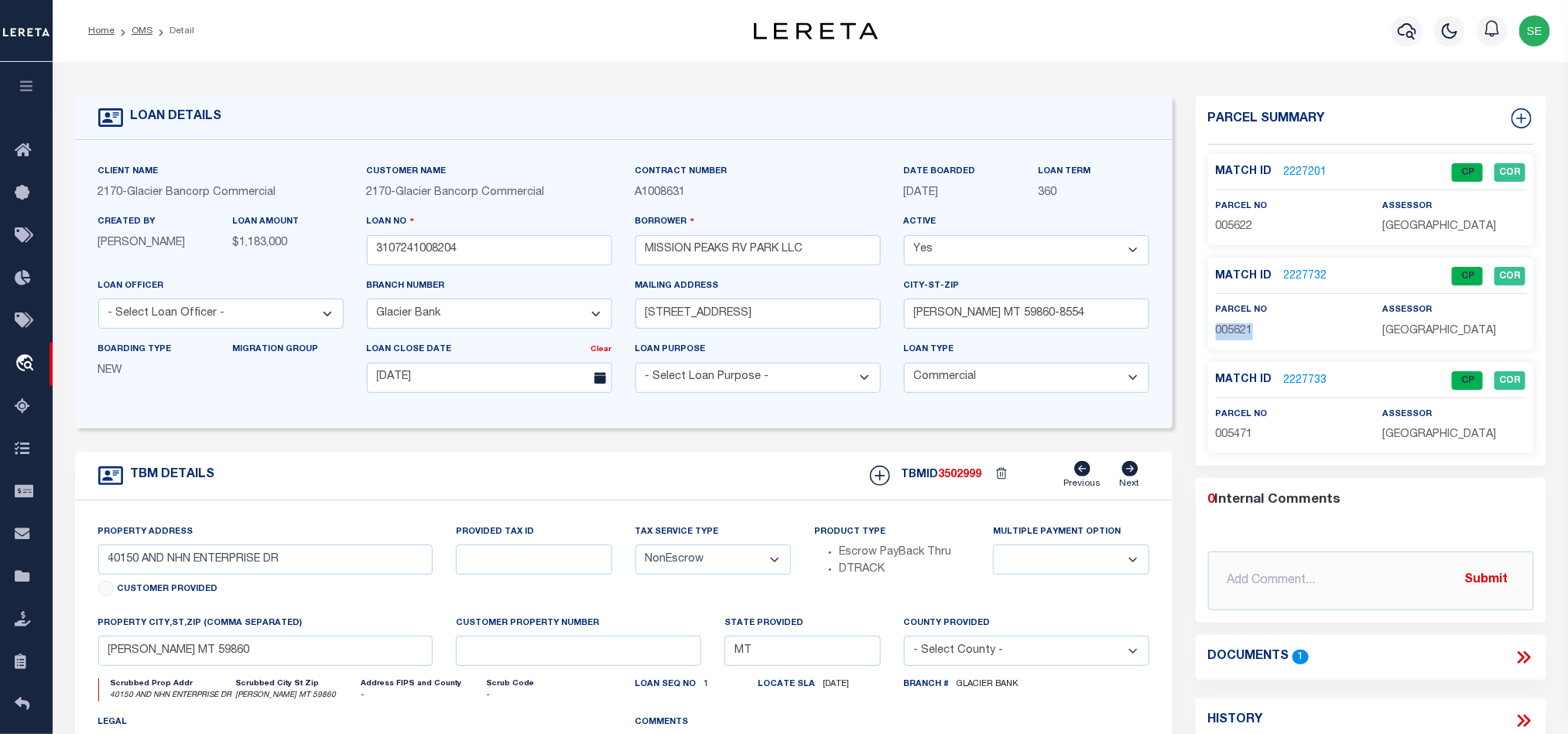
copy span "005621"
click at [513, 262] on input "3107241008204" at bounding box center [490, 250] width 245 height 30
click at [957, 481] on span "3502999" at bounding box center [960, 474] width 44 height 11
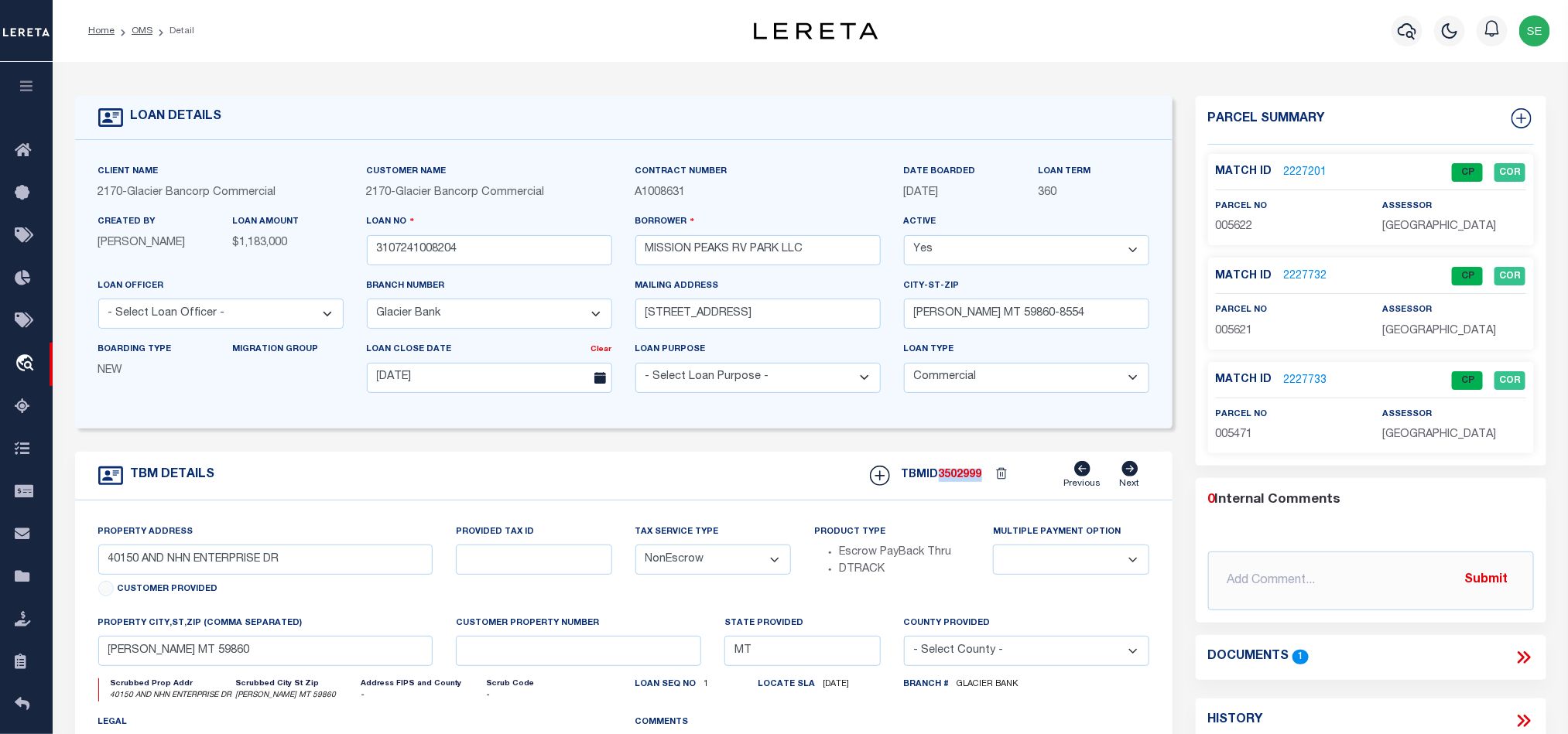
copy span "3502999"
click at [1409, 436] on span "[GEOGRAPHIC_DATA]" at bounding box center [1438, 434] width 114 height 11
copy div "[GEOGRAPHIC_DATA]"
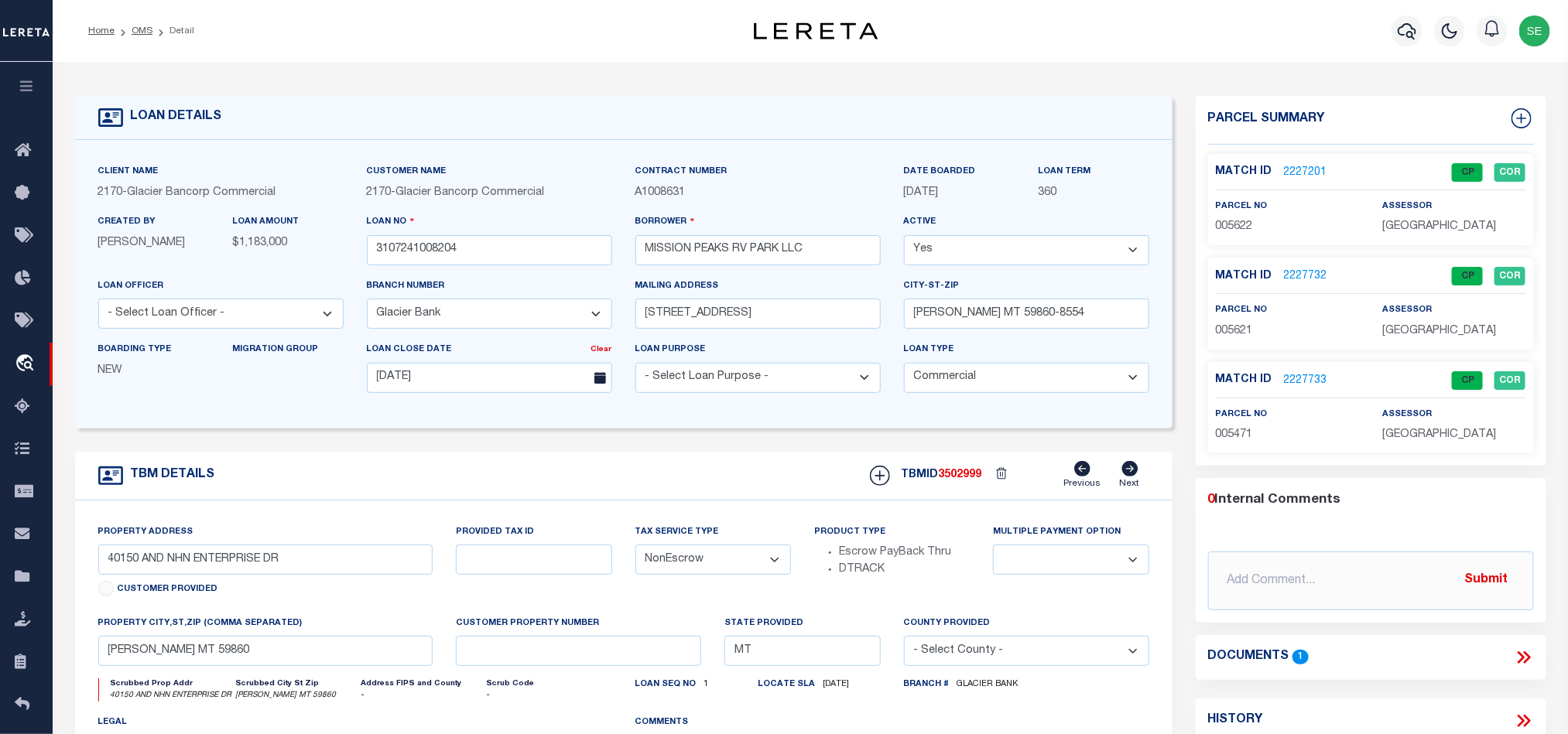
click at [1231, 437] on span "005471" at bounding box center [1234, 434] width 37 height 11
copy span "005471"
drag, startPoint x: 622, startPoint y: 488, endPoint x: 610, endPoint y: 460, distance: 30.5
click at [622, 488] on div "TBM DETAILS TBMID 3502999 Previous Next" at bounding box center [623, 476] width 1097 height 49
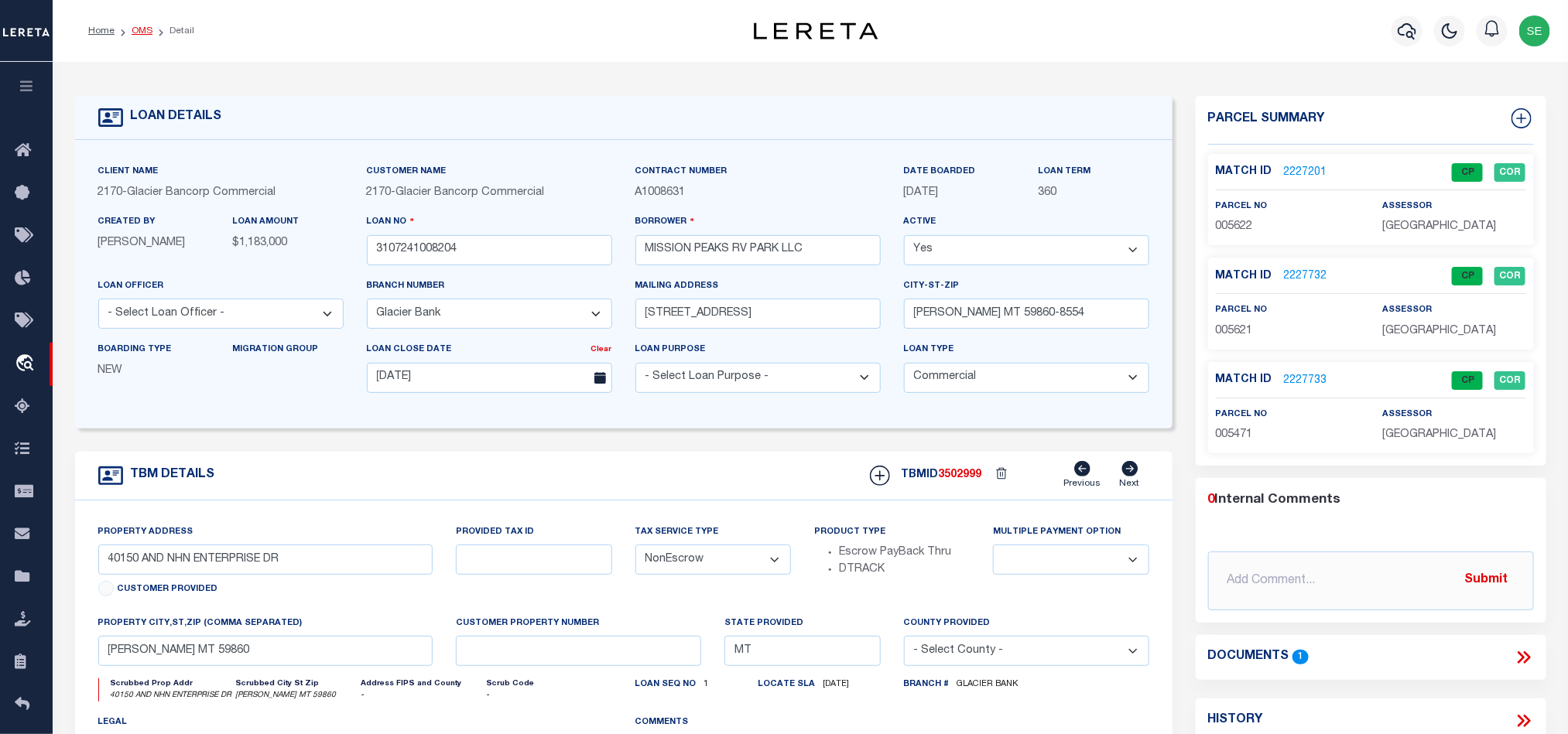
click at [133, 30] on link "OMS" at bounding box center [142, 31] width 21 height 10
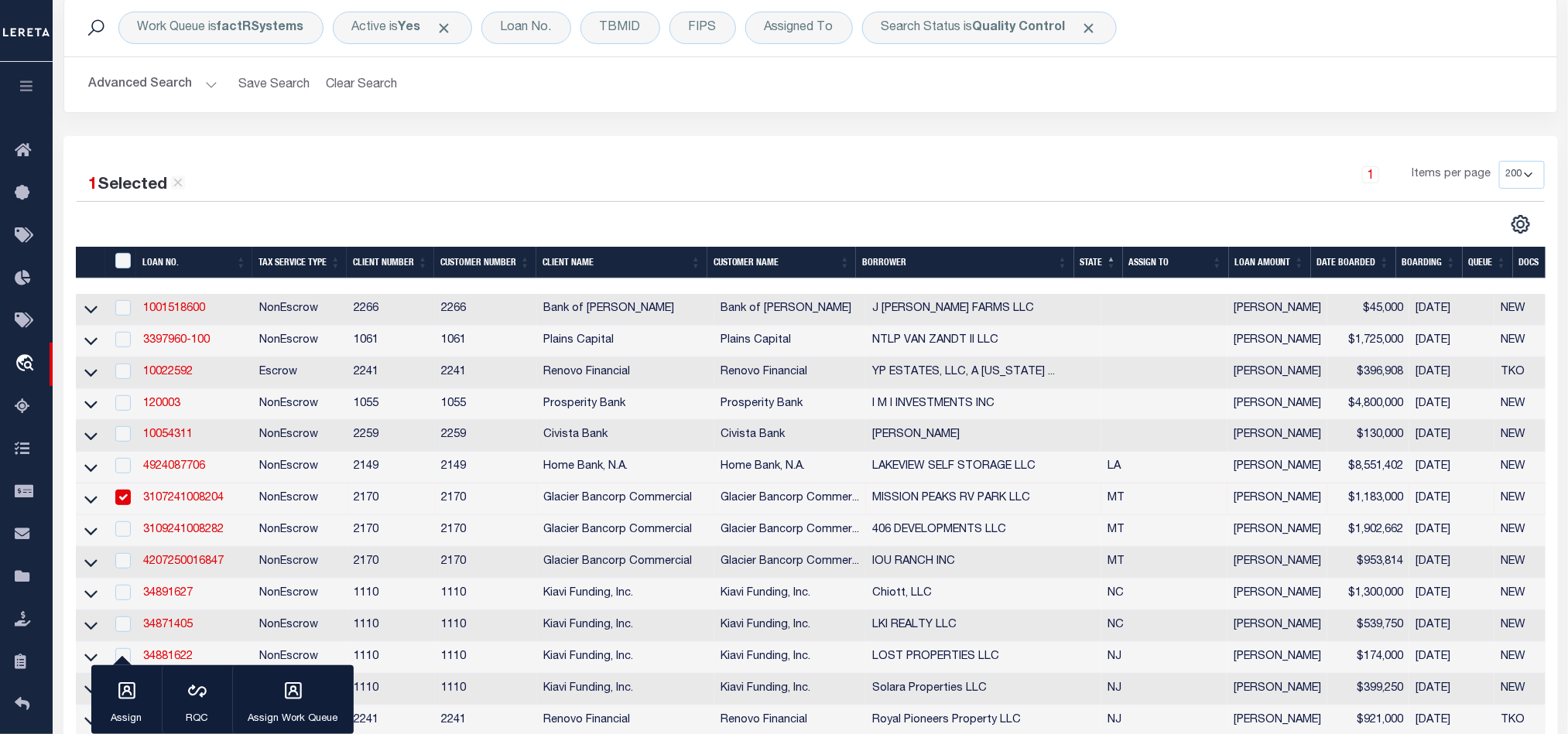
scroll to position [232, 0]
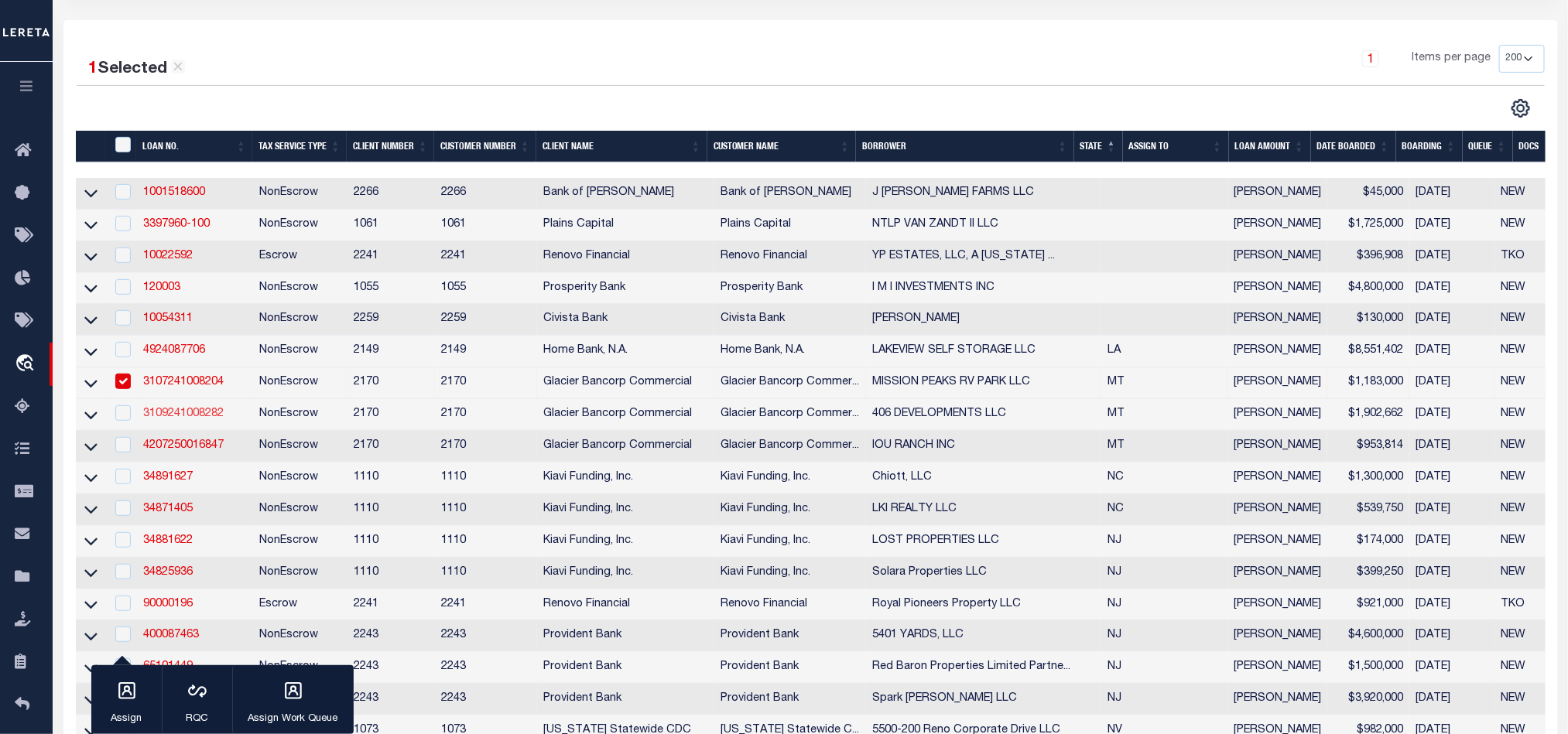
click at [168, 419] on link "3109241008282" at bounding box center [183, 414] width 81 height 11
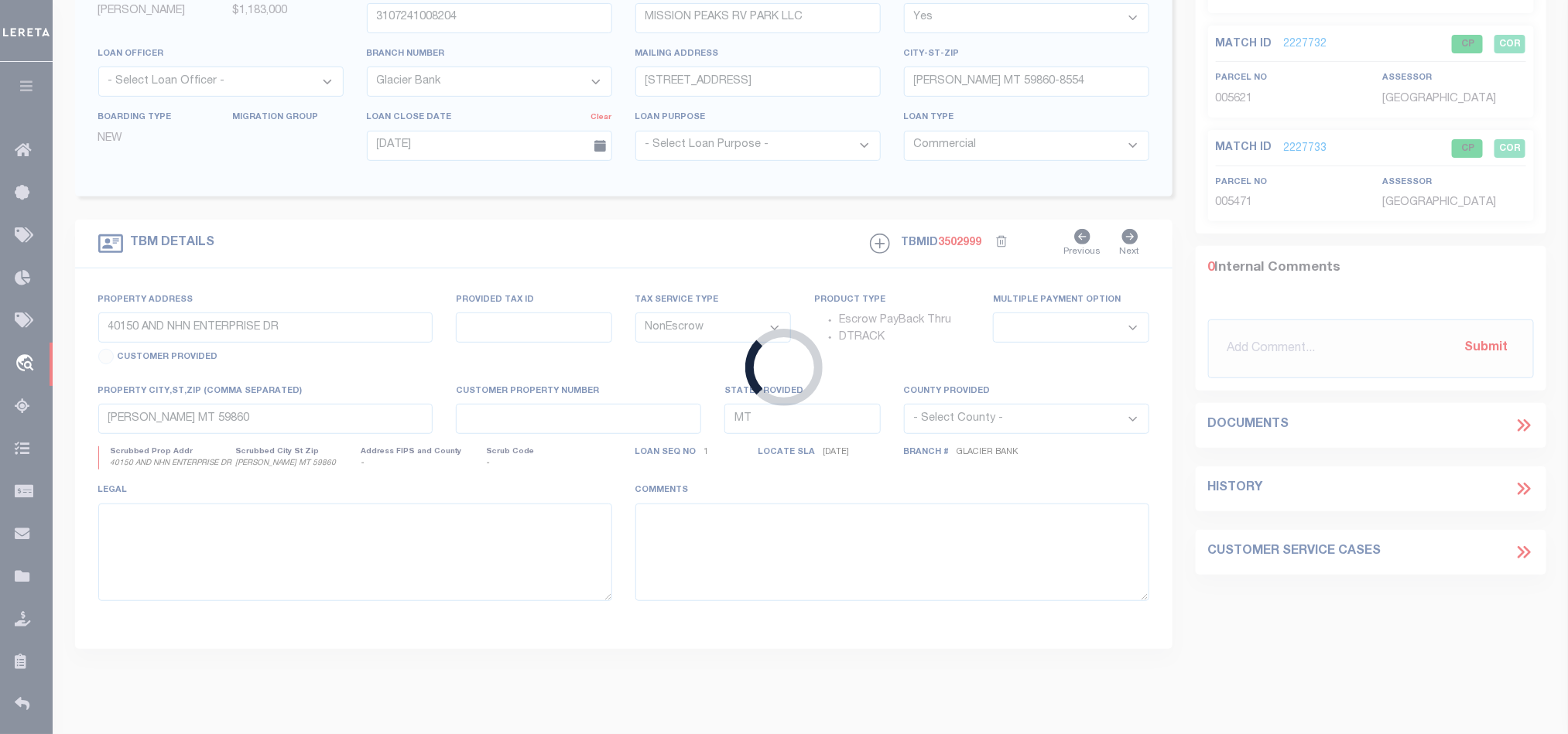
type input "3109241008282"
type input "406 DEVELOPMENTS LLC"
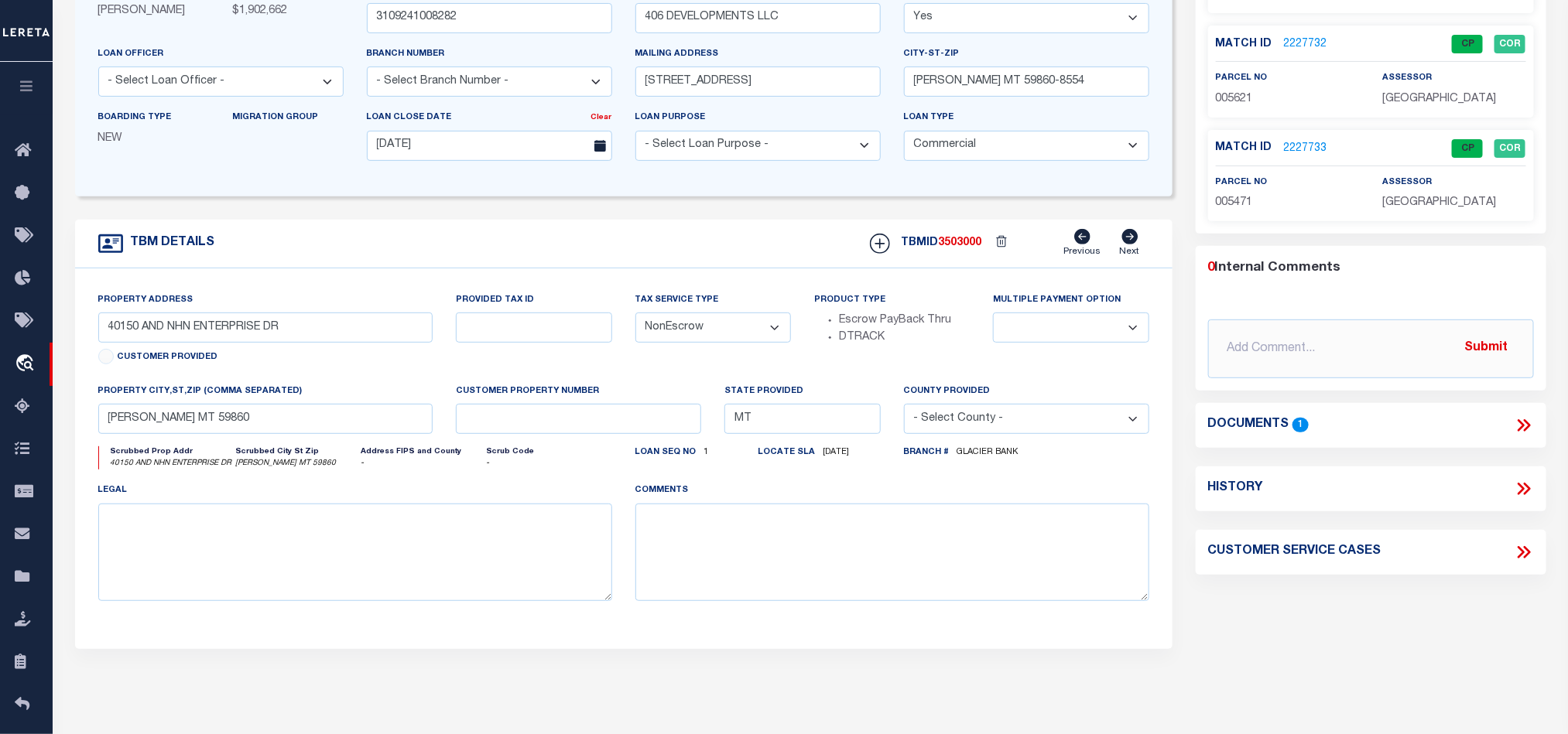
select select "4569"
select select
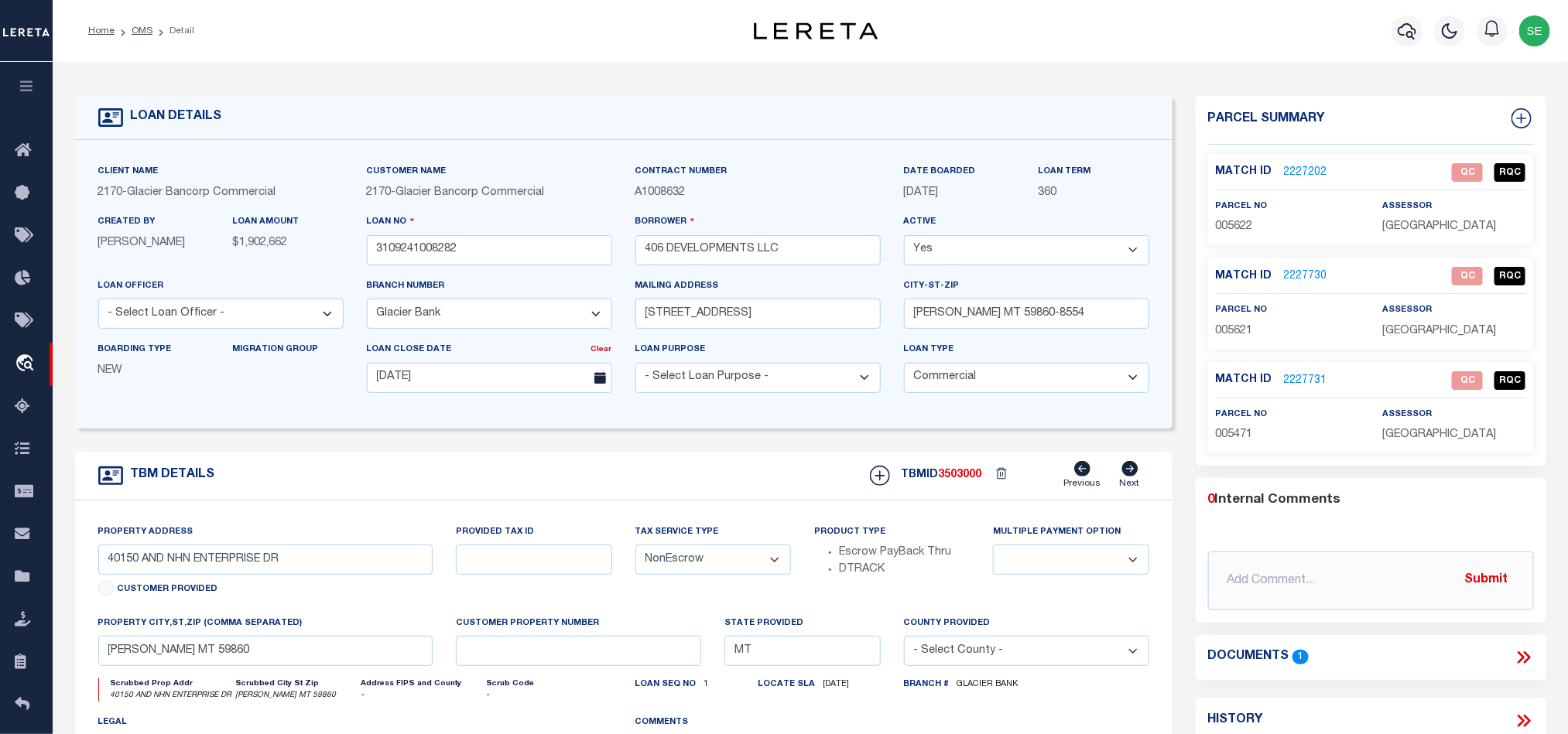
scroll to position [116, 0]
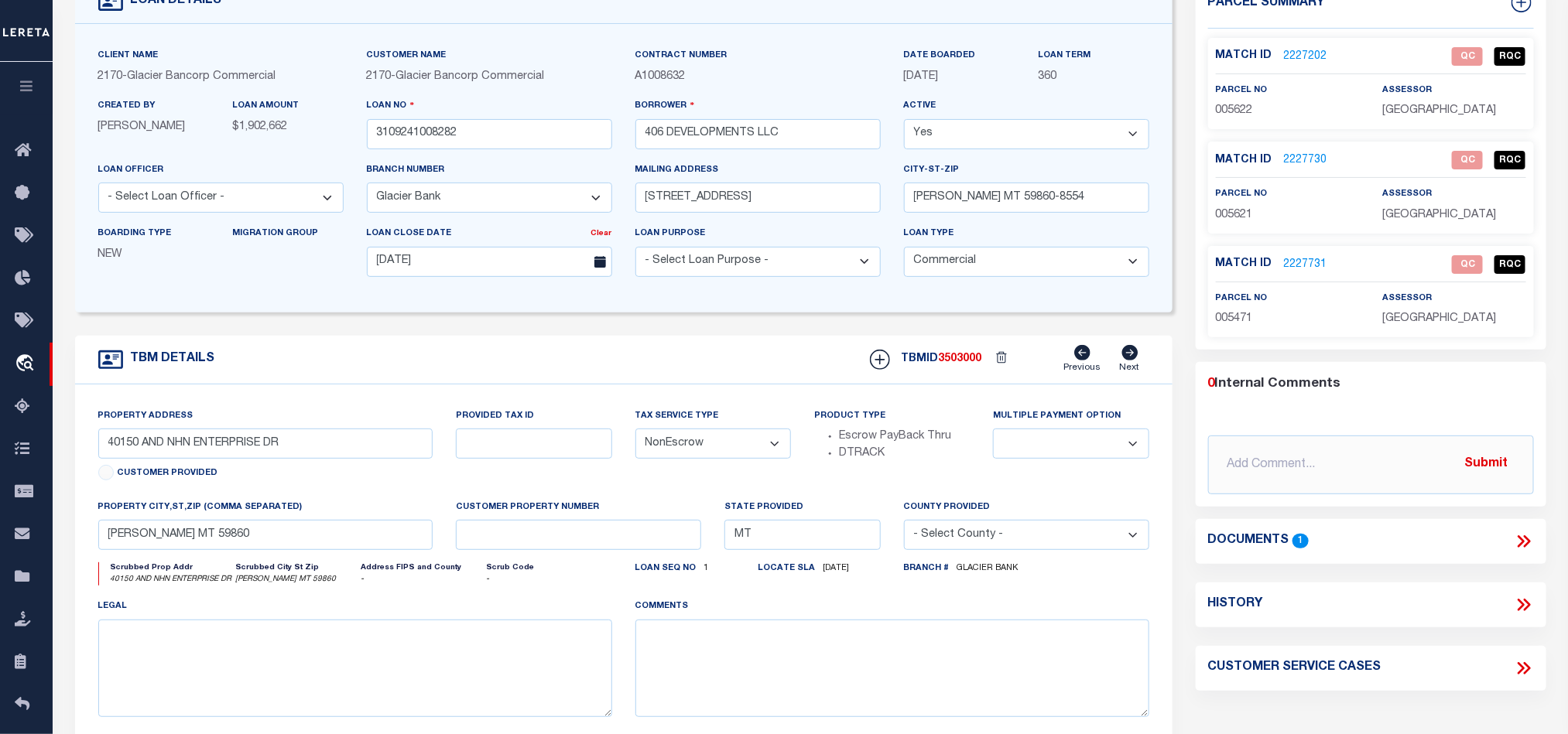
click at [1528, 546] on icon at bounding box center [1525, 541] width 7 height 13
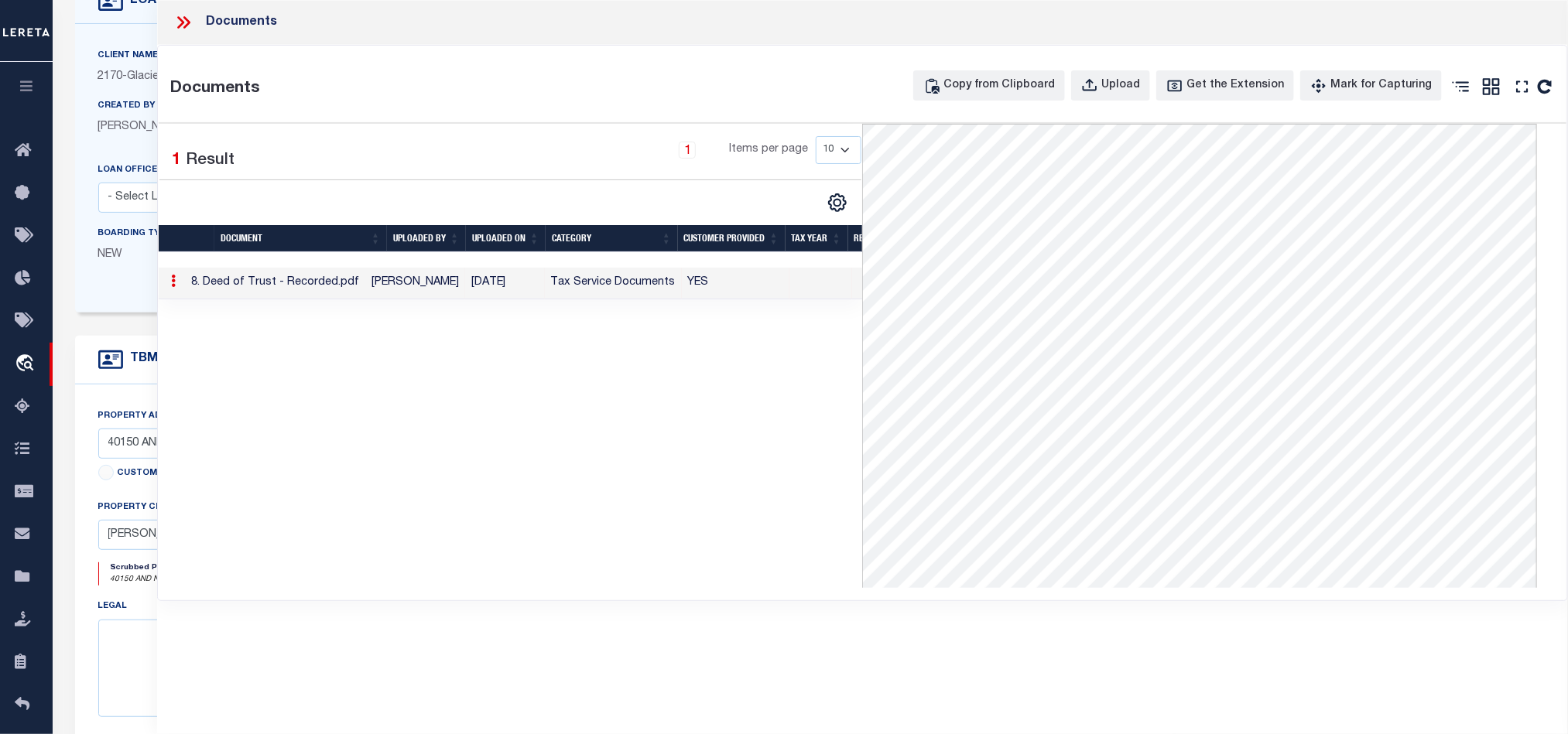
click at [188, 17] on icon at bounding box center [183, 22] width 20 height 20
